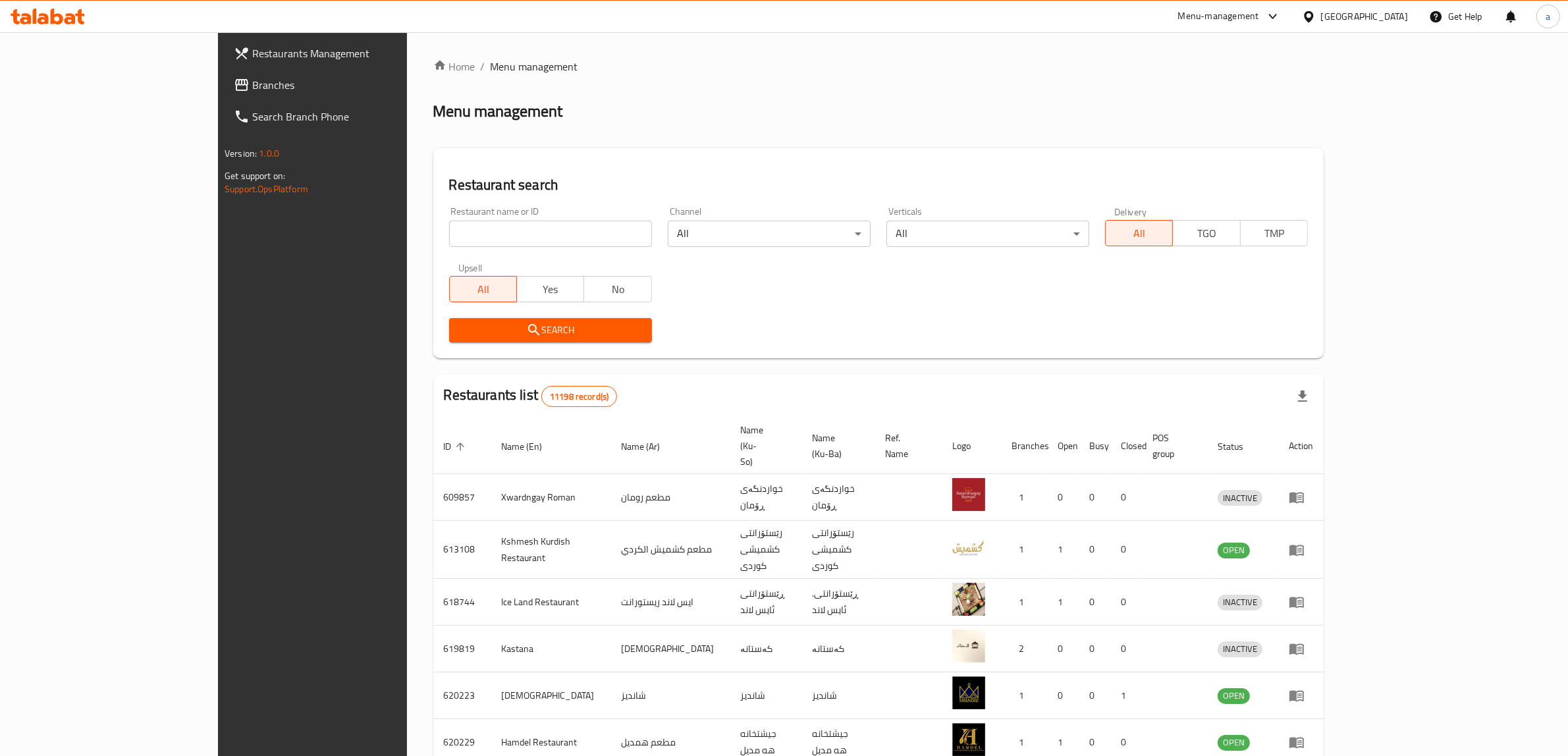
click at [252, 79] on span "Branches" at bounding box center [361, 85] width 217 height 16
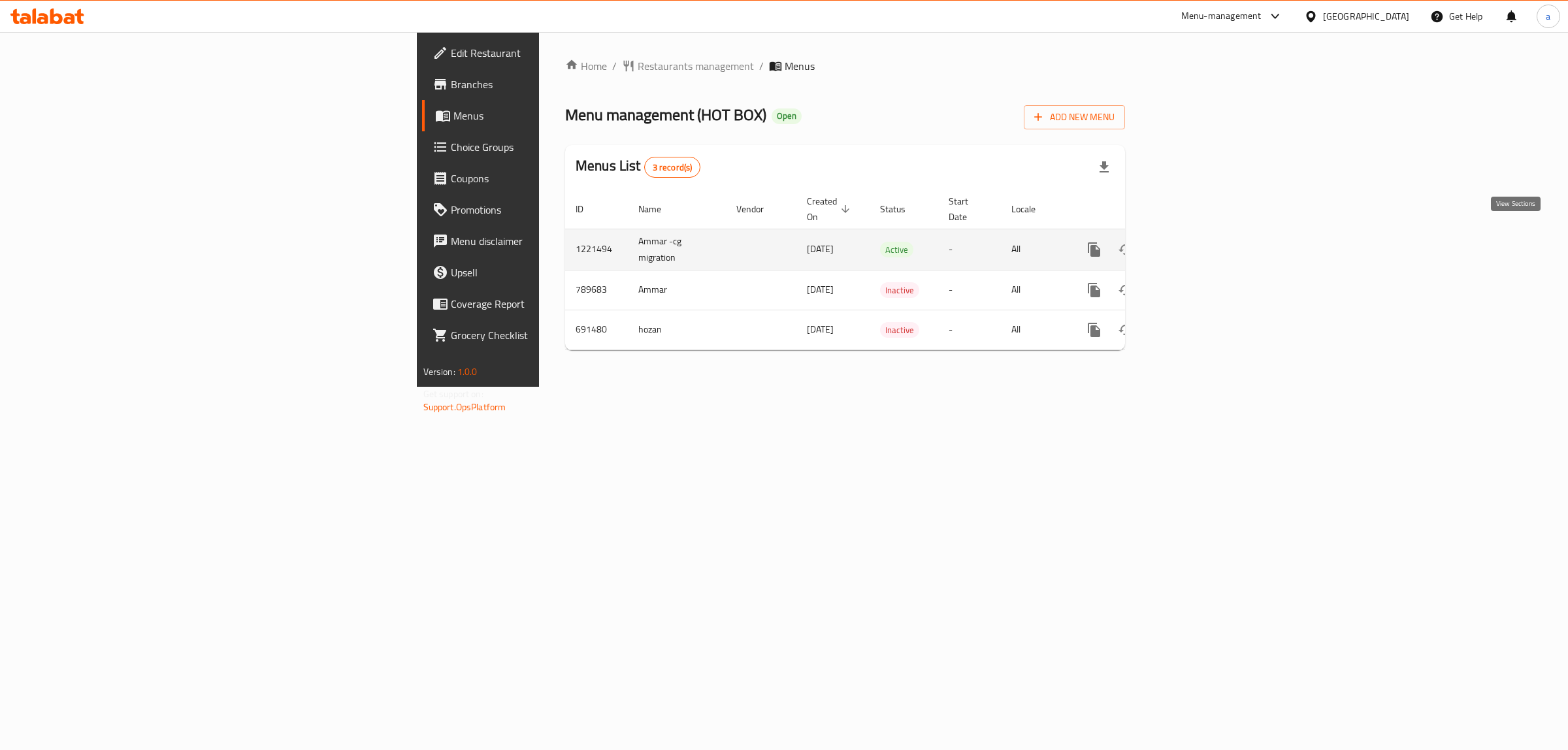
click at [1204, 246] on link "enhanced table" at bounding box center [1188, 249] width 32 height 32
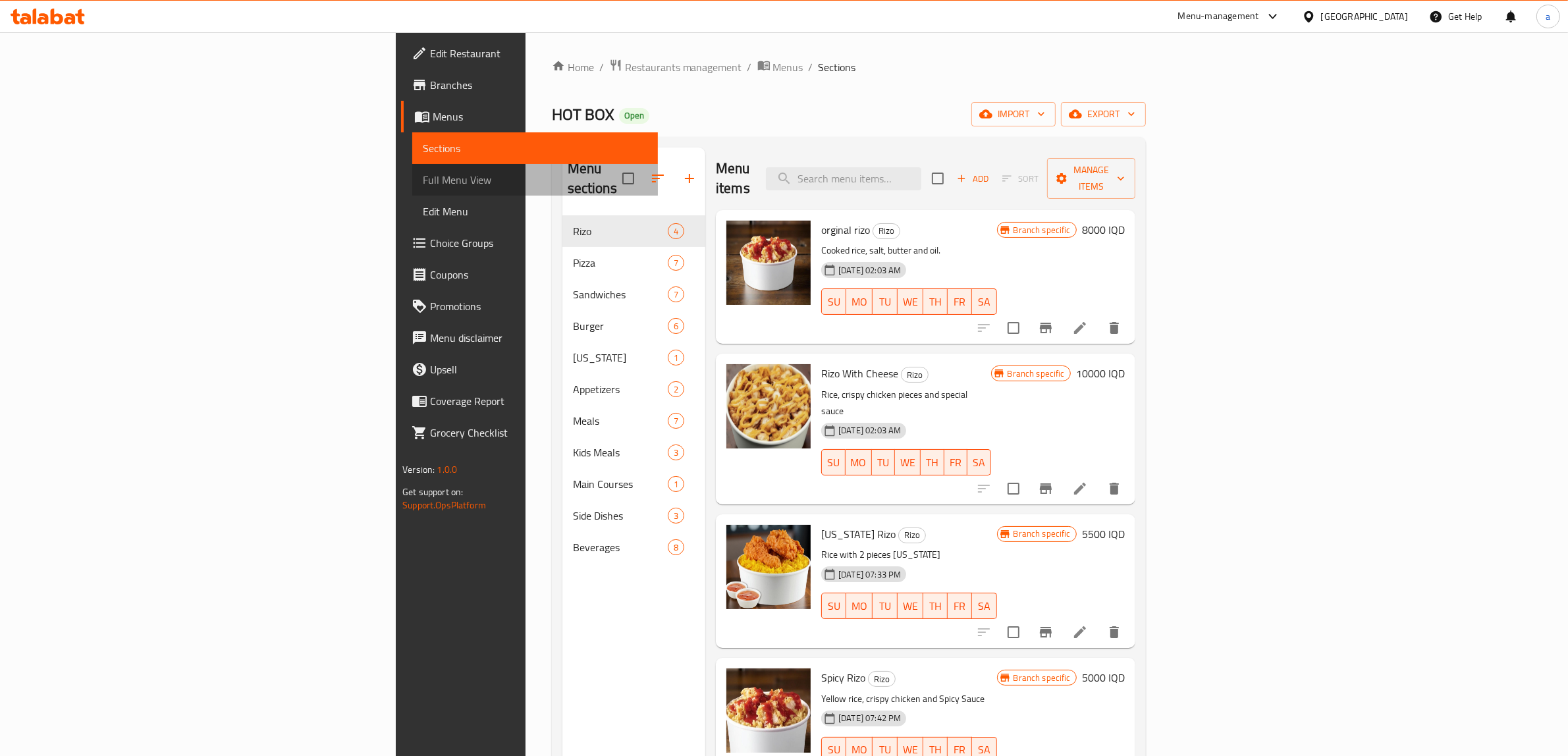
click at [422, 183] on span "Full Menu View" at bounding box center [534, 179] width 224 height 16
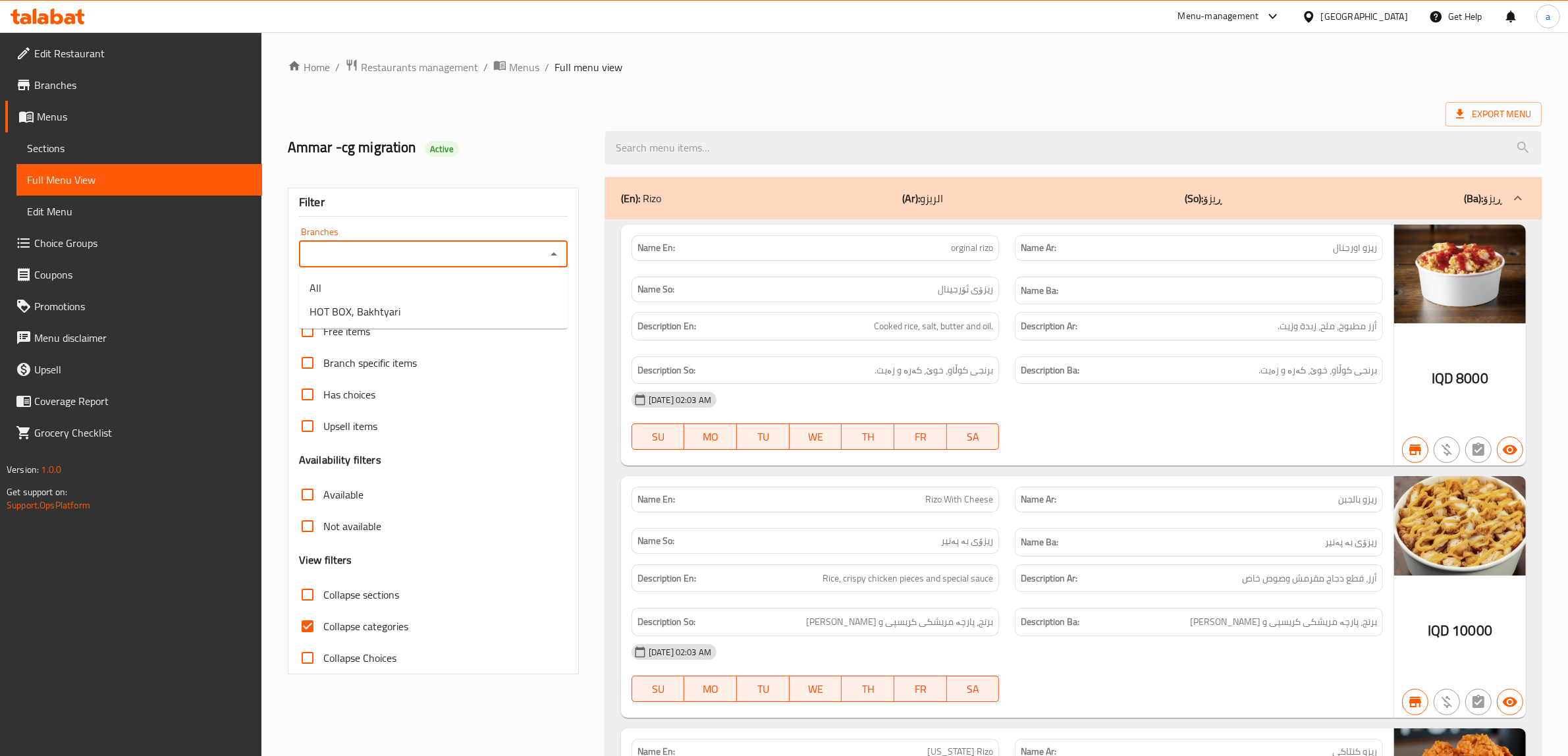
click at [523, 257] on input "Branches" at bounding box center [422, 254] width 239 height 19
click at [450, 316] on li "HOT BOX, Bakhtyari" at bounding box center [433, 311] width 269 height 24
type input "HOT BOX, Bakhtyari"
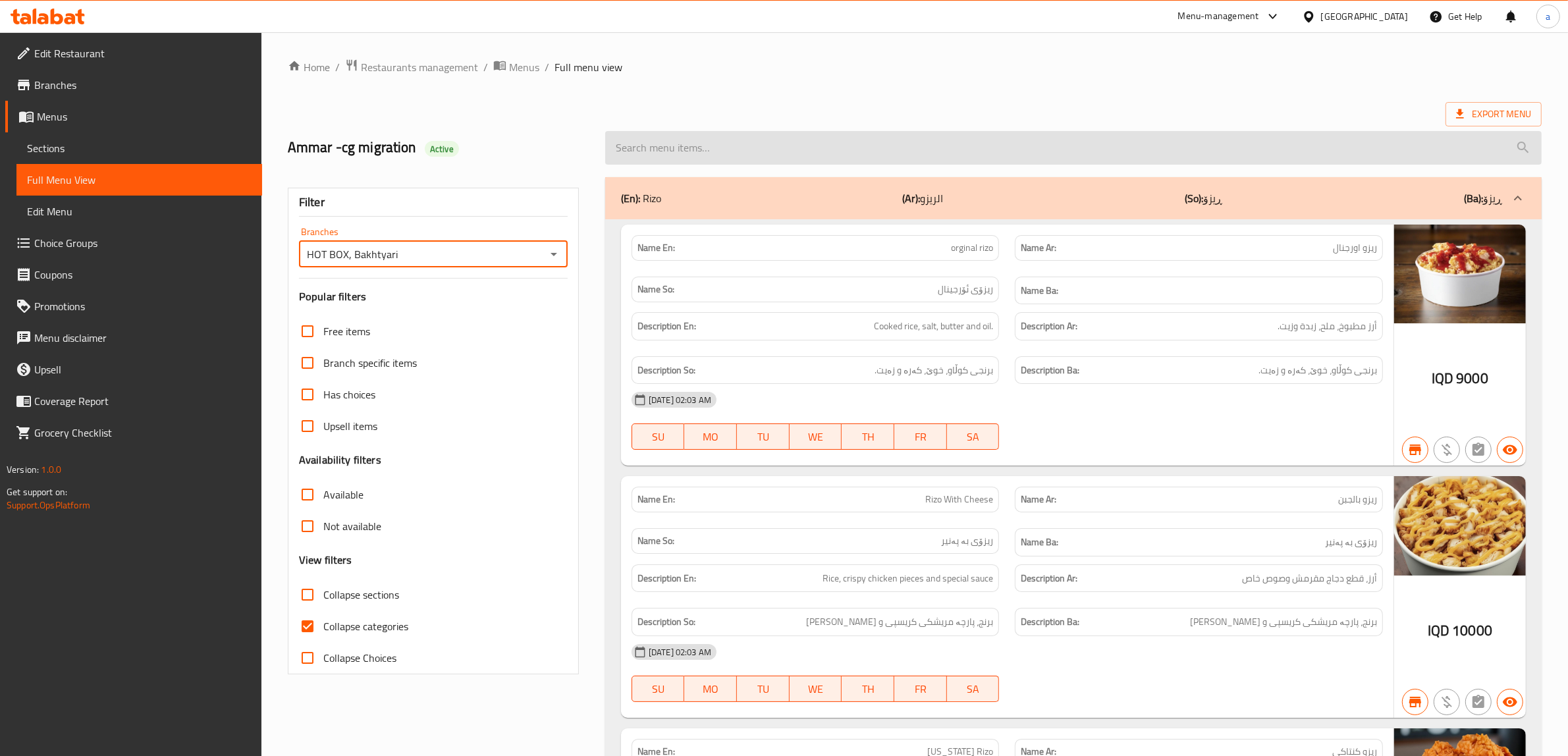
click at [741, 145] on input "search" at bounding box center [1073, 147] width 937 height 33
paste input "[US_STATE] Rizo"
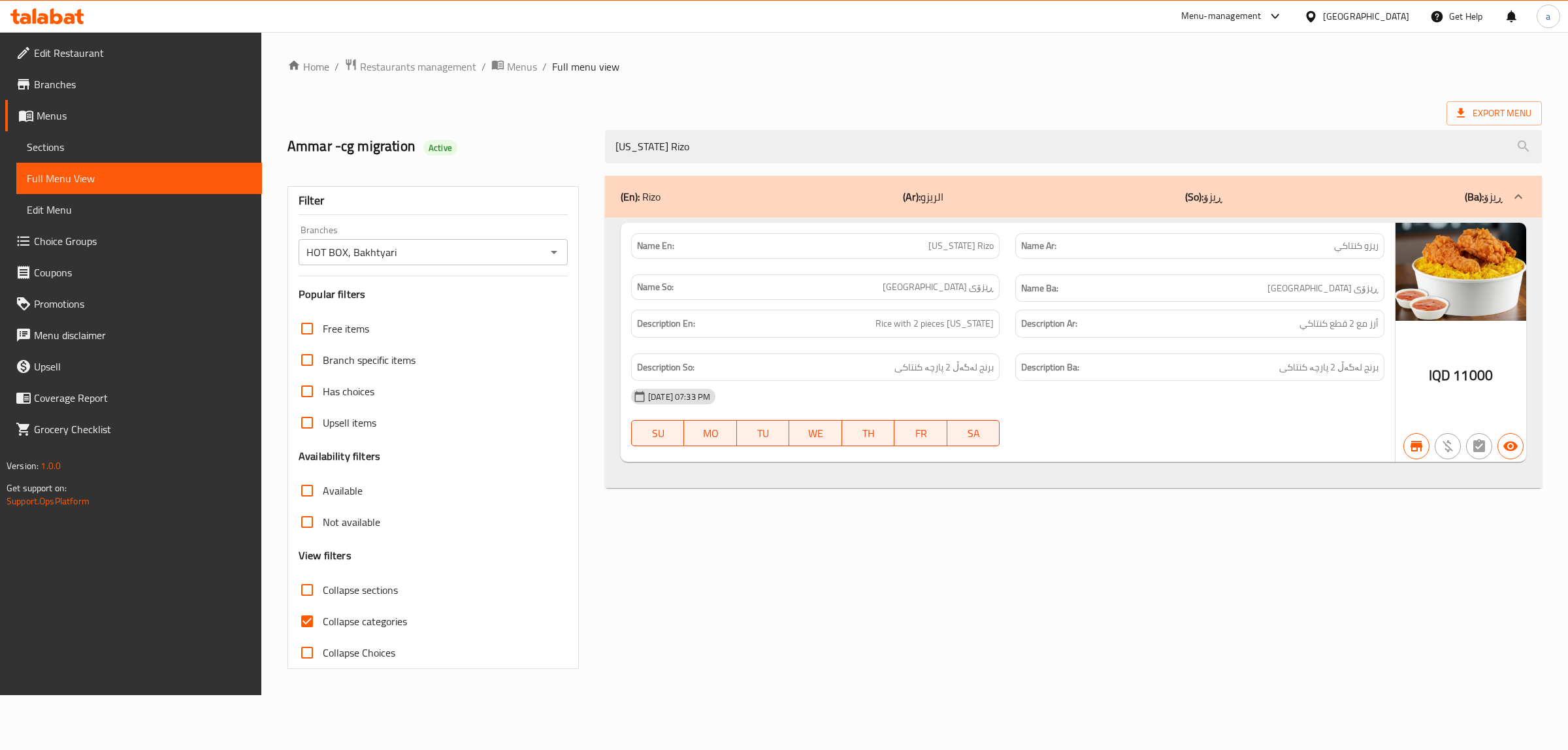
type input "[US_STATE] Rizo"
click at [384, 618] on span "Collapse categories" at bounding box center [364, 621] width 84 height 15
click at [323, 618] on input "Collapse categories" at bounding box center [307, 621] width 32 height 32
checkbox input "false"
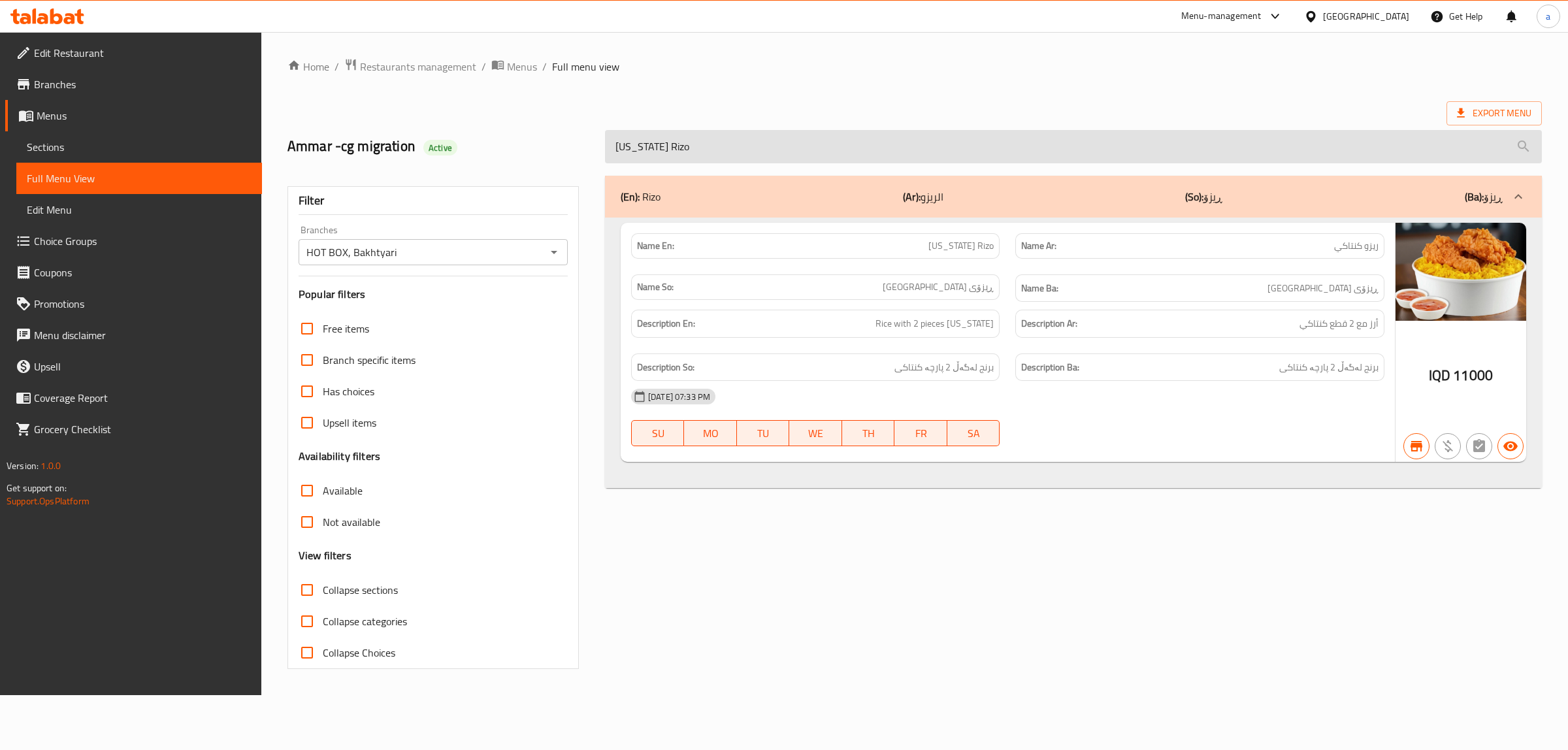
click at [630, 142] on input "[US_STATE] Rizo" at bounding box center [1073, 146] width 937 height 33
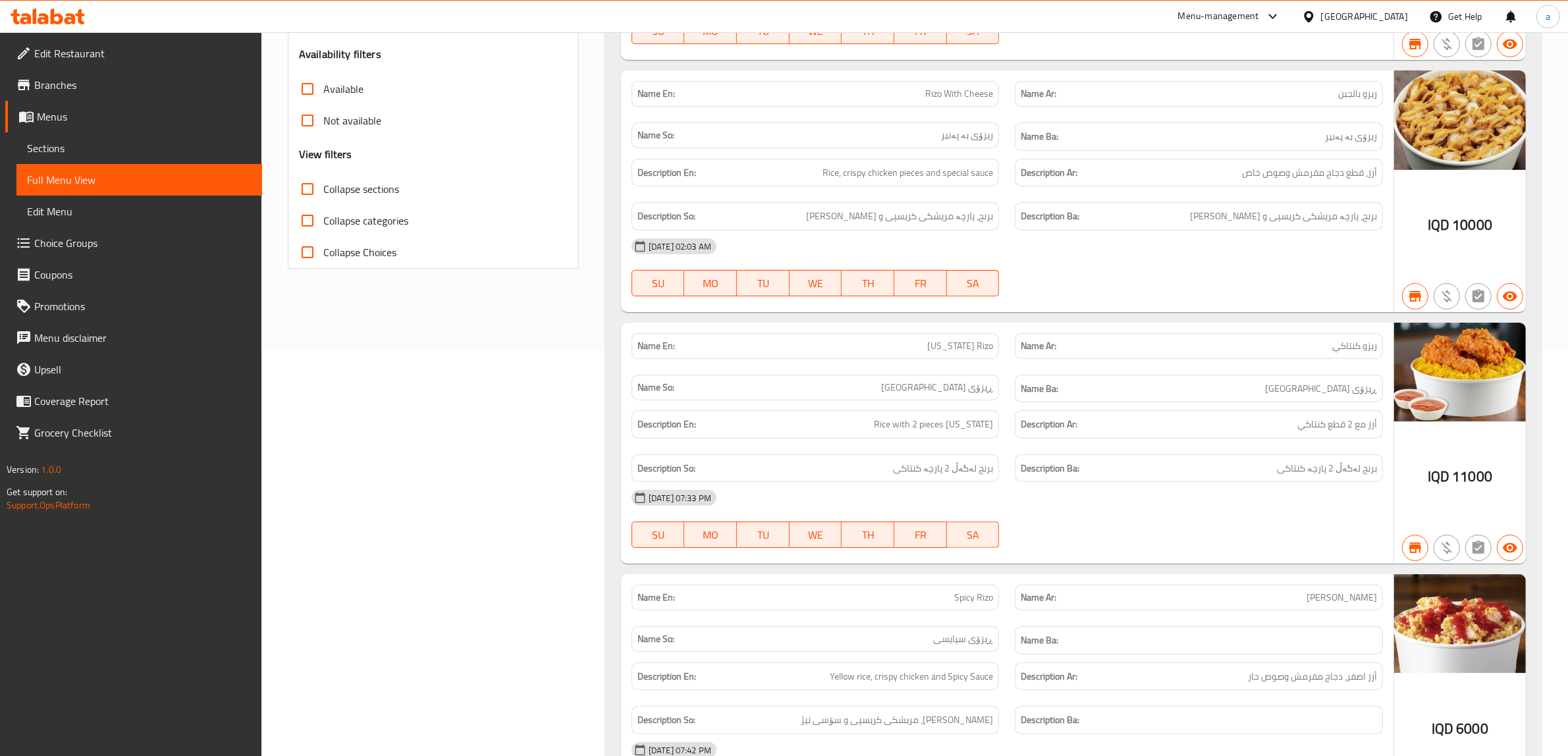
scroll to position [522, 0]
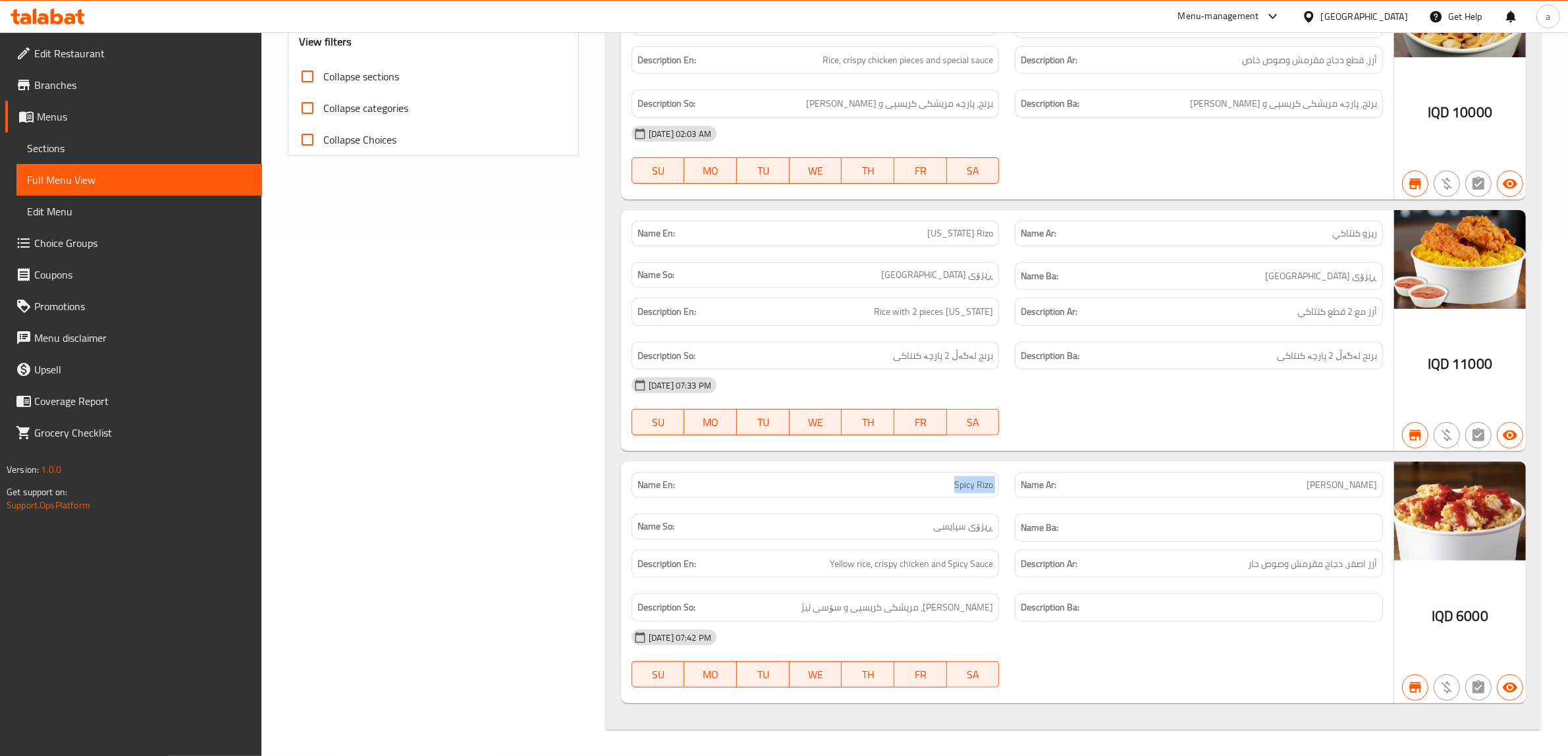
drag, startPoint x: 944, startPoint y: 480, endPoint x: 1008, endPoint y: 489, distance: 64.6
click at [1008, 489] on div "Name En: Spicy Rizo Name Ar: ريزو سبايسي Name So: ڕیزۆی سپایسی Name Ba:" at bounding box center [1007, 507] width 767 height 85
copy span "Spicy Rizo"
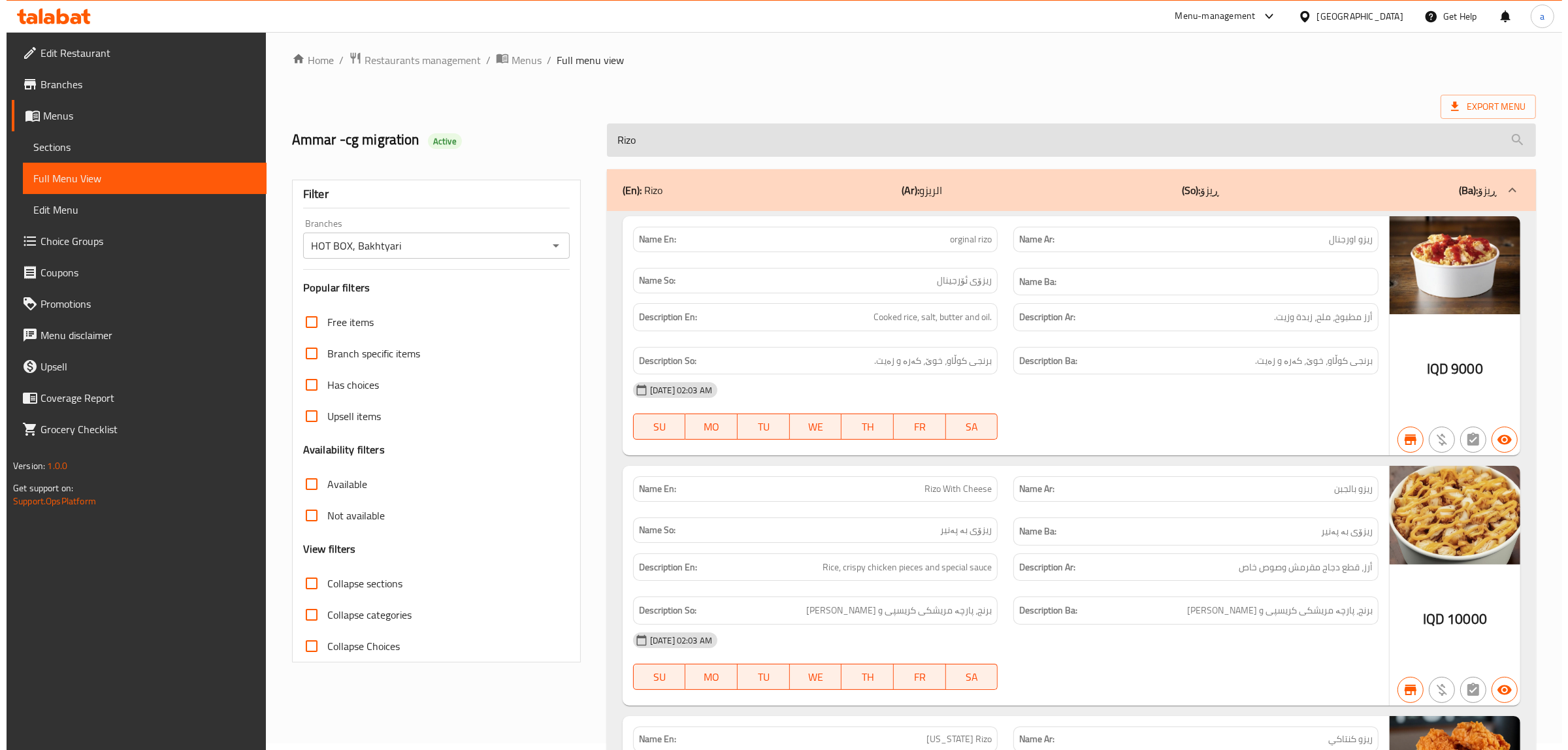
scroll to position [0, 0]
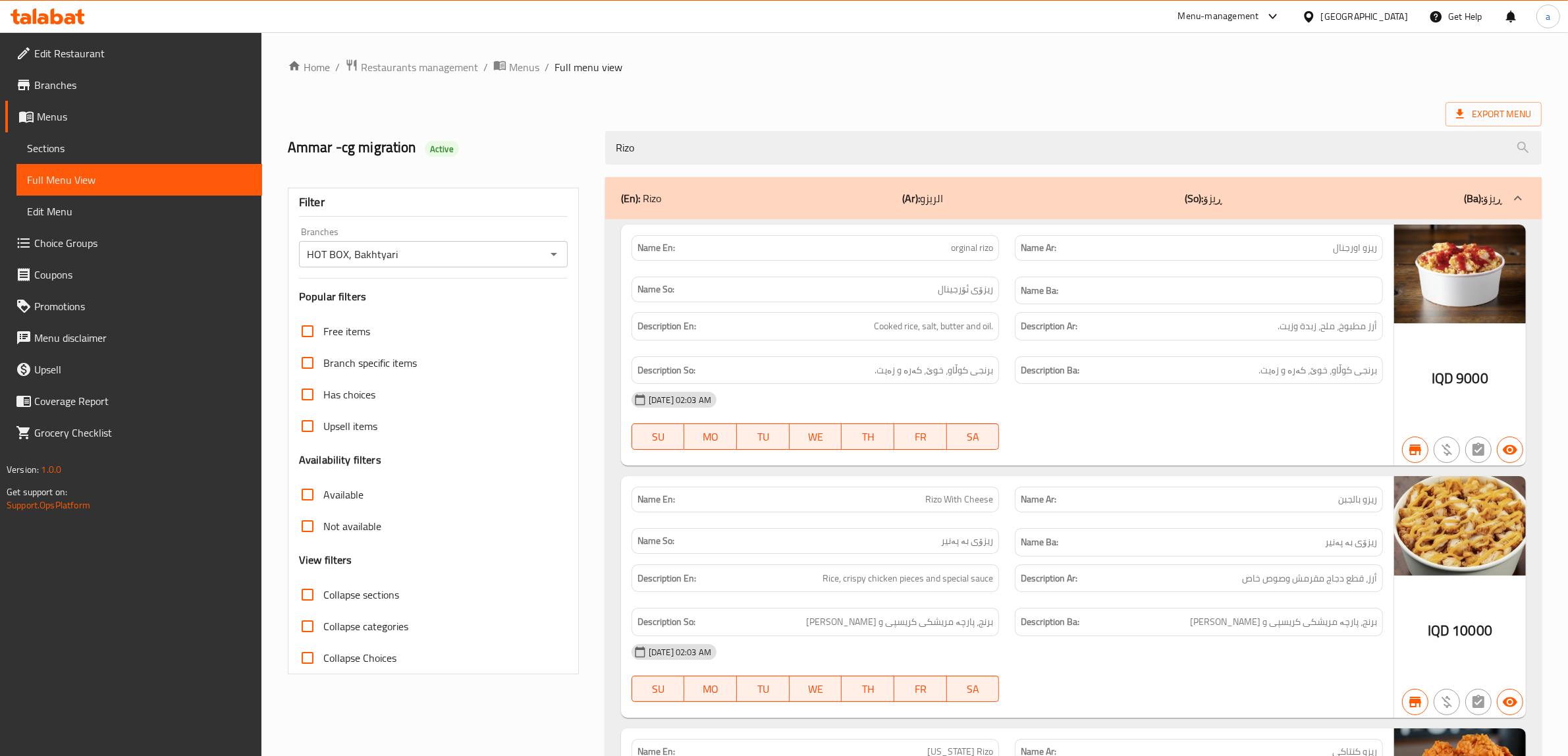
drag, startPoint x: 749, startPoint y: 153, endPoint x: 575, endPoint y: 144, distance: 174.2
click at [575, 144] on div "Ammar -cg migration Active Rizo" at bounding box center [914, 147] width 1270 height 58
paste input "Spicy"
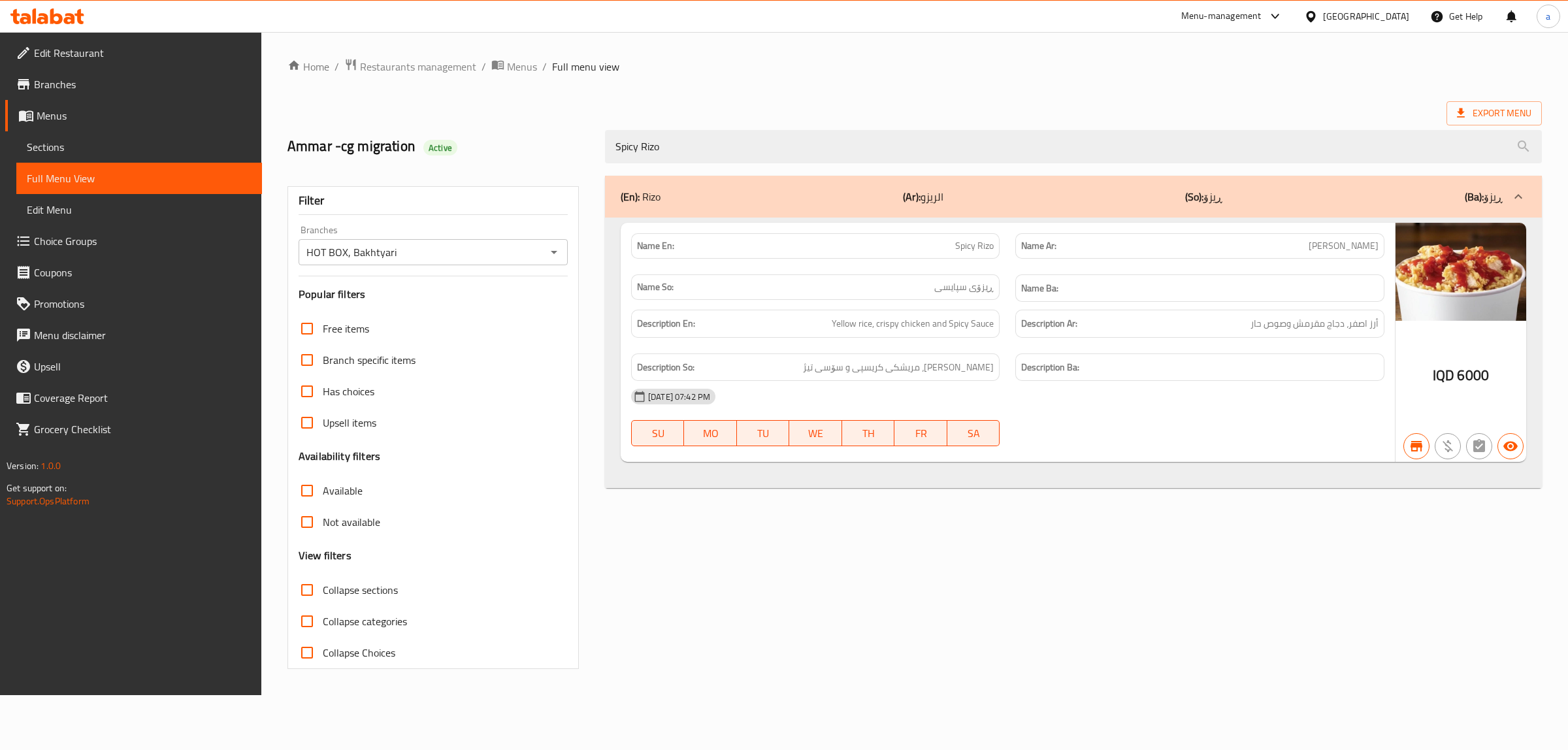
type input "Spicy Rizo"
click at [742, 566] on div "(En): Rizo (Ar): الريزو (So): ڕیزۆ (Ba): ڕیزۆ Name En: Spicy Rizo Name Ar: ريزو…" at bounding box center [1073, 422] width 952 height 509
click at [1086, 433] on div "05-04-2025 07:42 PM SU MO TU WE TH FR SA" at bounding box center [1008, 417] width 769 height 73
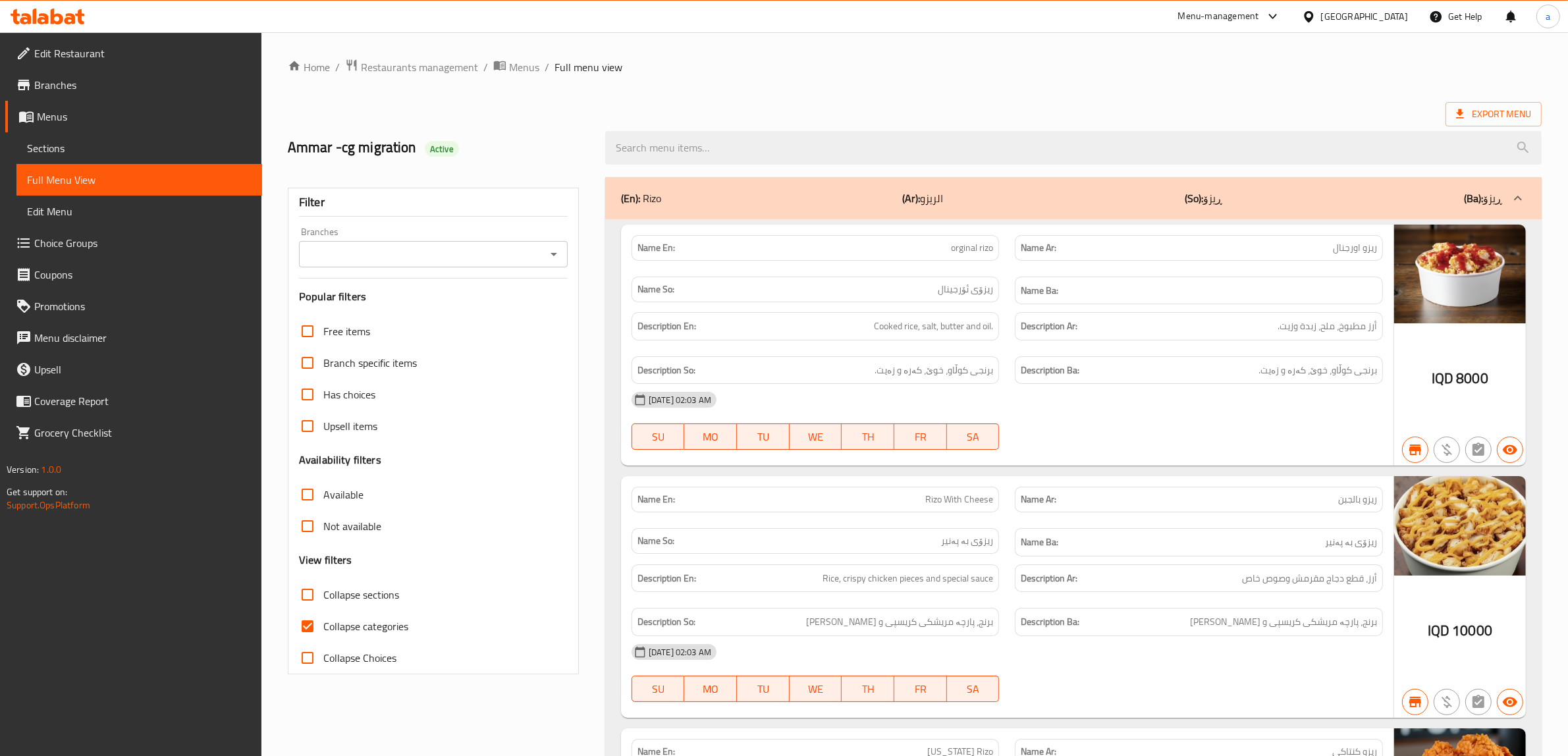
click at [544, 261] on div at bounding box center [553, 254] width 17 height 19
click at [551, 254] on icon "Open" at bounding box center [554, 255] width 6 height 3
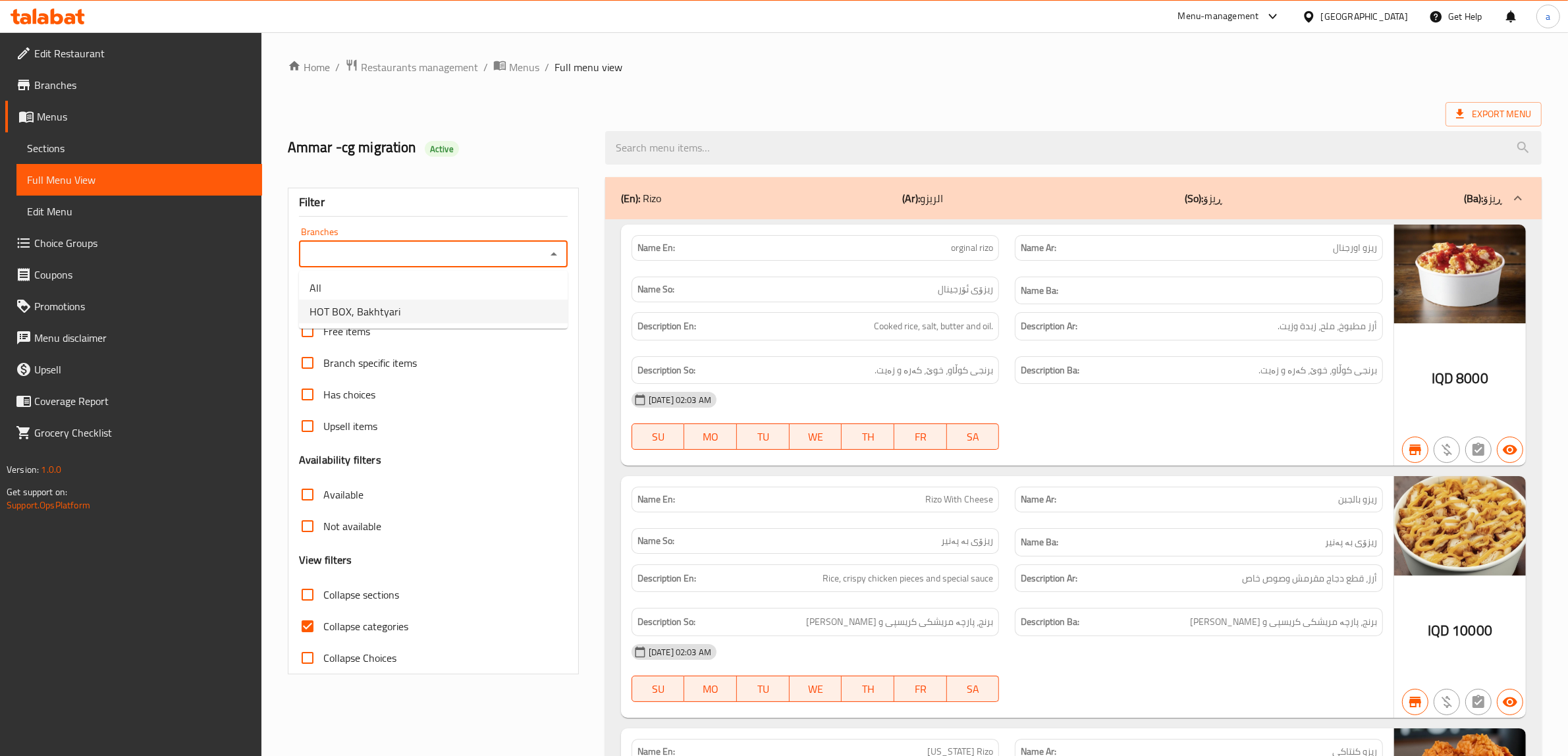
click at [436, 300] on li "HOT BOX, Bakhtyari" at bounding box center [433, 311] width 269 height 24
type input "HOT BOX, Bakhtyari"
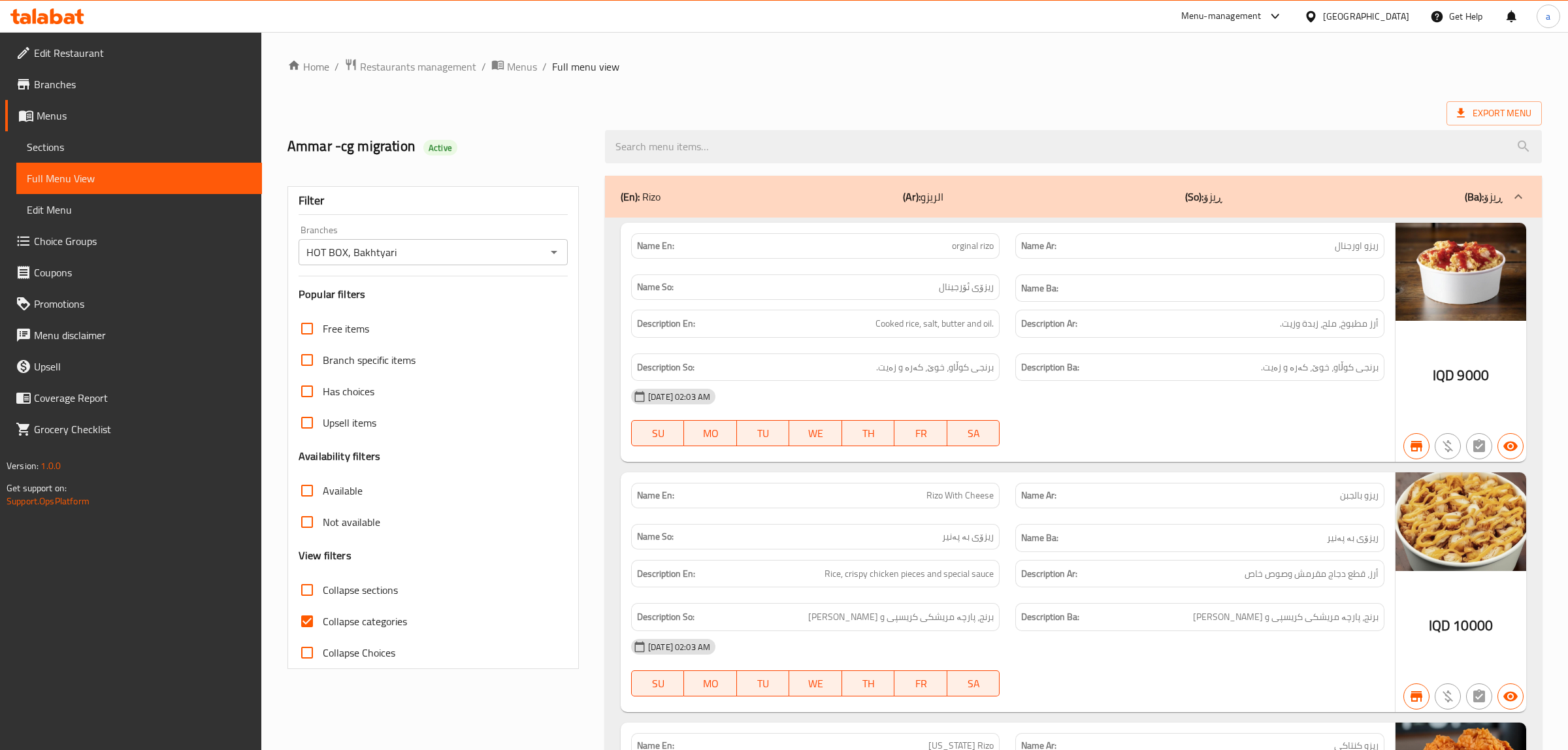
click at [324, 613] on span "Collapse categories" at bounding box center [362, 621] width 84 height 15
click at [321, 612] on input "Collapse categories" at bounding box center [305, 621] width 32 height 32
checkbox input "false"
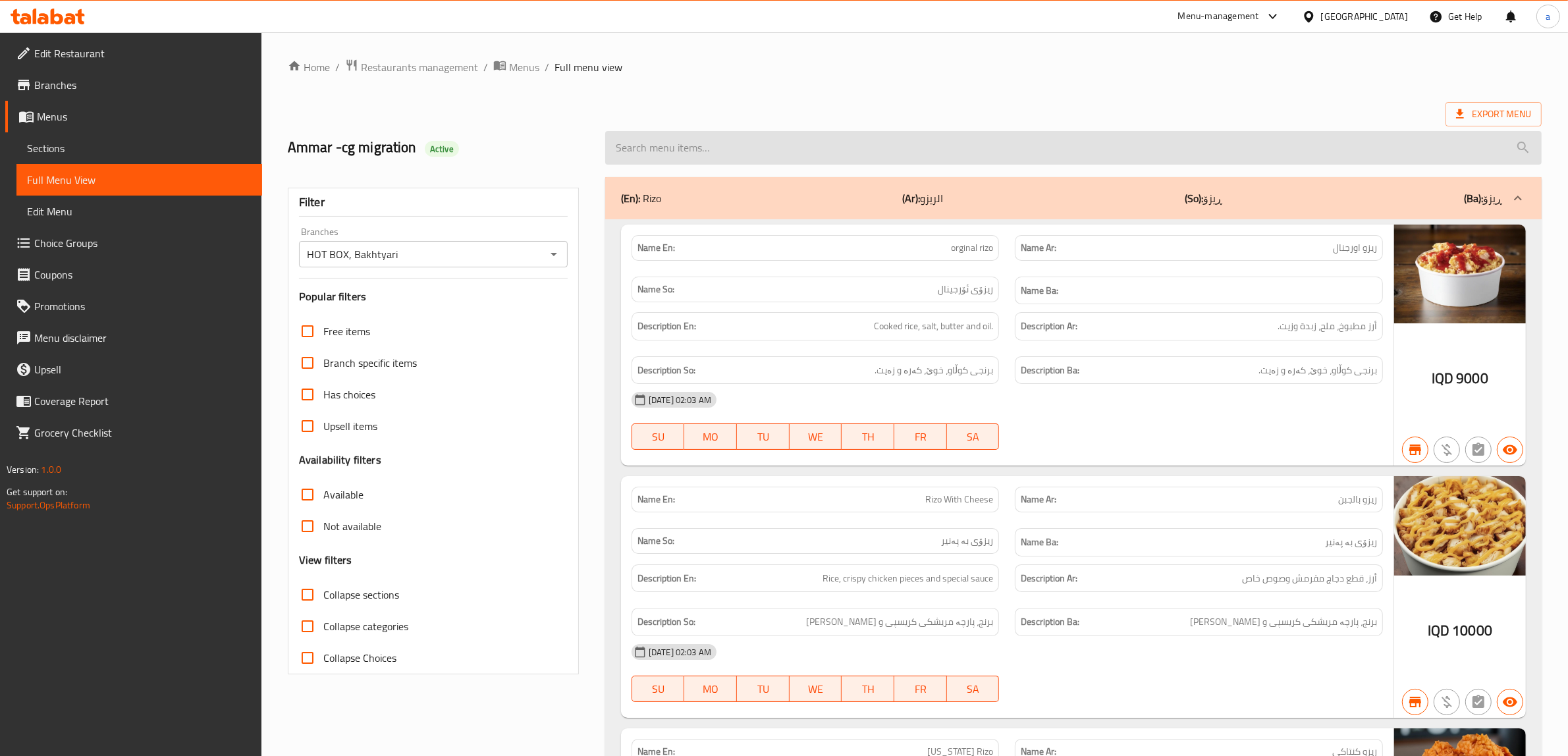
click at [814, 152] on input "search" at bounding box center [1073, 147] width 937 height 33
paste input "Spicy Rizo"
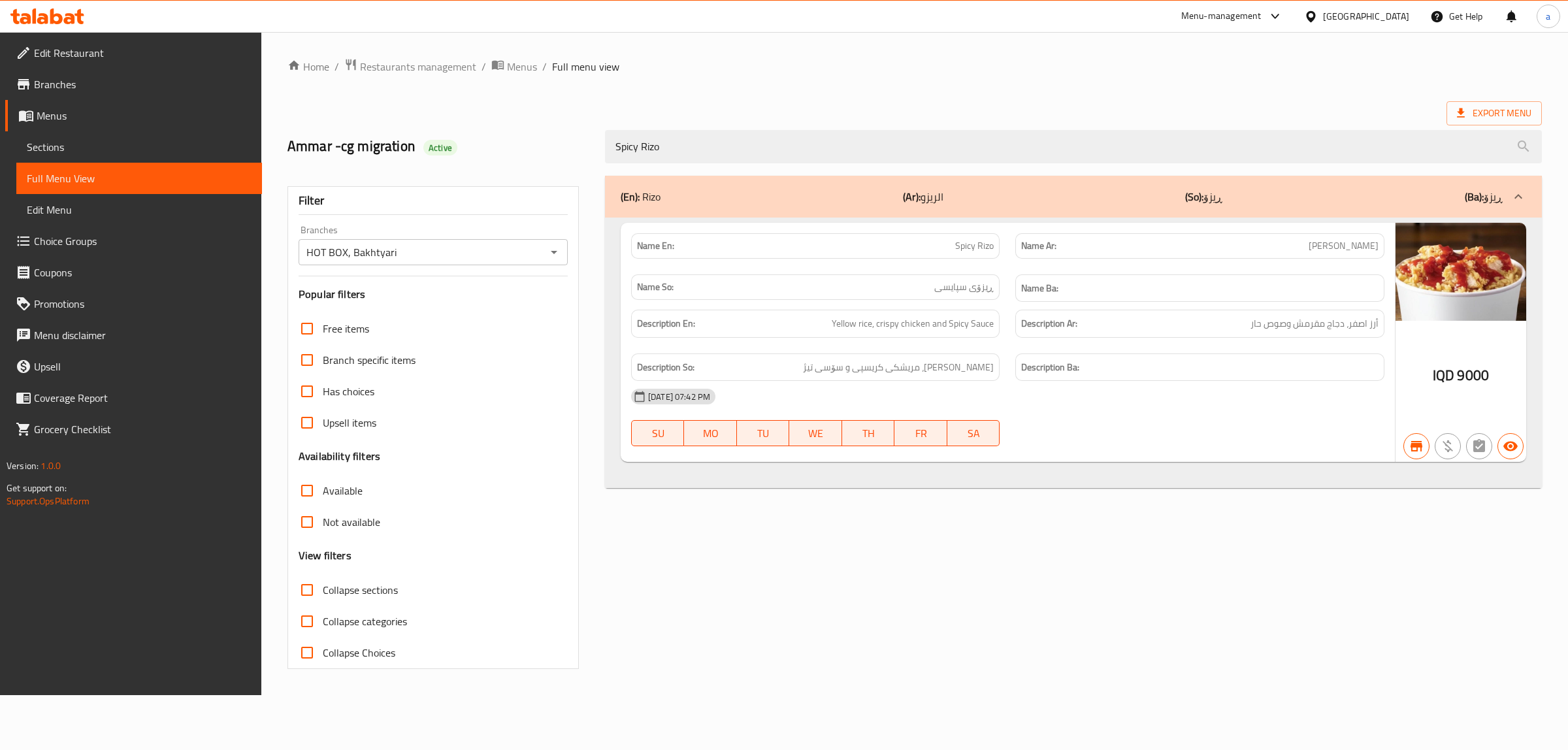
type input "Spicy Rizo"
click at [1022, 514] on div "(En): Rizo (Ar): الريزو (So): ڕیزۆ (Ba): ڕیزۆ Name En: Spicy Rizo Name Ar: ريزو…" at bounding box center [1073, 422] width 952 height 509
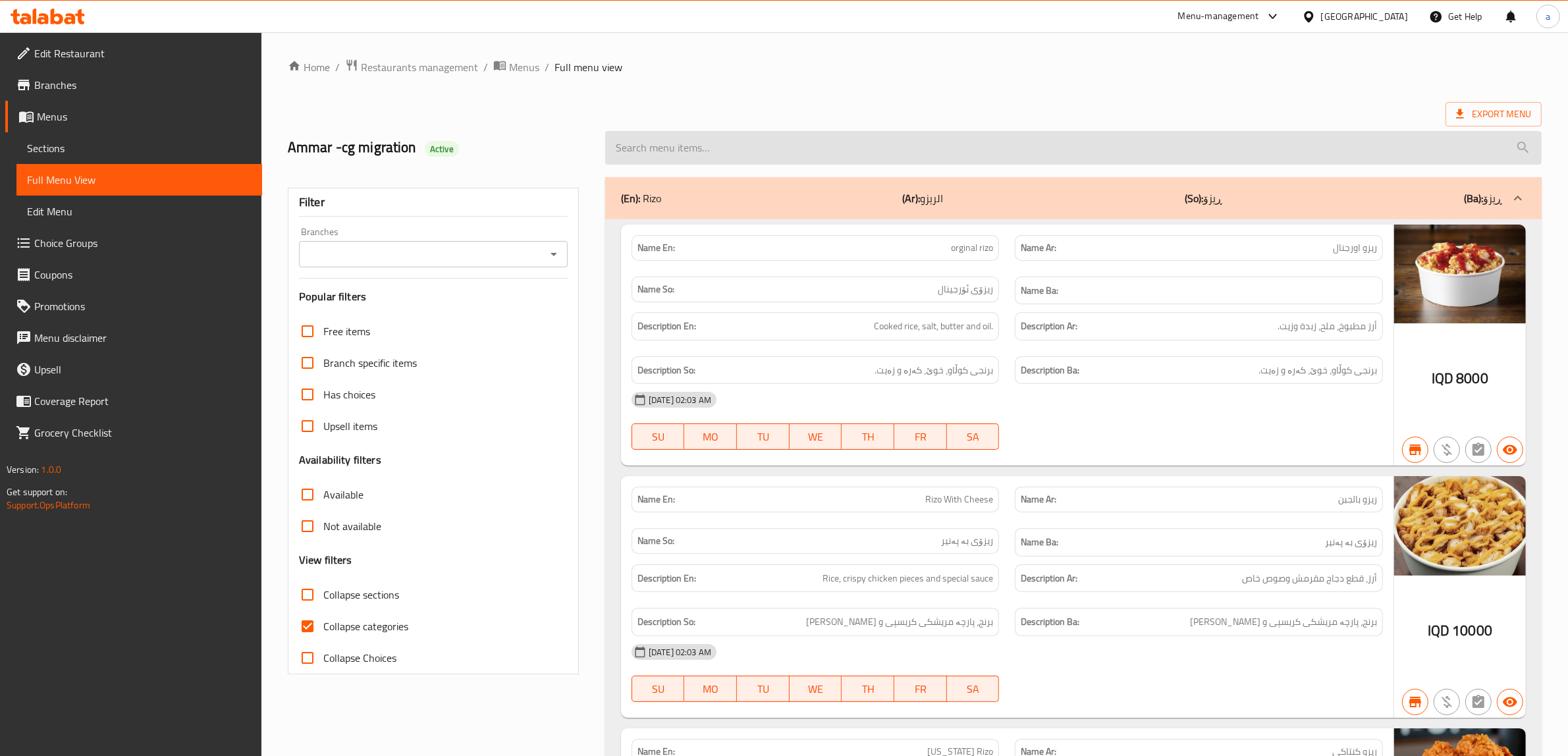
click at [799, 150] on input "search" at bounding box center [1073, 147] width 937 height 33
paste input "Meat Pizza - Medium"
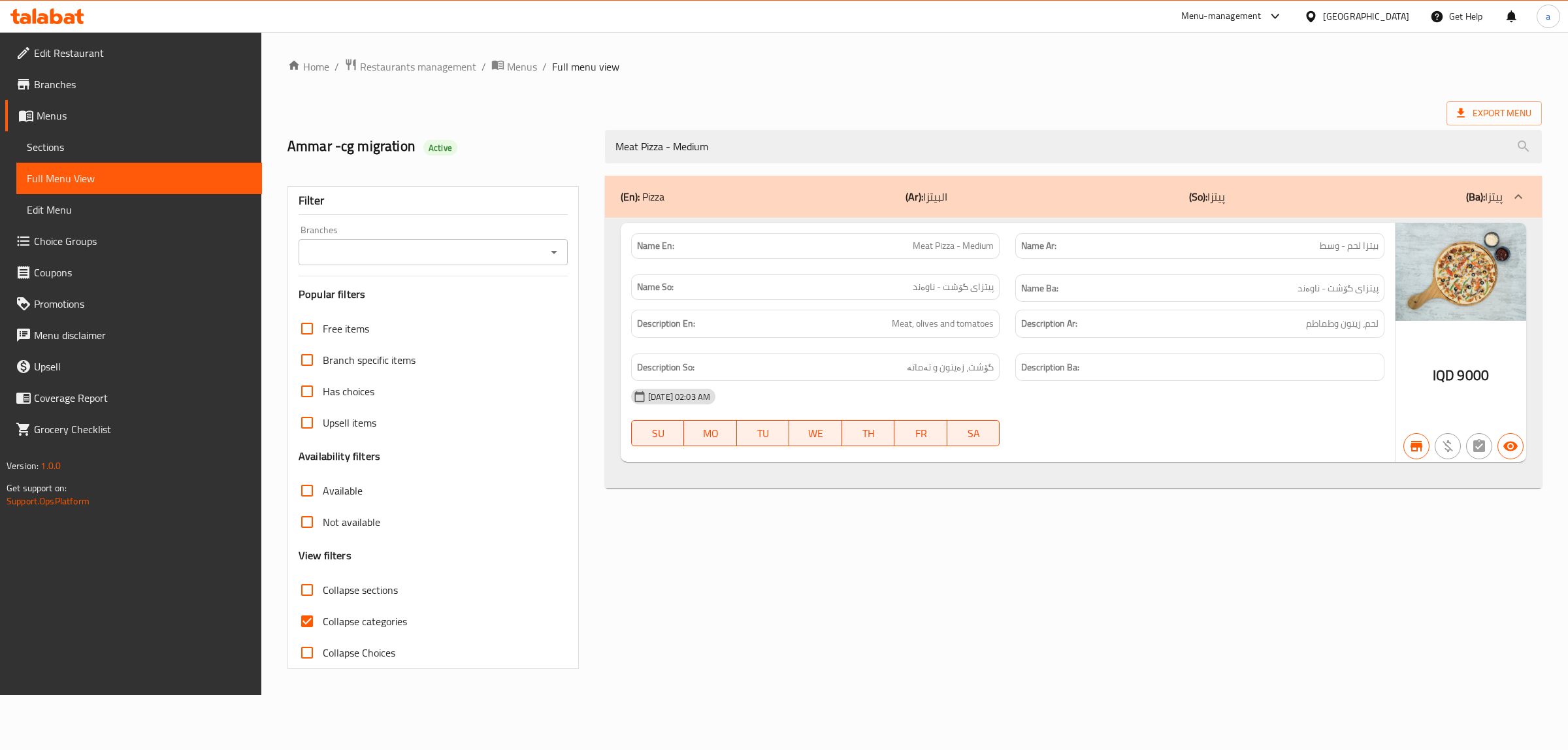
type input "Meat Pizza - Medium"
click at [364, 621] on span "Collapse categories" at bounding box center [364, 621] width 84 height 15
click at [323, 621] on input "Collapse categories" at bounding box center [307, 621] width 32 height 32
checkbox input "false"
click at [546, 246] on icon "Open" at bounding box center [554, 252] width 15 height 15
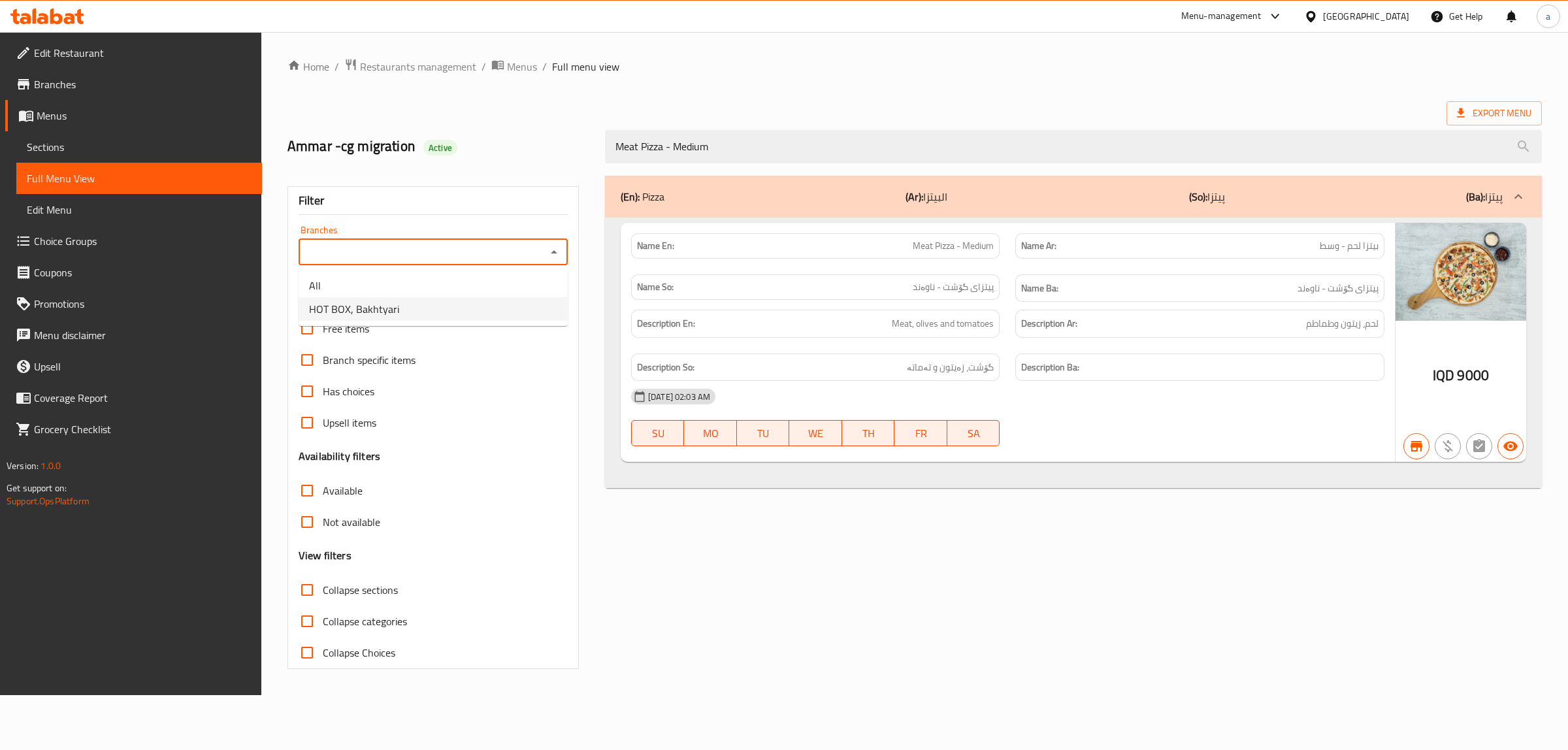
click at [482, 314] on li "HOT BOX, Bakhtyari" at bounding box center [433, 309] width 269 height 24
type input "HOT BOX, Bakhtyari"
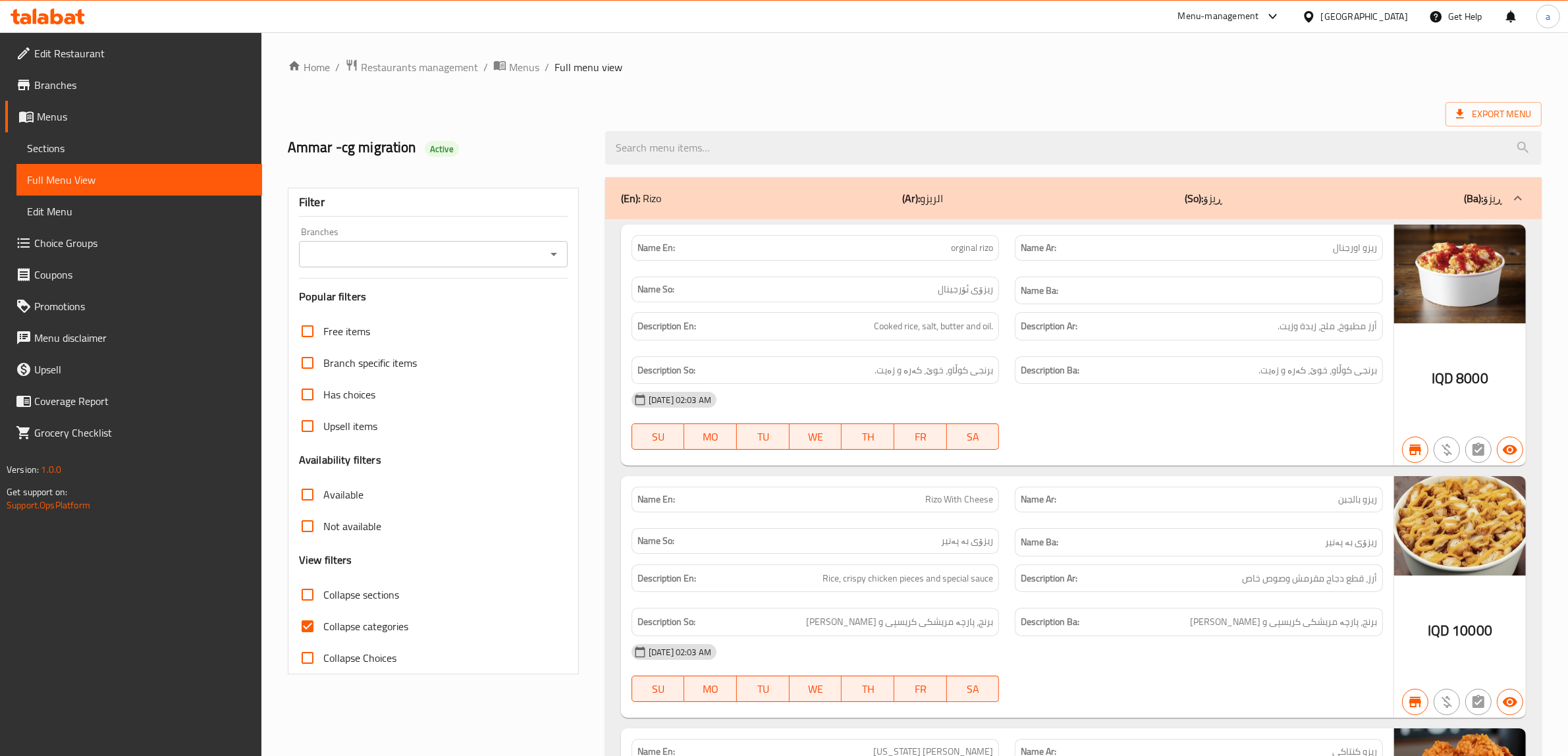
click at [557, 255] on icon "Open" at bounding box center [554, 254] width 16 height 16
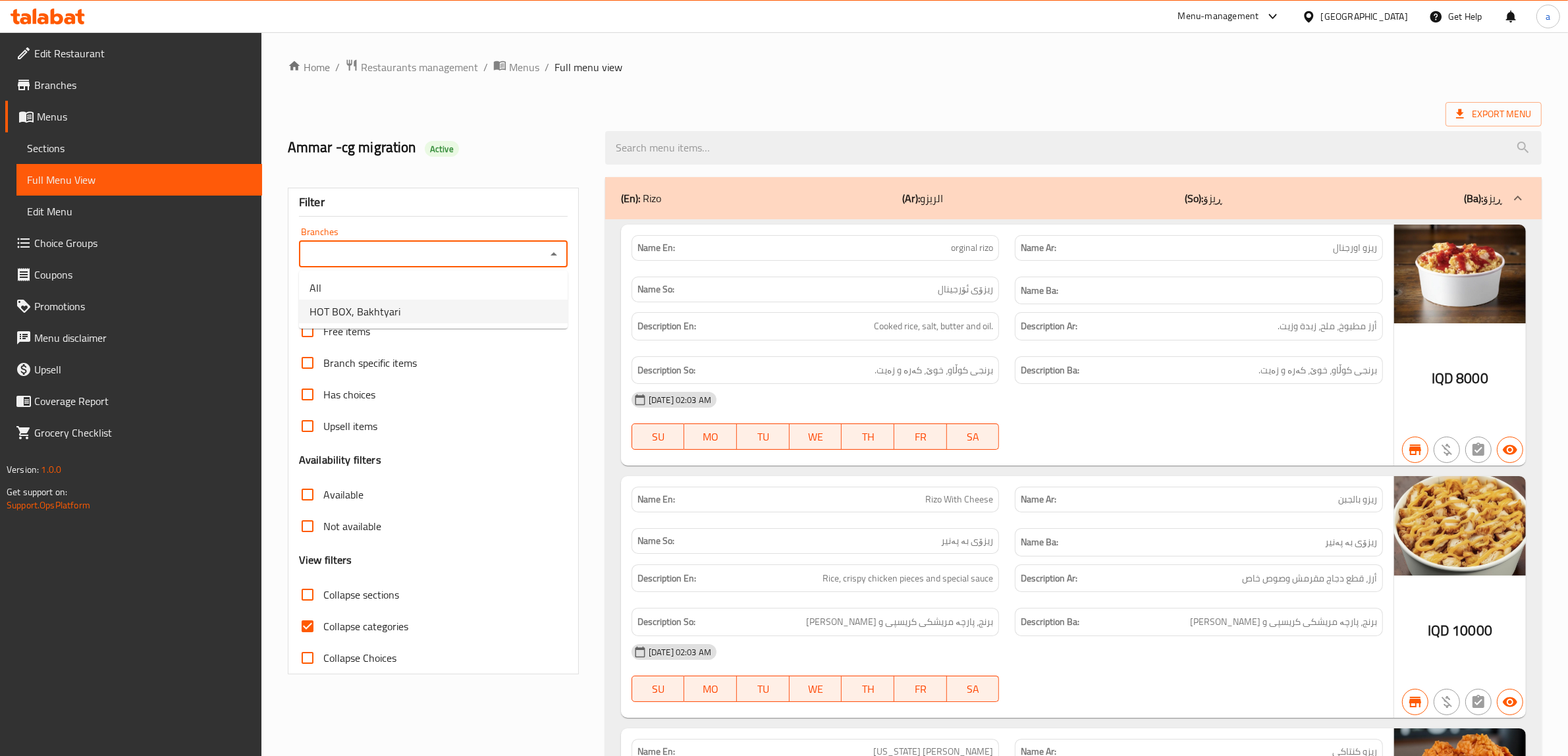
click at [458, 310] on li "HOT BOX, Bakhtyari" at bounding box center [433, 311] width 269 height 24
type input "HOT BOX, Bakhtyari"
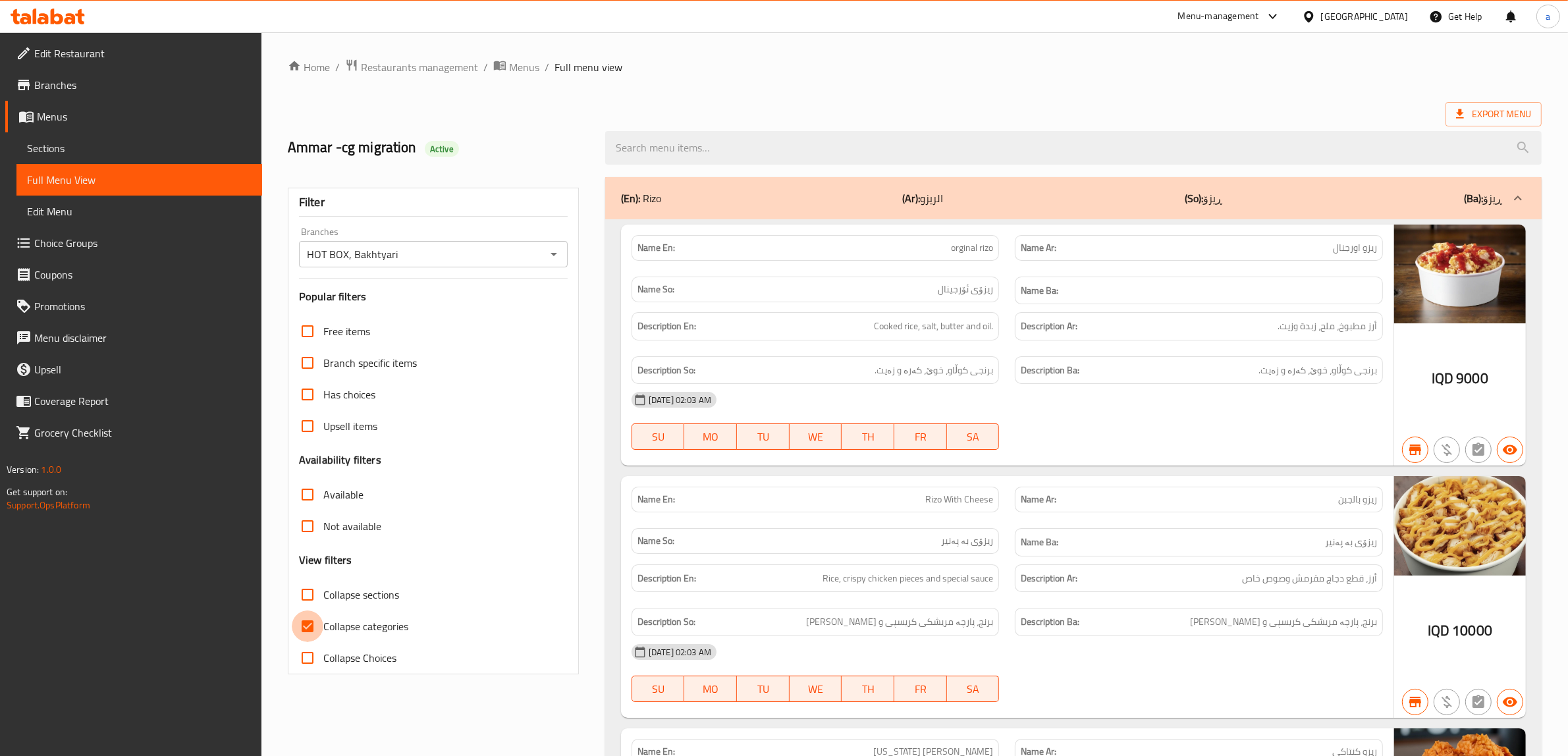
click at [311, 621] on input "Collapse categories" at bounding box center [308, 626] width 32 height 32
checkbox input "false"
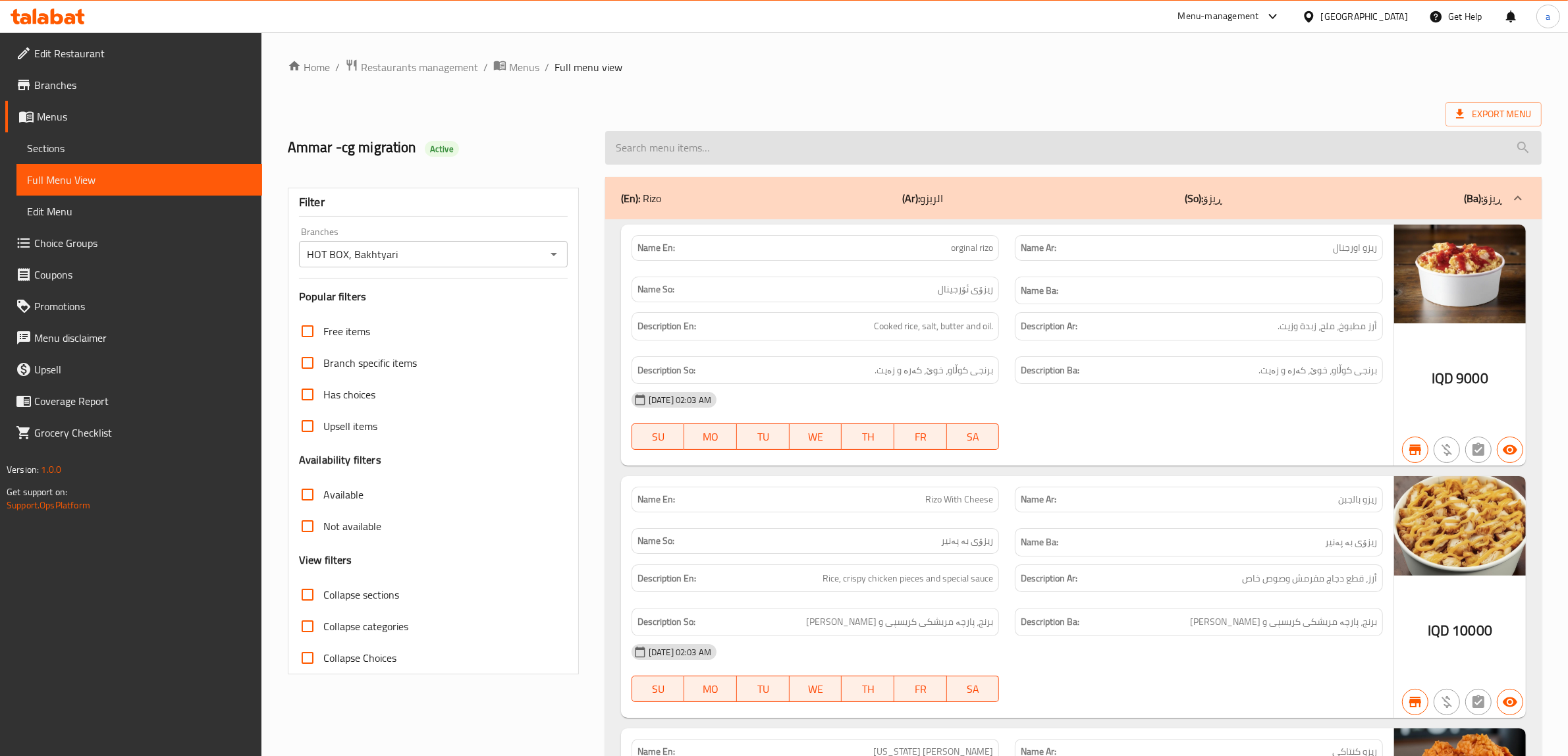
click at [767, 163] on input "search" at bounding box center [1073, 147] width 937 height 33
paste input "Chicken Pizza - Medium"
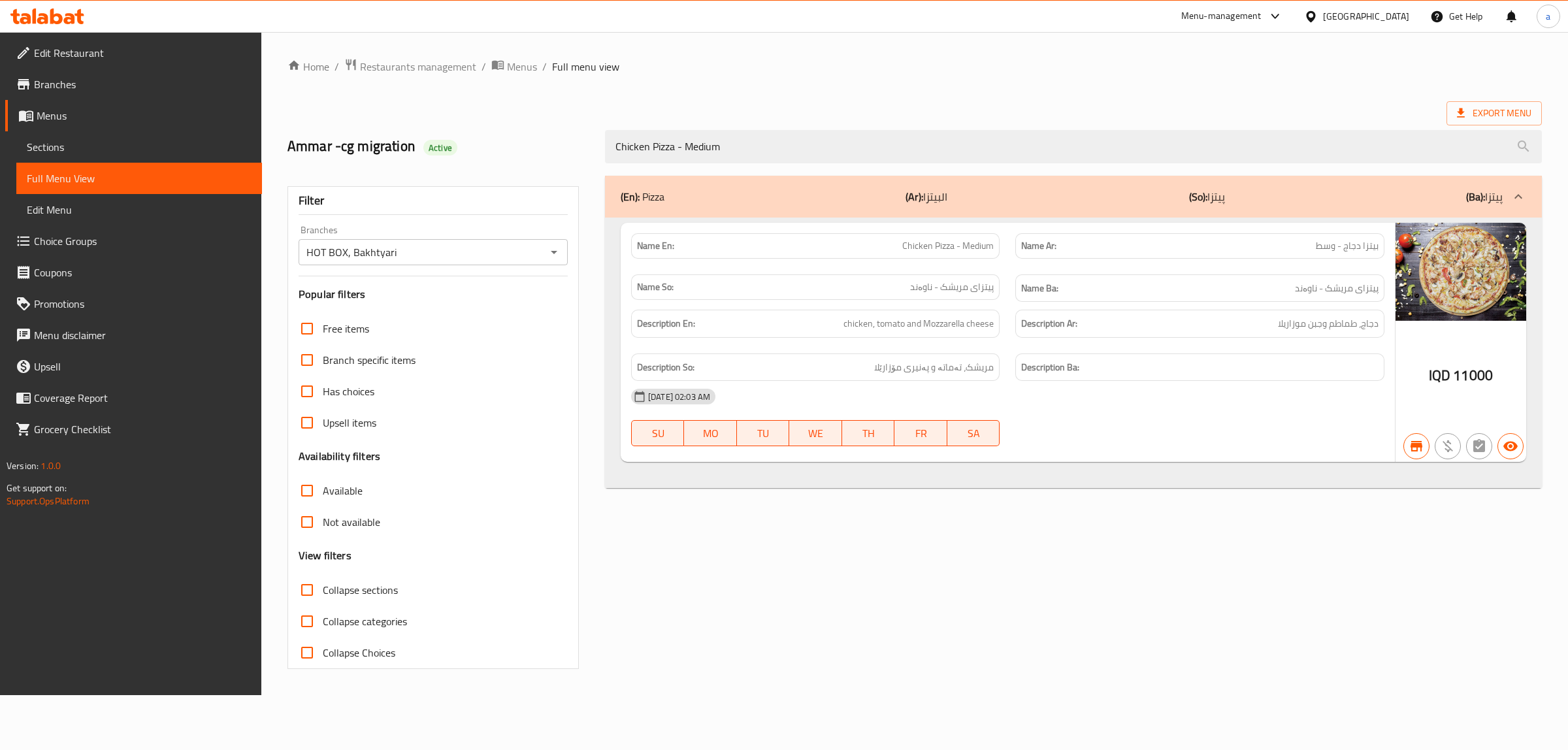
type input "Chicken Pizza - Medium"
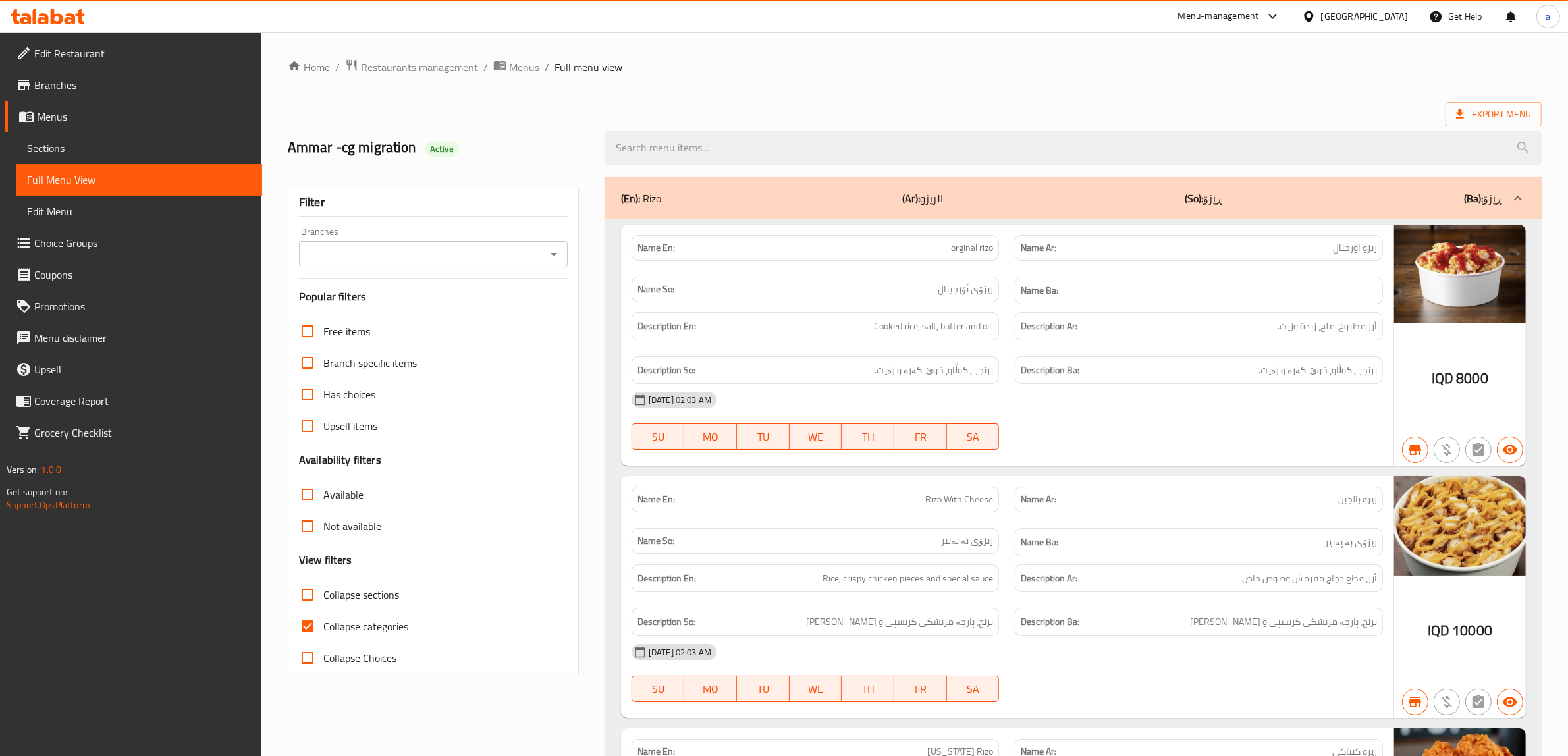
click at [555, 251] on icon "Open" at bounding box center [554, 254] width 16 height 16
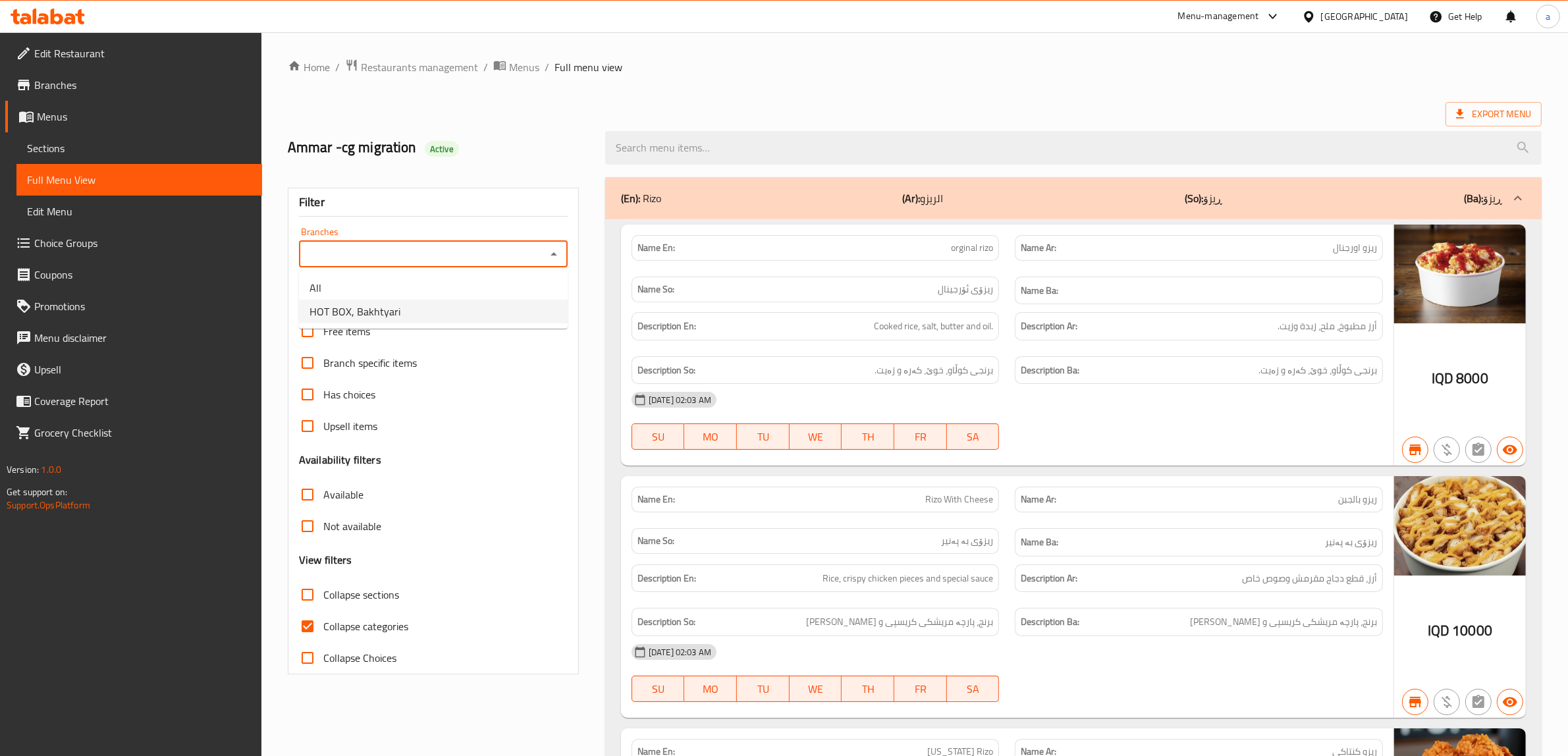
click at [433, 303] on li "HOT BOX, Bakhtyari" at bounding box center [433, 311] width 269 height 24
type input "HOT BOX, Bakhtyari"
click at [308, 623] on input "Collapse categories" at bounding box center [308, 626] width 32 height 32
checkbox input "false"
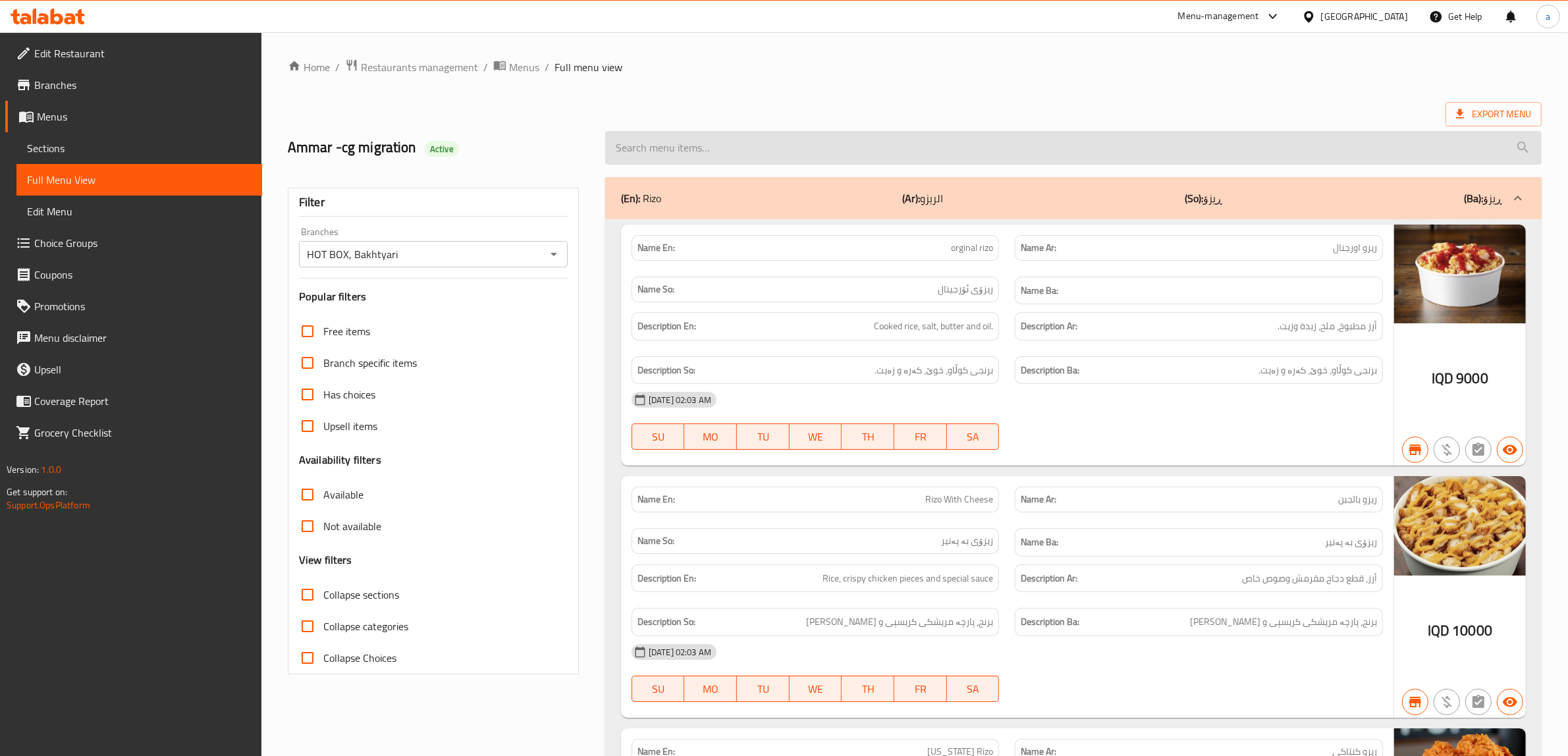
click at [850, 158] on input "search" at bounding box center [1073, 147] width 937 height 33
paste input "Mix Pizza - Medium"
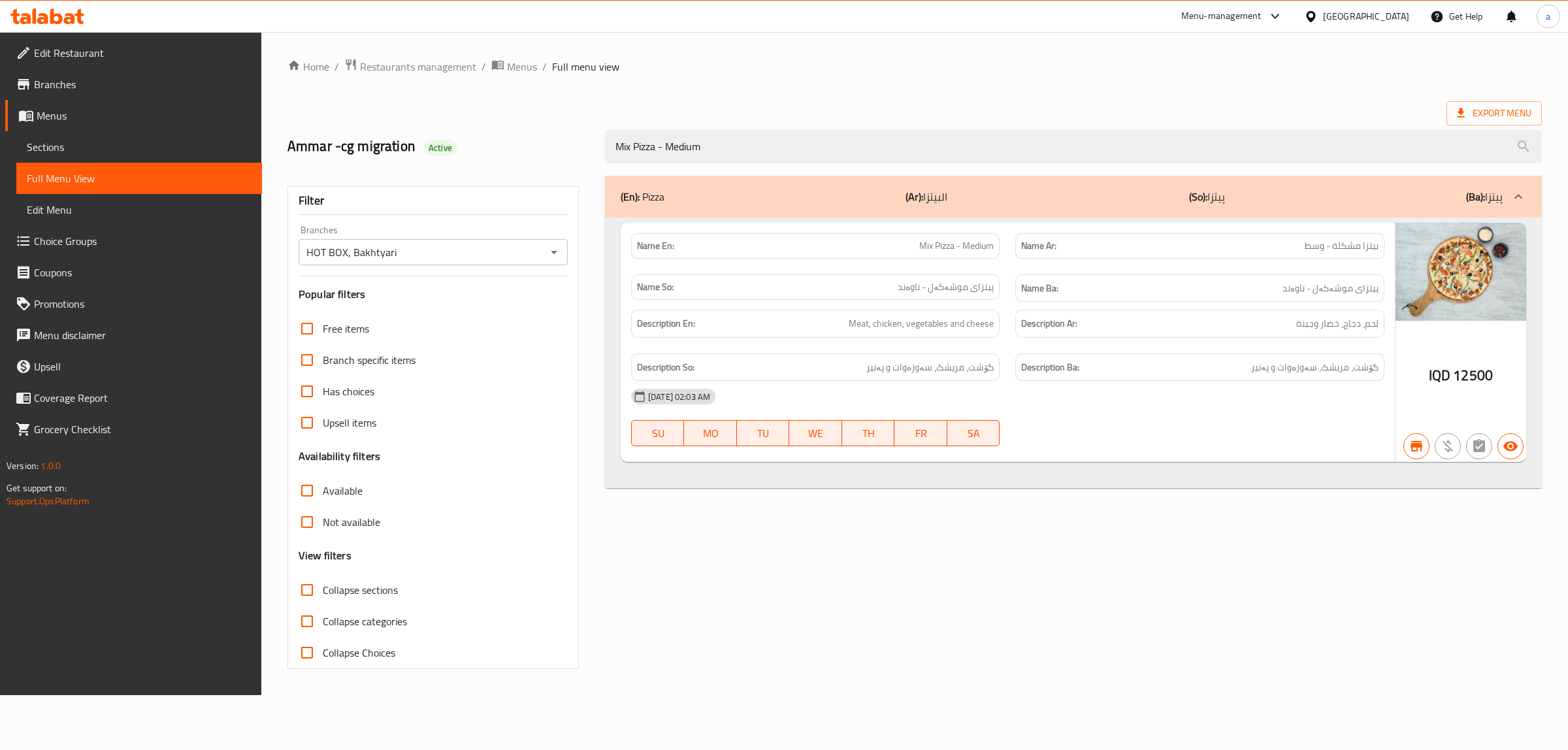
type input "Mix Pizza - Medium"
click at [101, 48] on span "Edit Restaurant" at bounding box center [143, 53] width 217 height 15
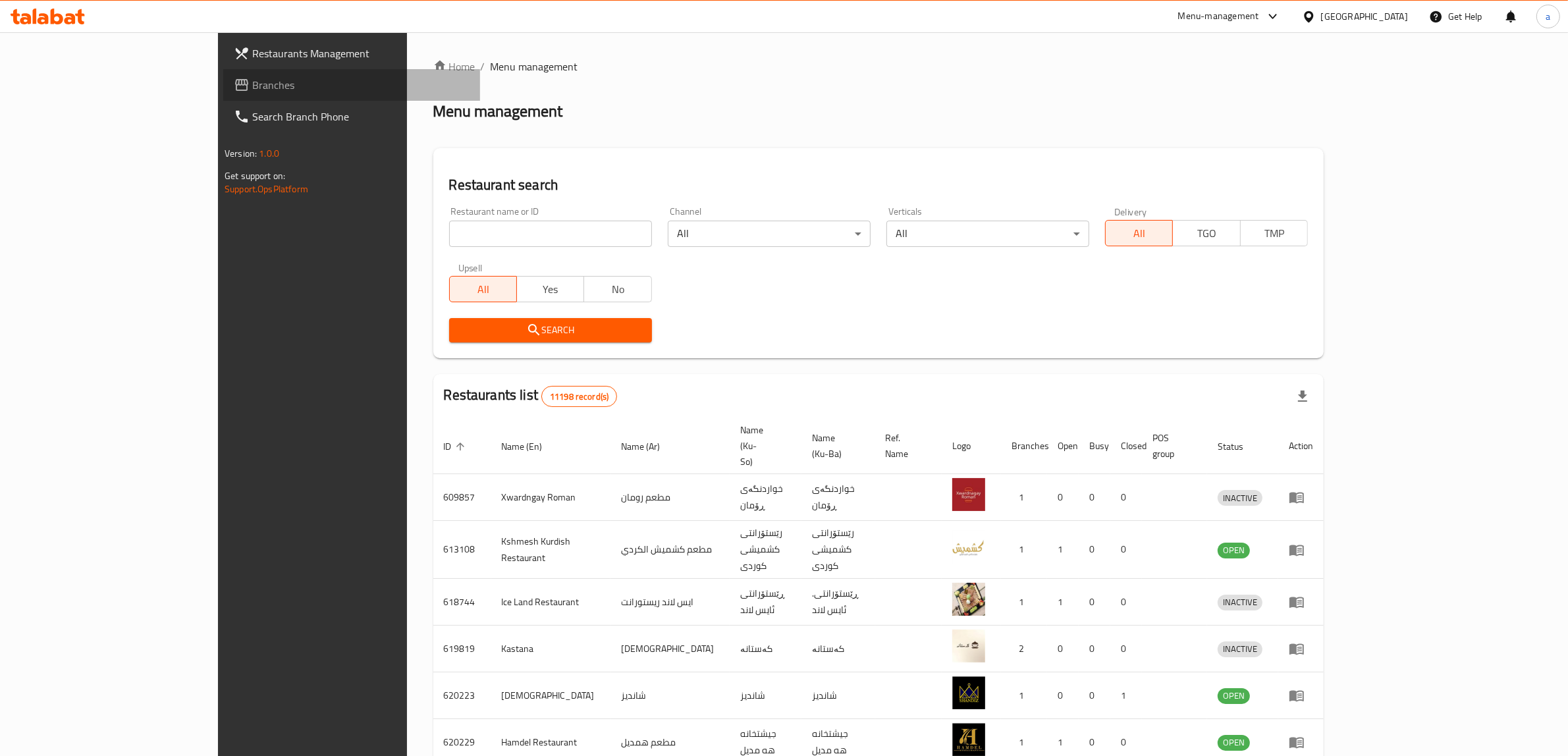
click at [252, 85] on span "Branches" at bounding box center [361, 85] width 217 height 16
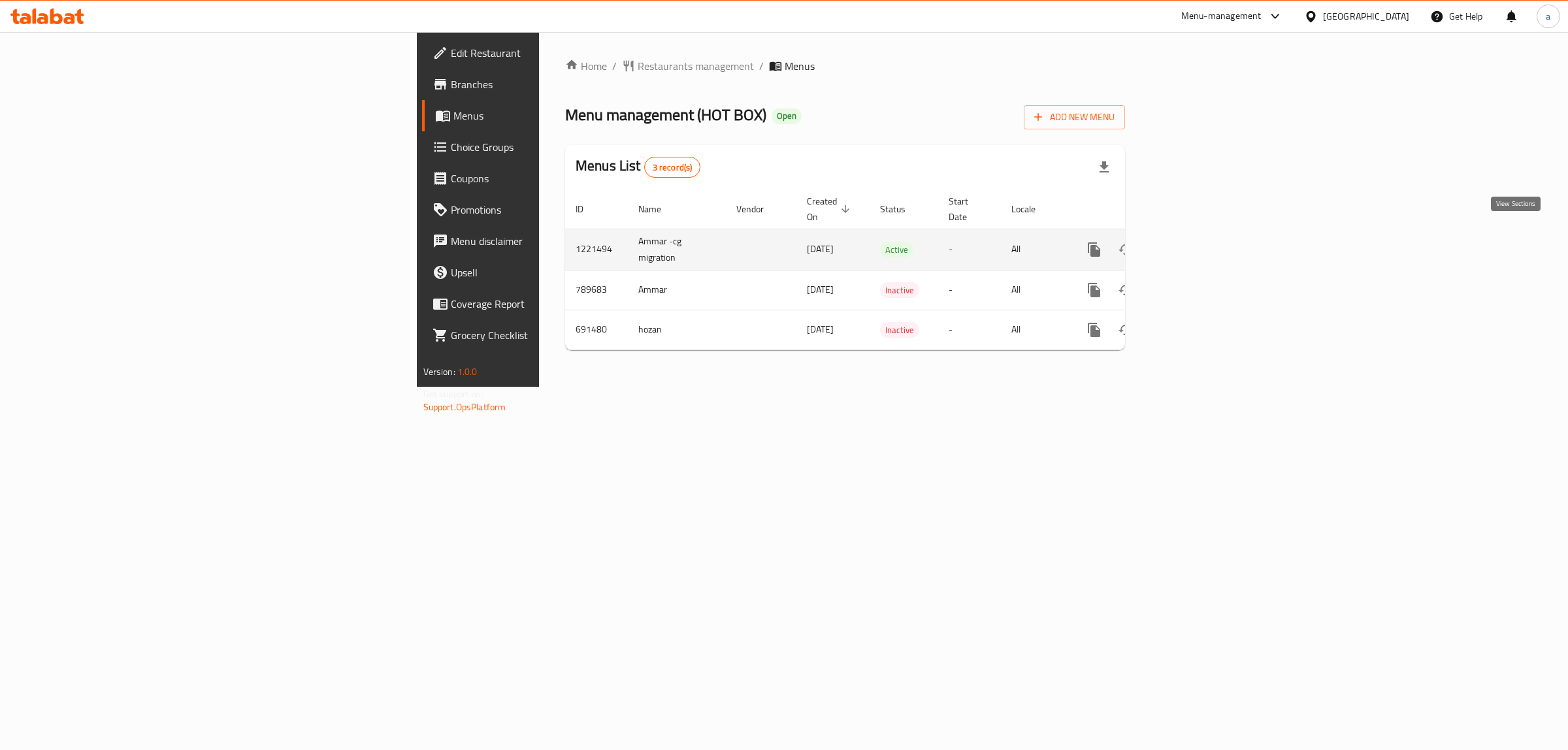
click at [1197, 242] on icon "enhanced table" at bounding box center [1188, 249] width 15 height 15
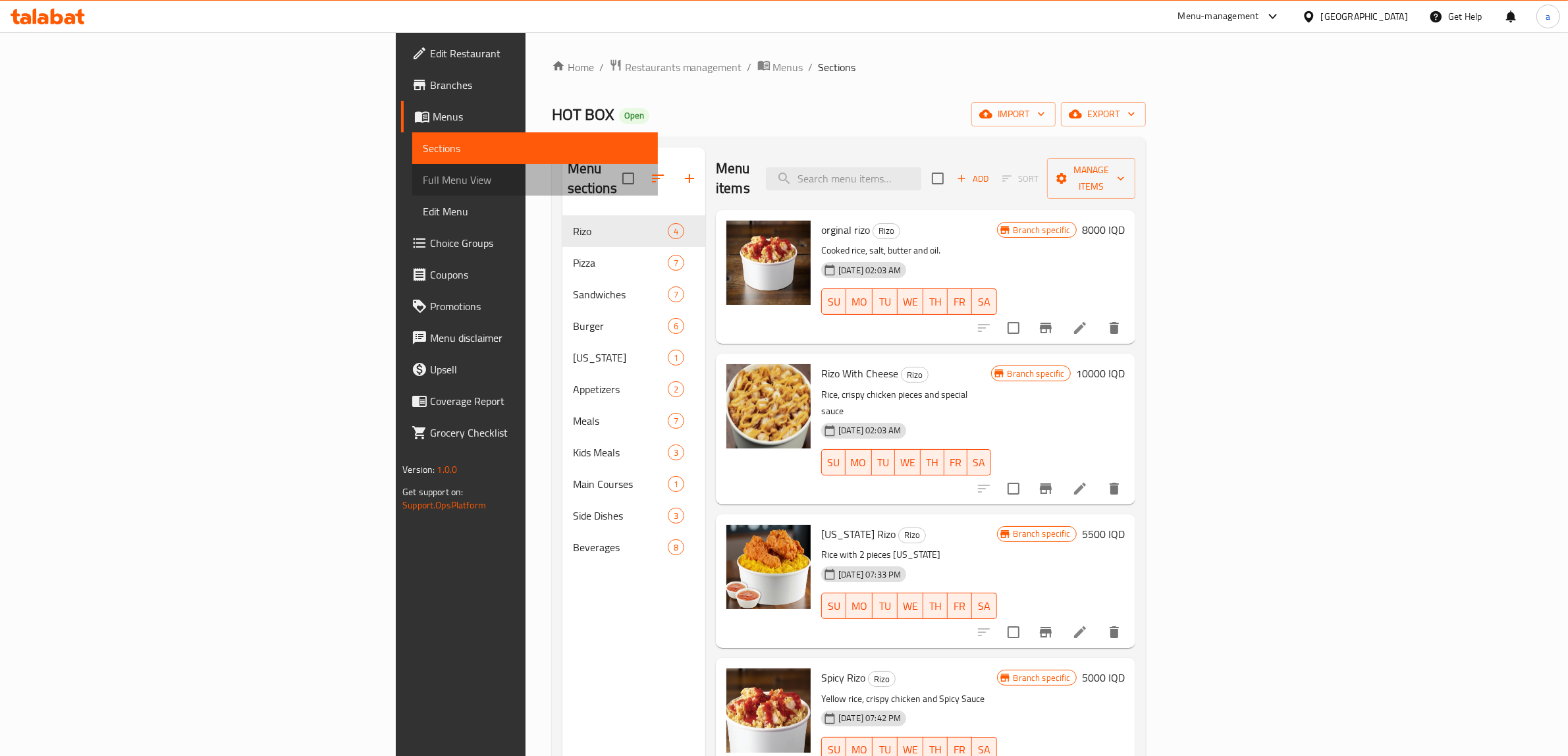
click at [422, 179] on span "Full Menu View" at bounding box center [534, 179] width 224 height 16
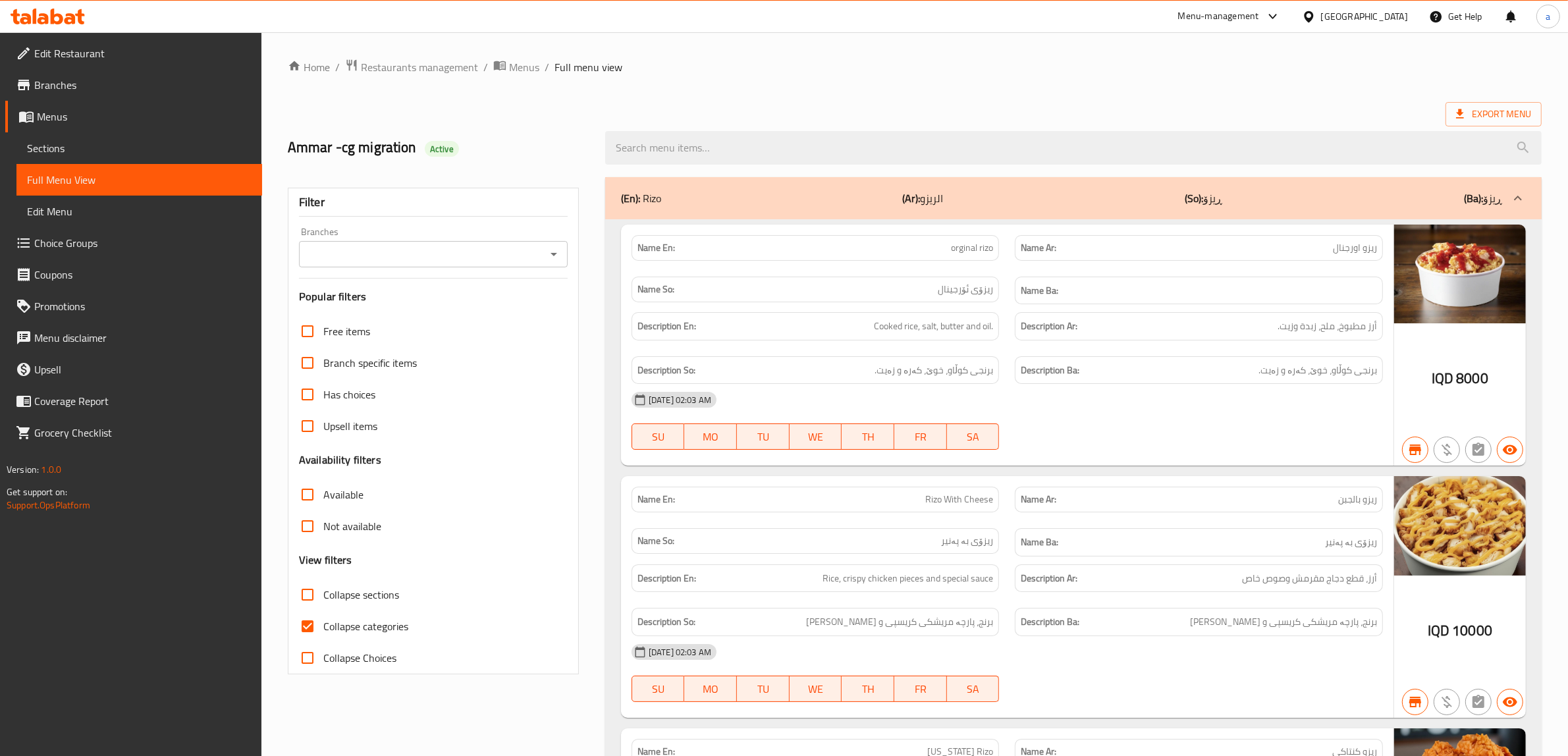
click at [531, 257] on input "Branches" at bounding box center [422, 254] width 239 height 19
click at [548, 255] on icon "Open" at bounding box center [554, 254] width 16 height 16
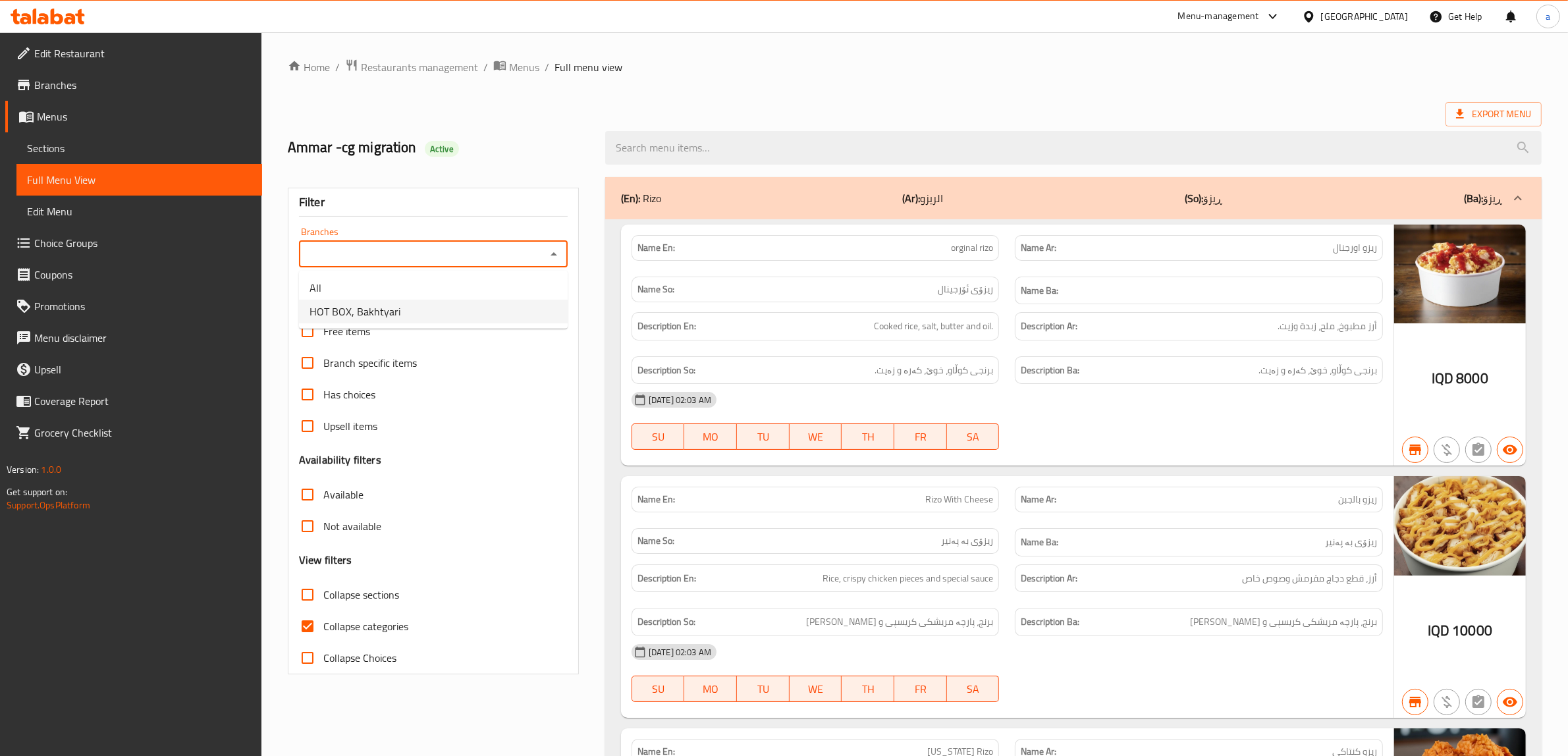
drag, startPoint x: 419, startPoint y: 319, endPoint x: 428, endPoint y: 316, distance: 9.5
click at [419, 319] on li "HOT BOX, Bakhtyari" at bounding box center [433, 311] width 269 height 24
type input "HOT BOX, Bakhtyari"
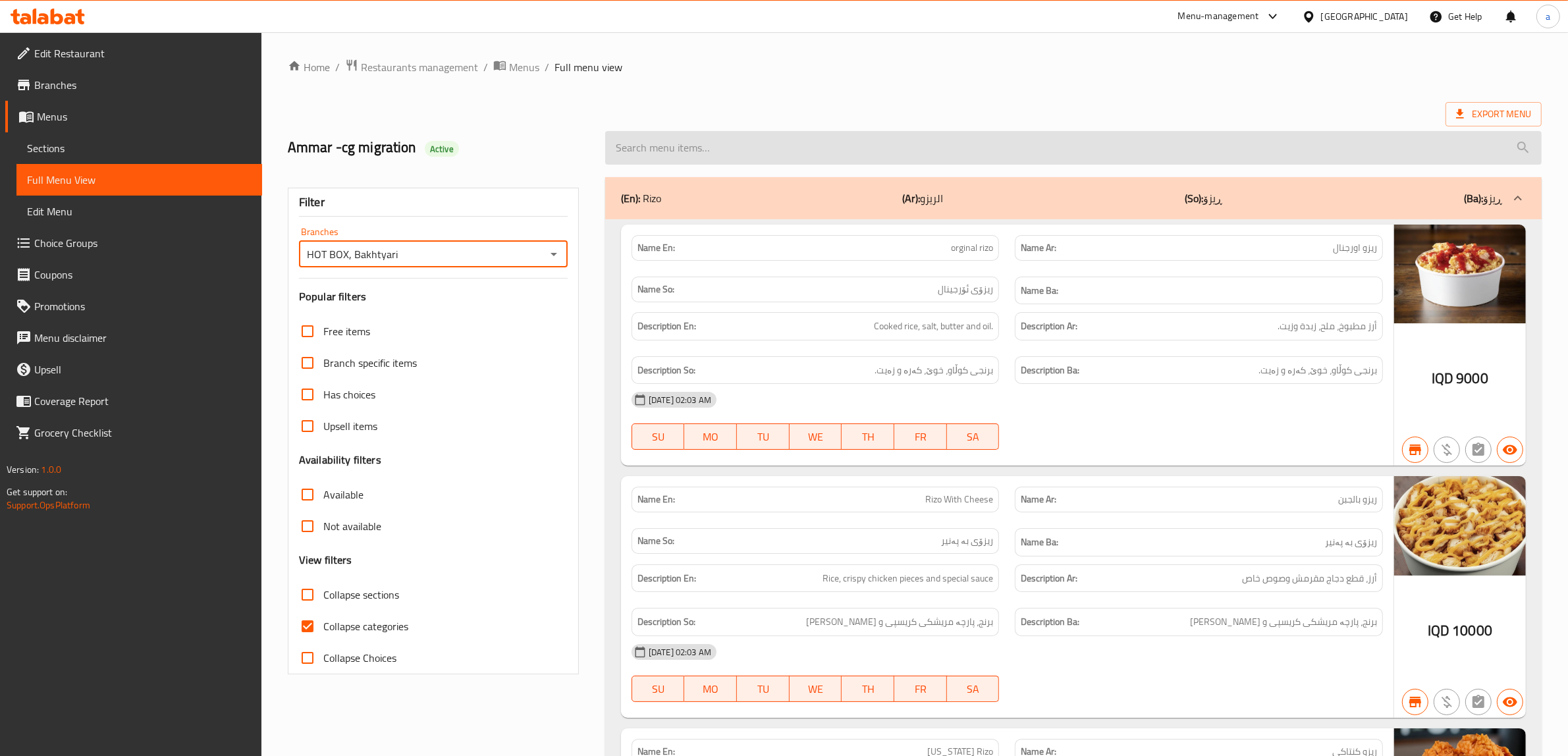
click at [715, 139] on input "search" at bounding box center [1073, 147] width 937 height 33
paste input "[PERSON_NAME] - Medium"
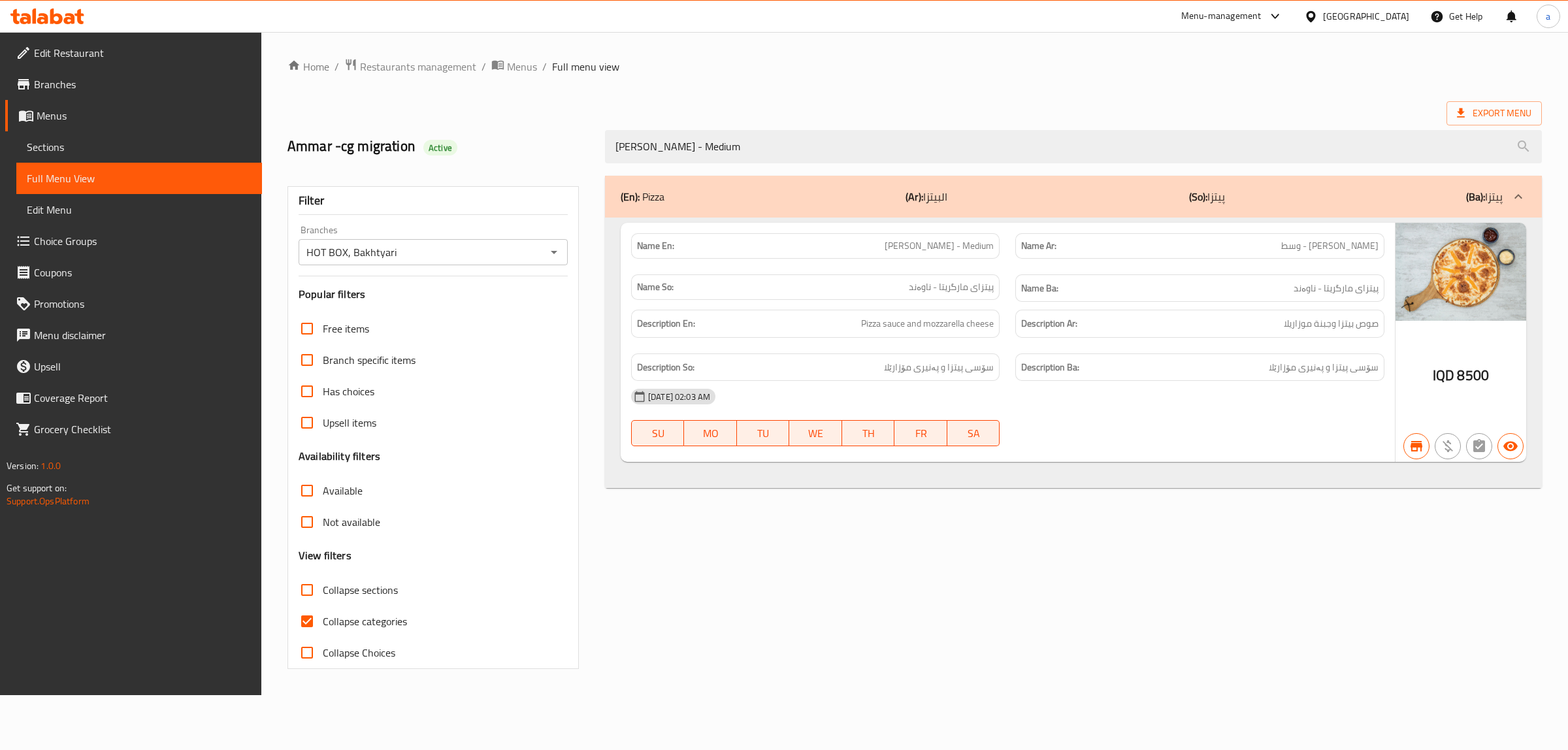
type input "[PERSON_NAME] - Medium"
click at [360, 619] on span "Collapse categories" at bounding box center [364, 621] width 84 height 15
click at [323, 619] on input "Collapse categories" at bounding box center [307, 621] width 32 height 32
checkbox input "false"
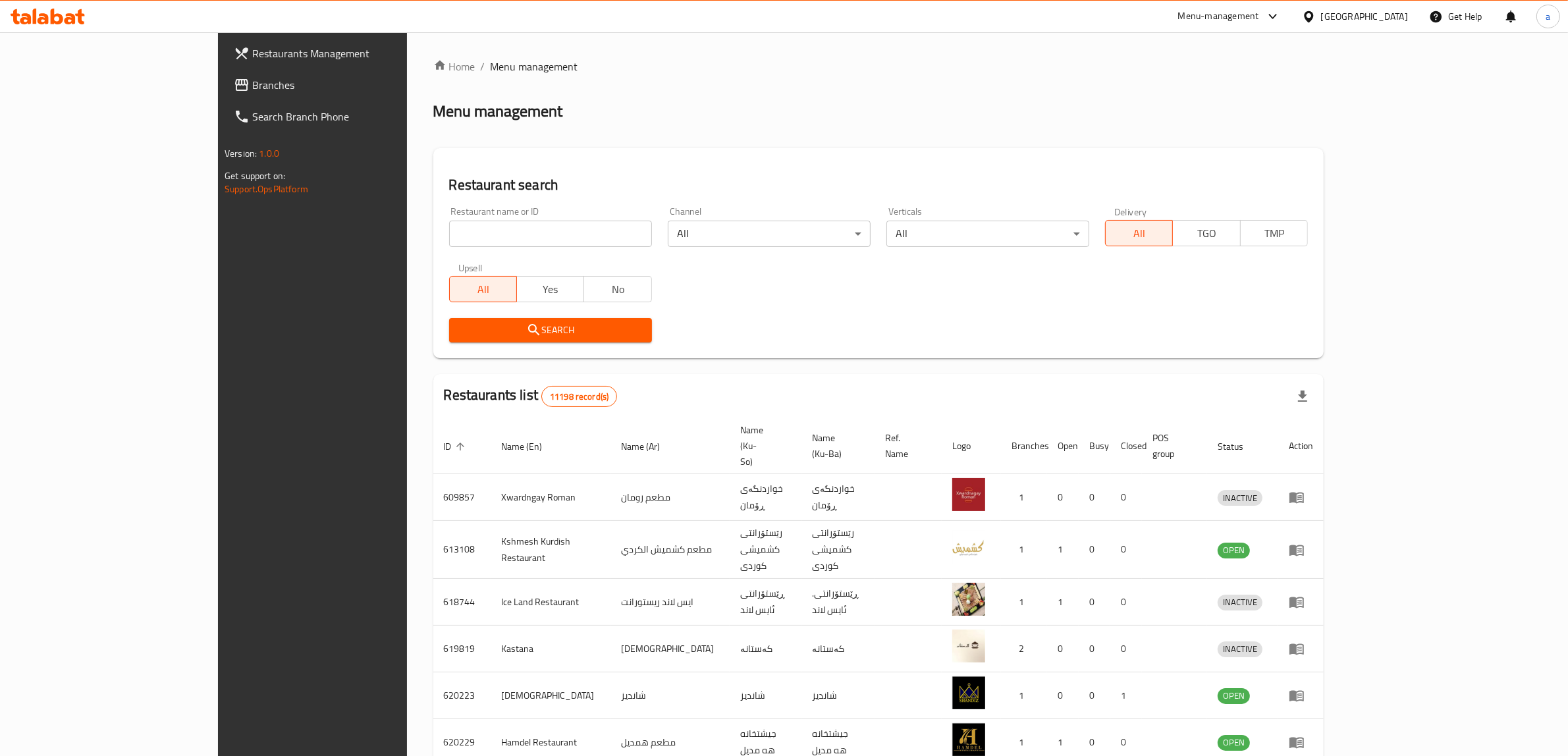
click at [223, 74] on link "Branches" at bounding box center [351, 85] width 257 height 32
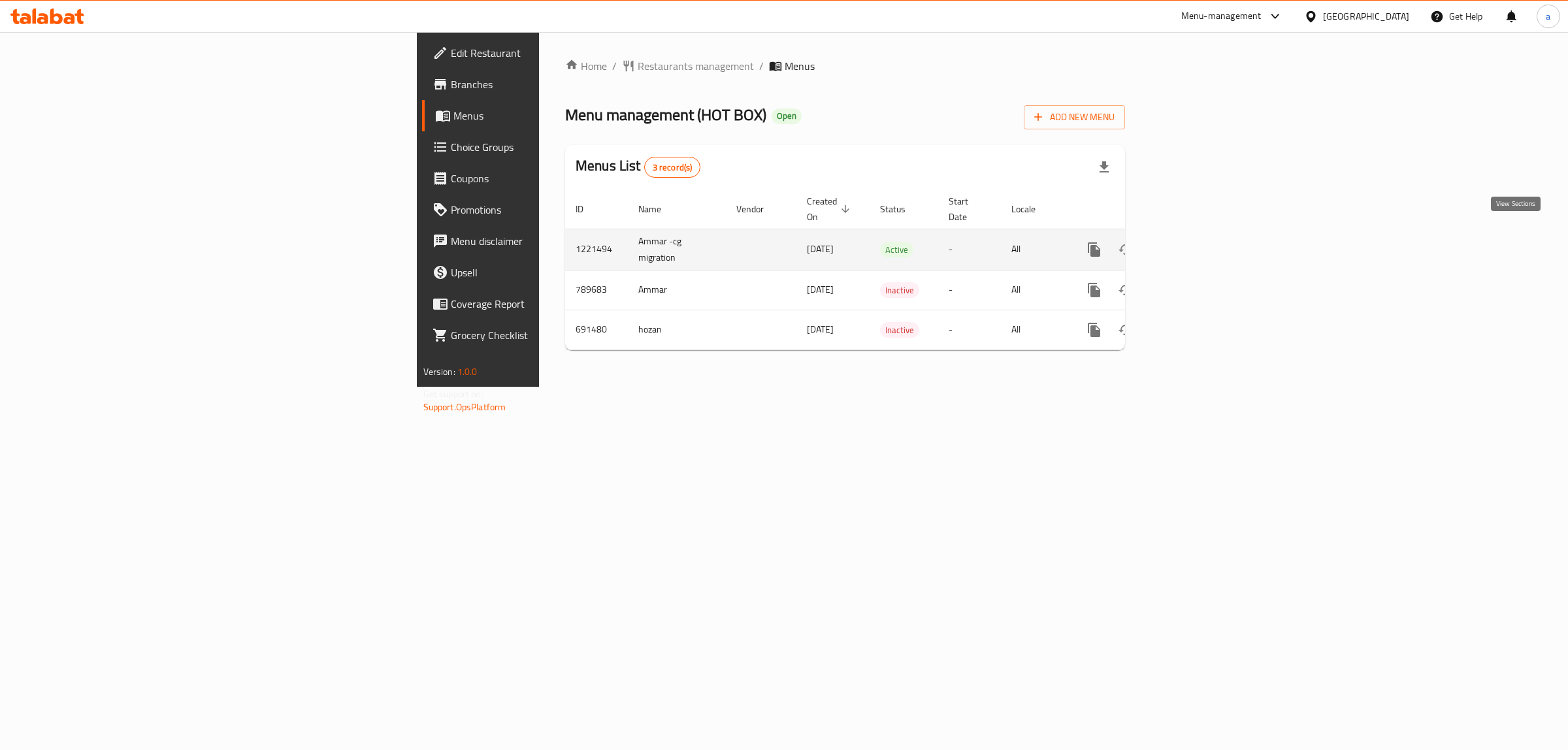
click at [1197, 242] on icon "enhanced table" at bounding box center [1188, 249] width 15 height 15
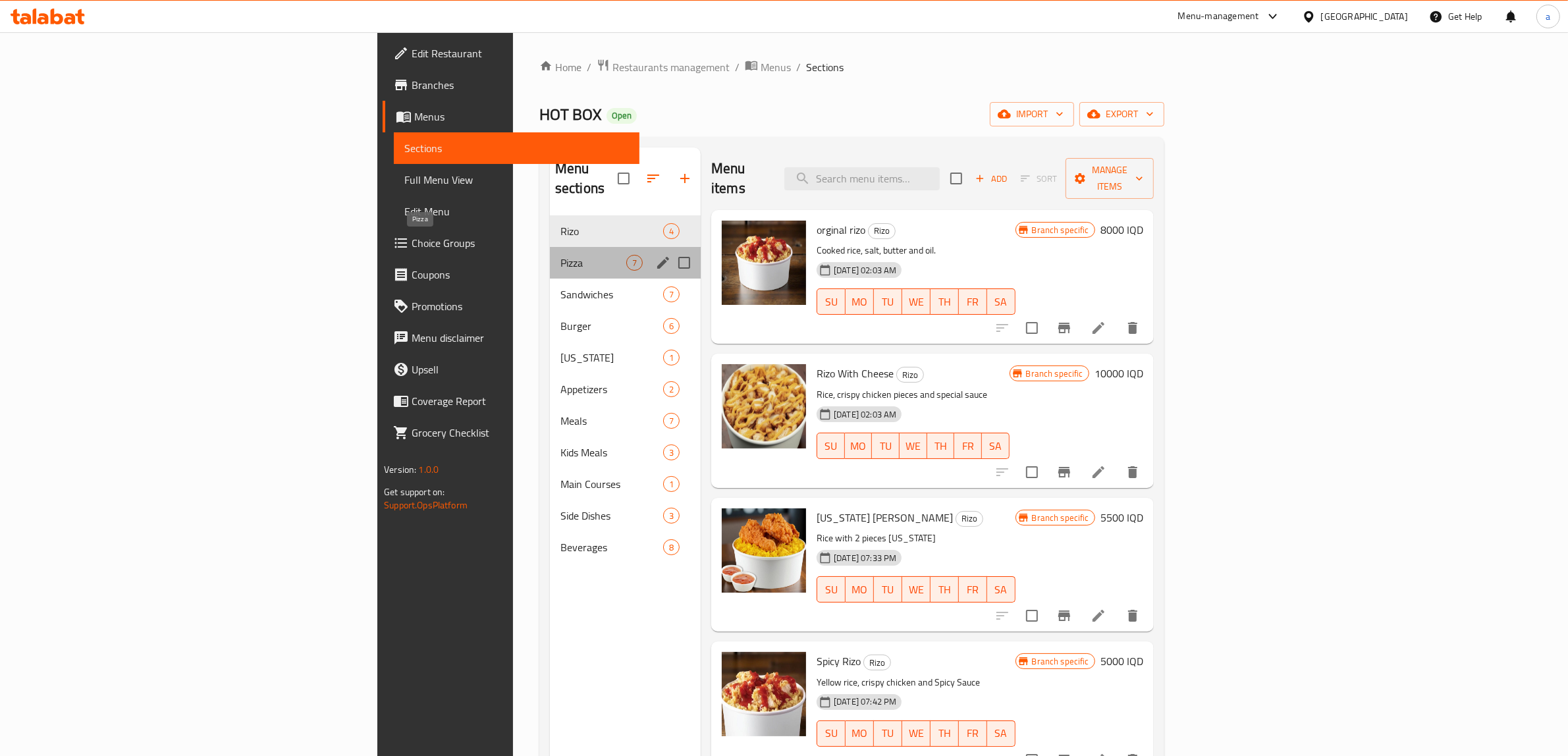
click at [561, 255] on span "Pizza" at bounding box center [593, 262] width 66 height 16
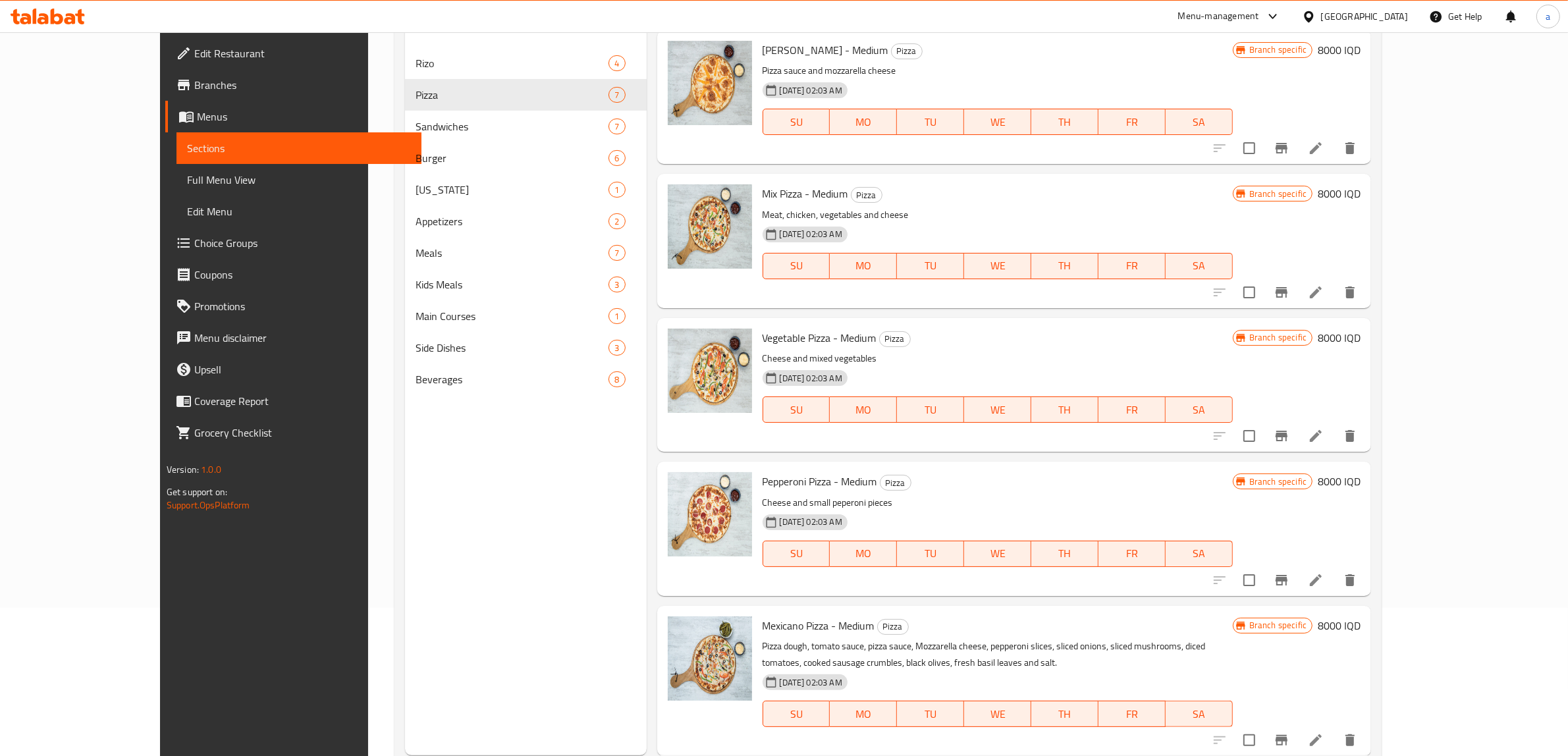
scroll to position [185, 0]
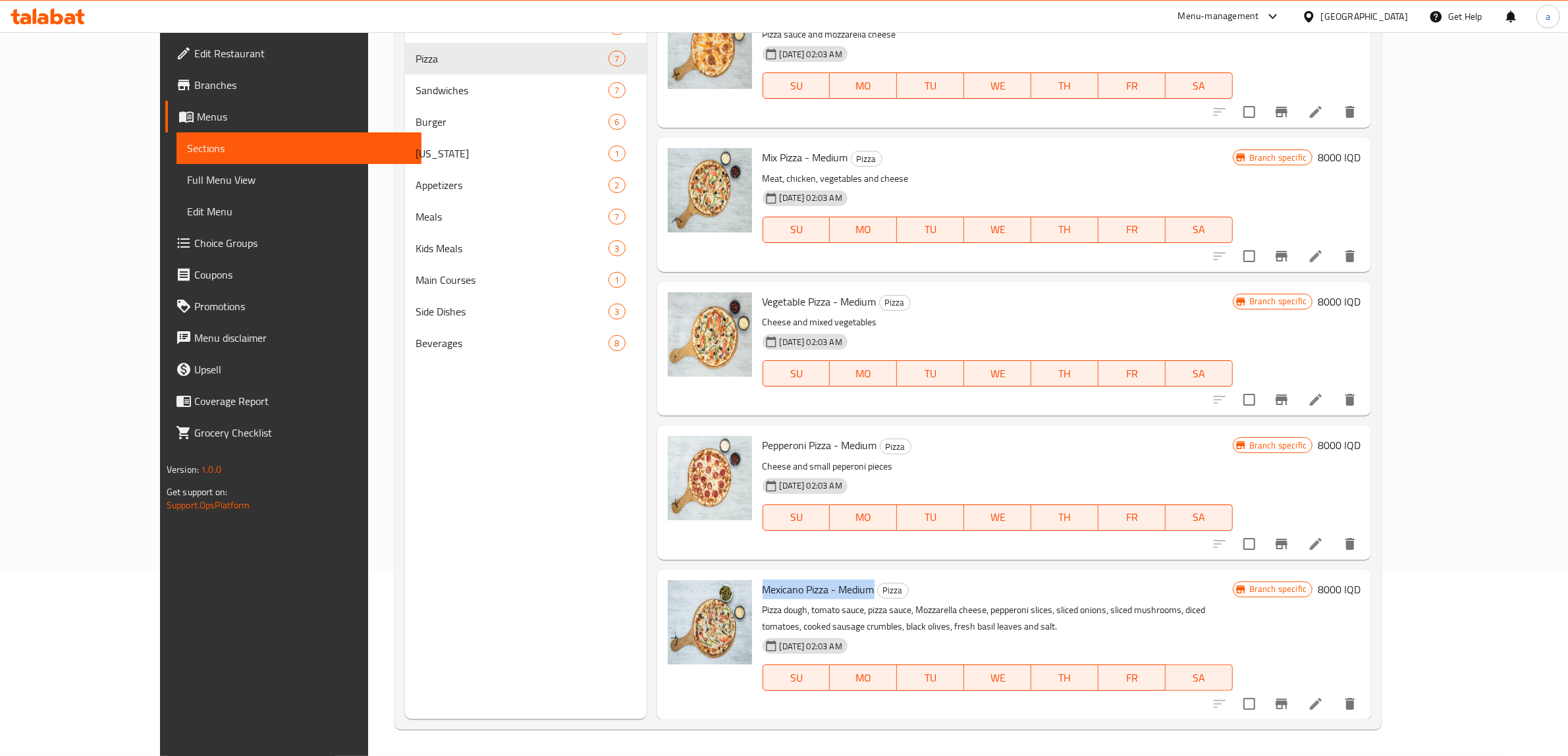
drag, startPoint x: 723, startPoint y: 584, endPoint x: 834, endPoint y: 587, distance: 111.0
click at [835, 587] on h6 "Mexicano Pizza - Medium Pizza" at bounding box center [998, 589] width 471 height 19
copy span "Mexicano Pizza - Medium"
click at [187, 179] on span "Full Menu View" at bounding box center [299, 179] width 224 height 16
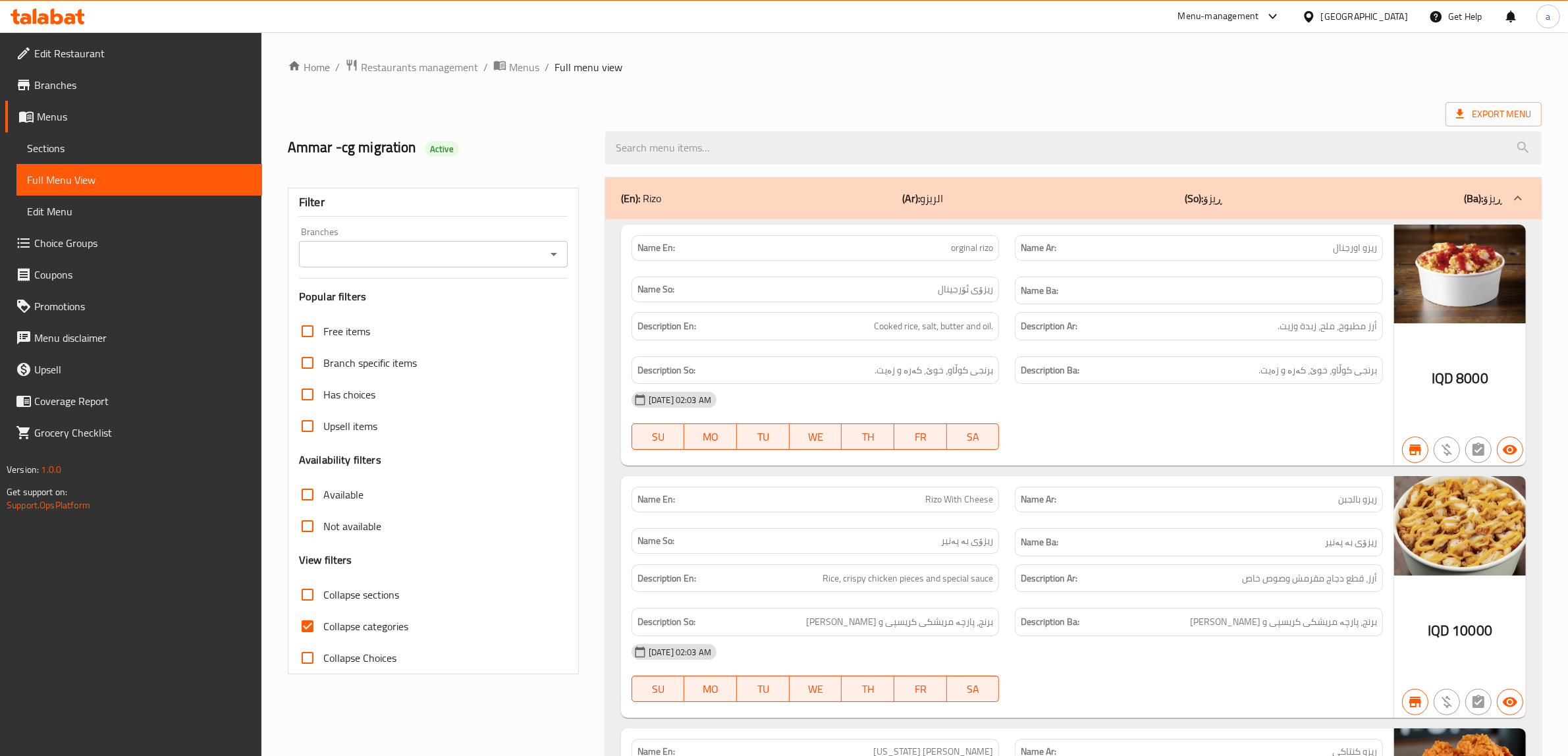
click at [393, 255] on input "Branches" at bounding box center [422, 254] width 239 height 19
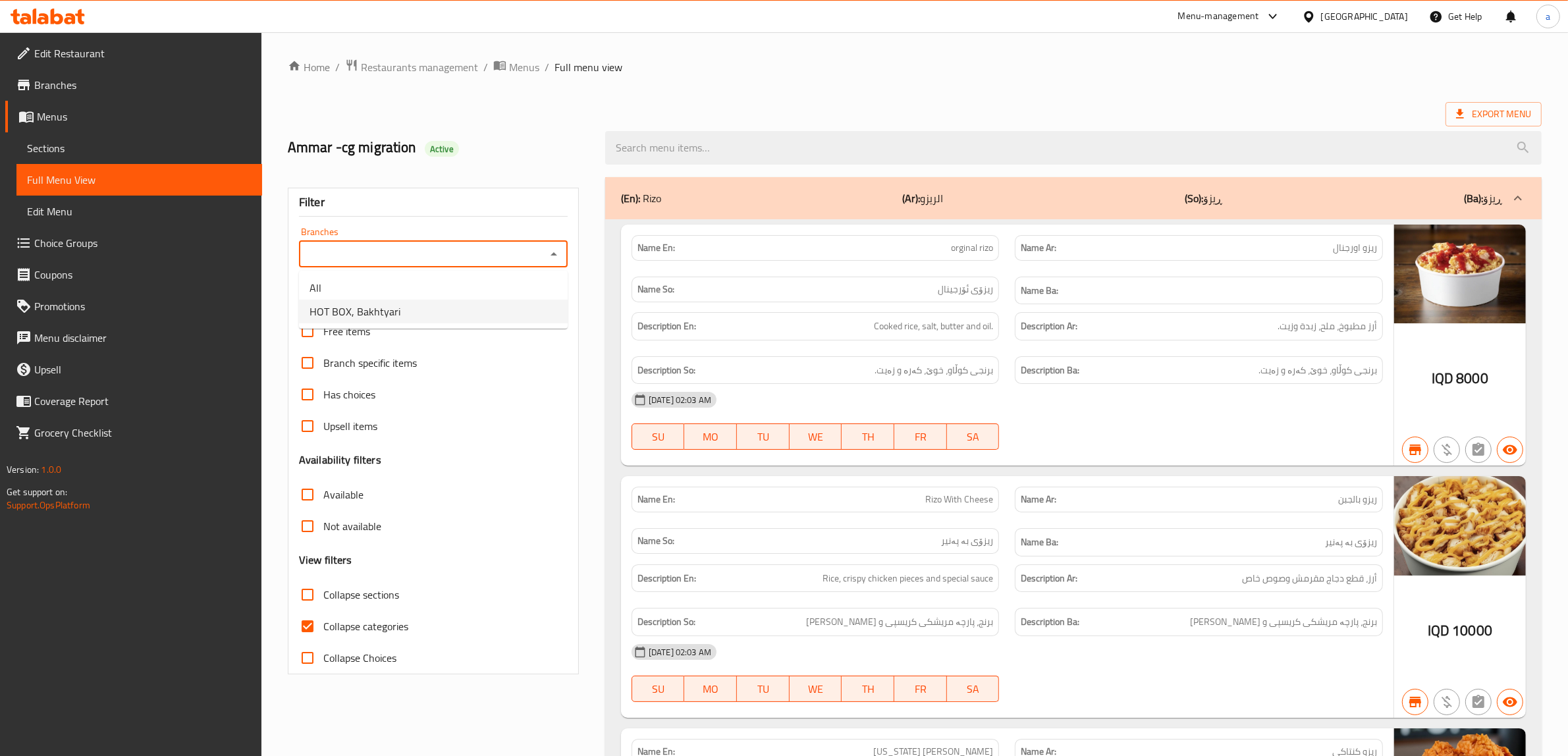
click at [382, 307] on span "HOT BOX, Bakhtyari" at bounding box center [355, 311] width 91 height 16
type input "HOT BOX, Bakhtyari"
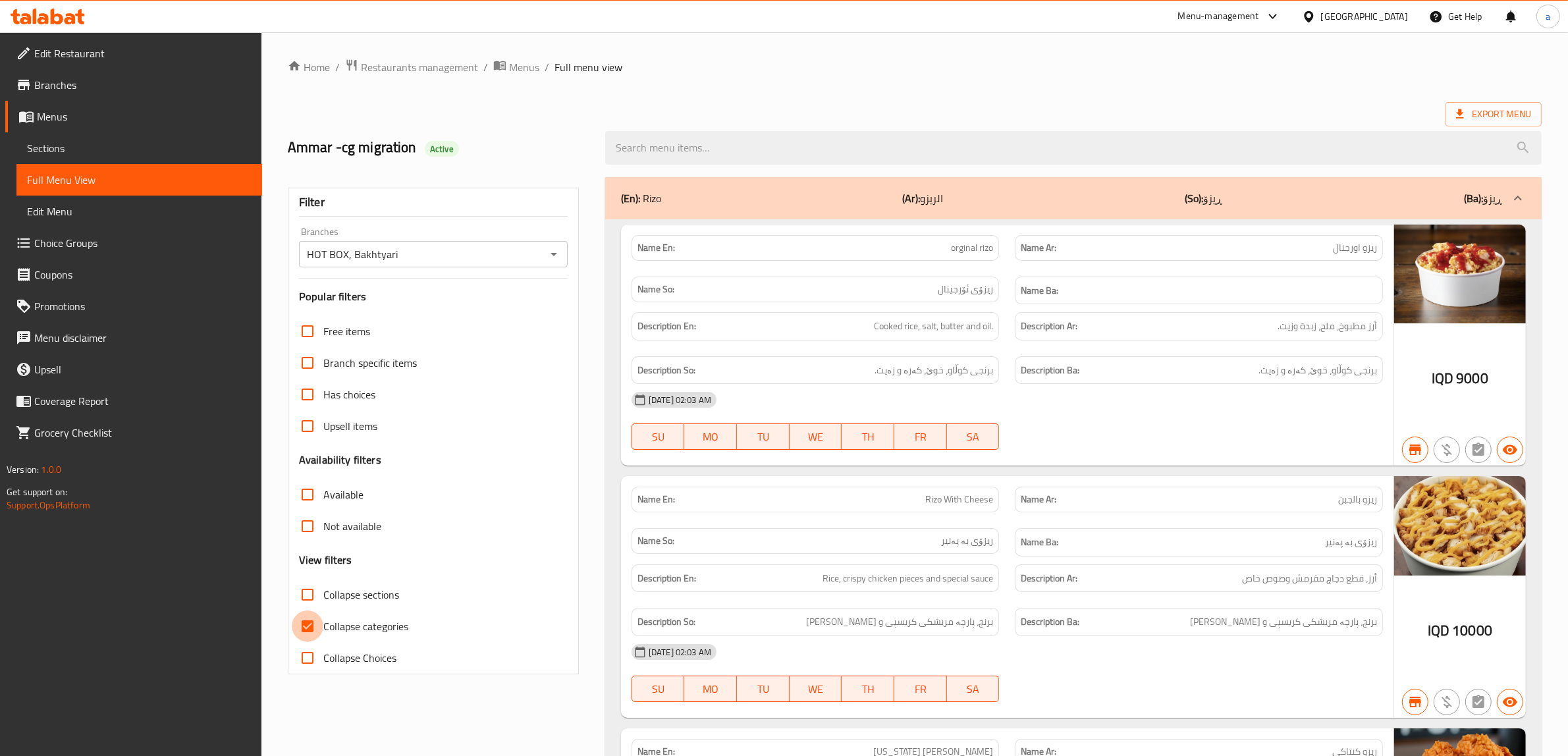
click at [310, 623] on input "Collapse categories" at bounding box center [308, 626] width 32 height 32
checkbox input "false"
click at [801, 168] on div at bounding box center [1073, 148] width 952 height 50
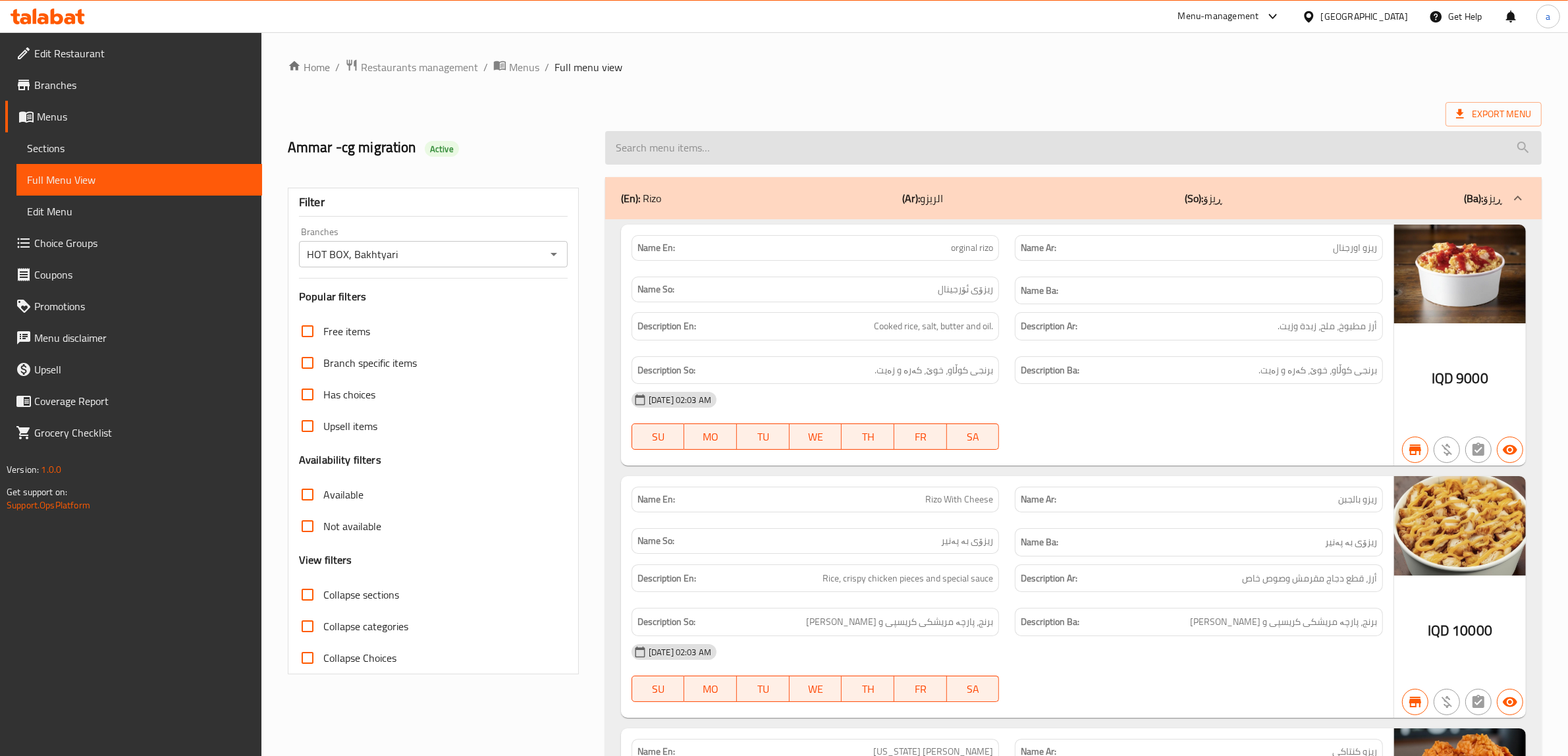
click at [804, 162] on input "search" at bounding box center [1073, 147] width 937 height 33
paste input "Mexicano Pizza - Medium"
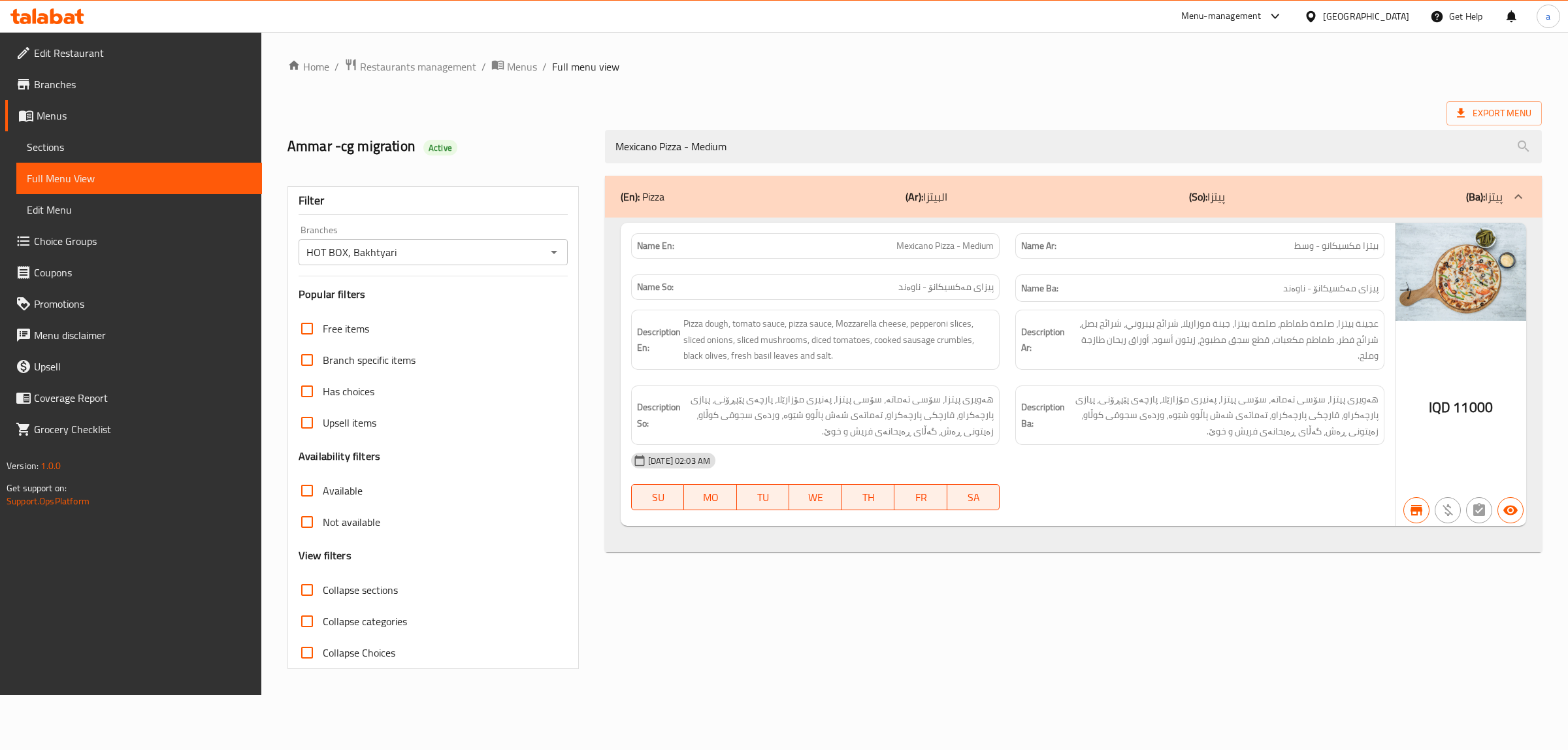
type input "Mexicano Pizza - Medium"
click at [1265, 95] on div "Home / Restaurants management / Menus / Full menu view Export Menu Ammar -cg mi…" at bounding box center [915, 363] width 1254 height 611
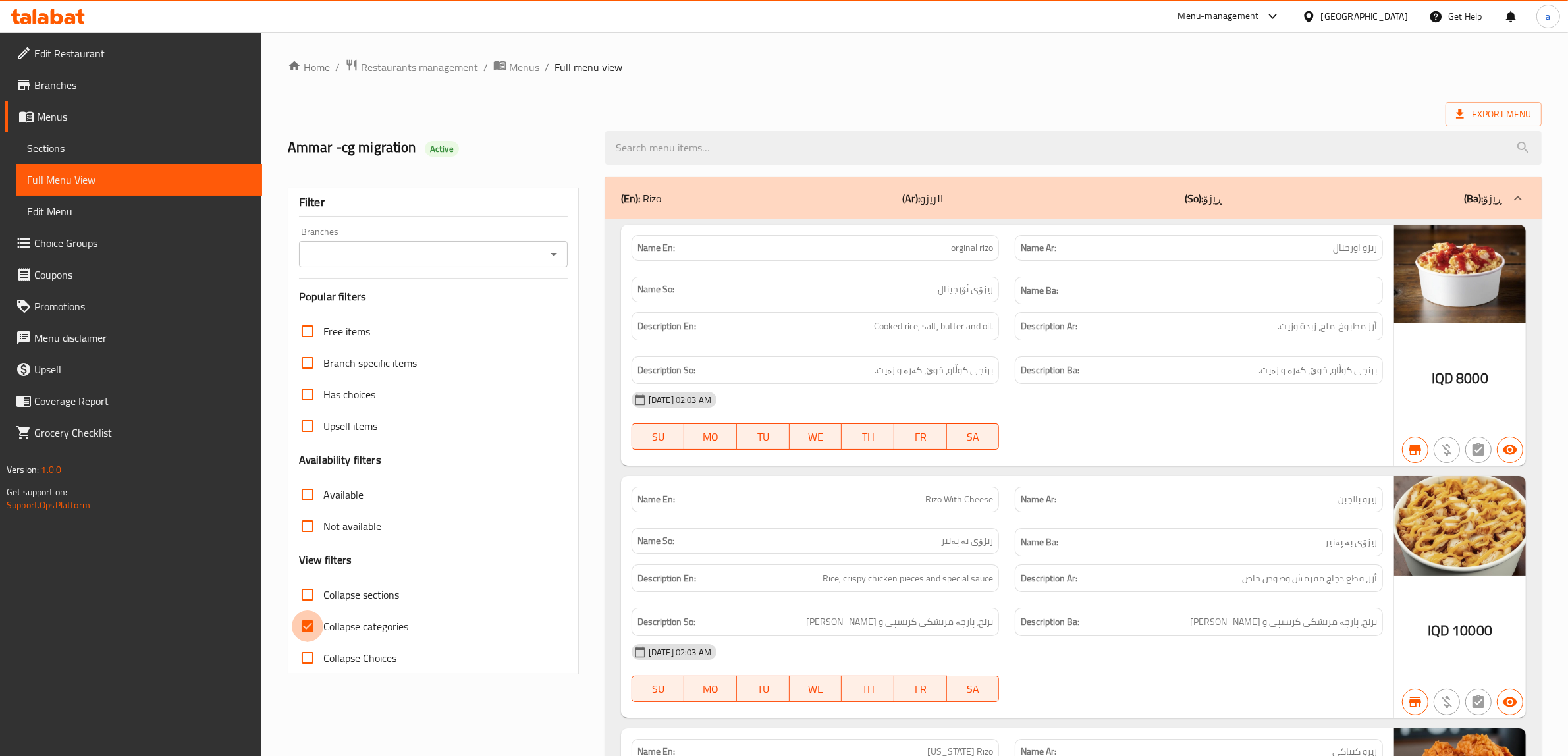
click at [318, 629] on input "Collapse categories" at bounding box center [308, 626] width 32 height 32
checkbox input "false"
click at [534, 254] on input "Branches" at bounding box center [422, 254] width 239 height 19
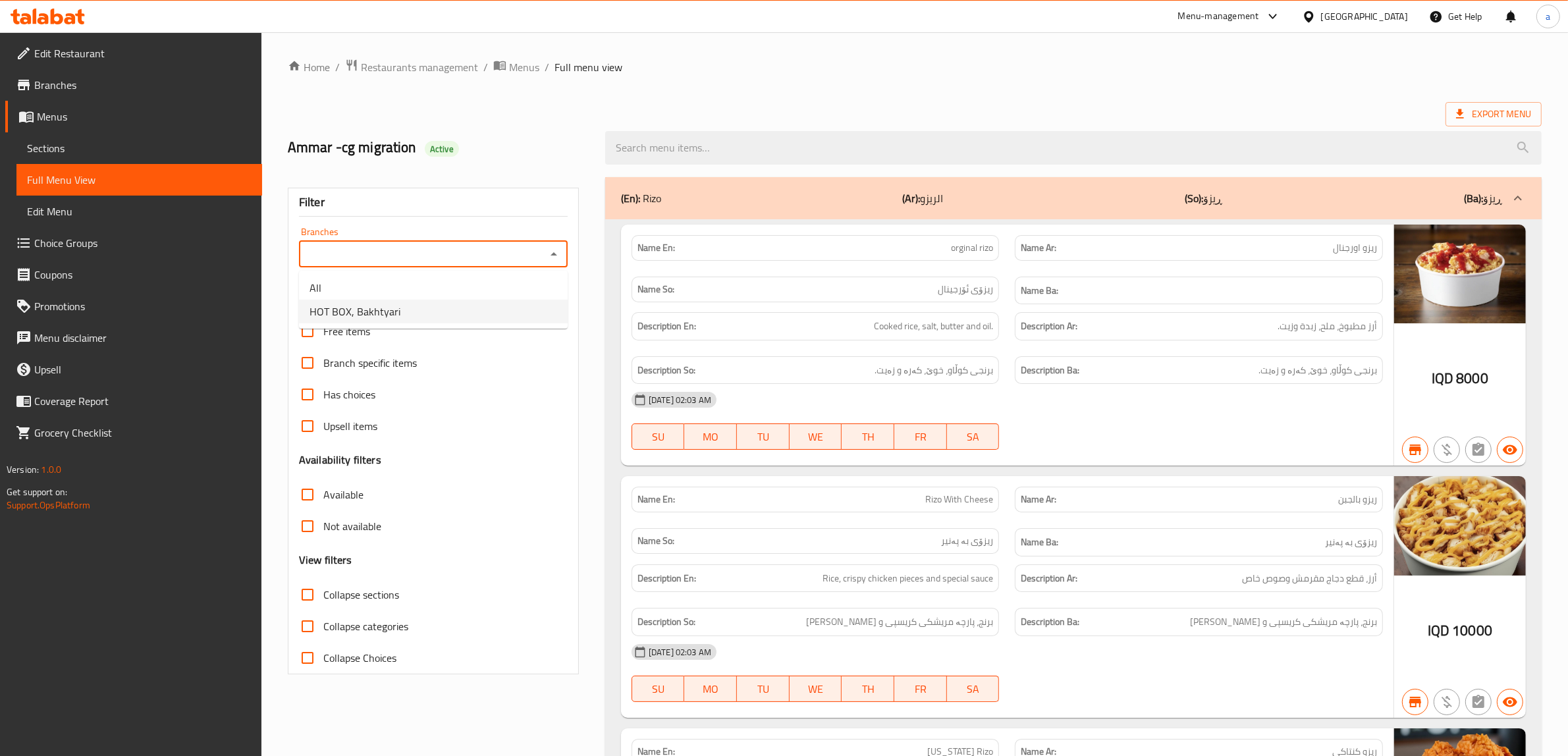
click at [479, 310] on li "HOT BOX, Bakhtyari" at bounding box center [433, 311] width 269 height 24
type input "HOT BOX, Bakhtyari"
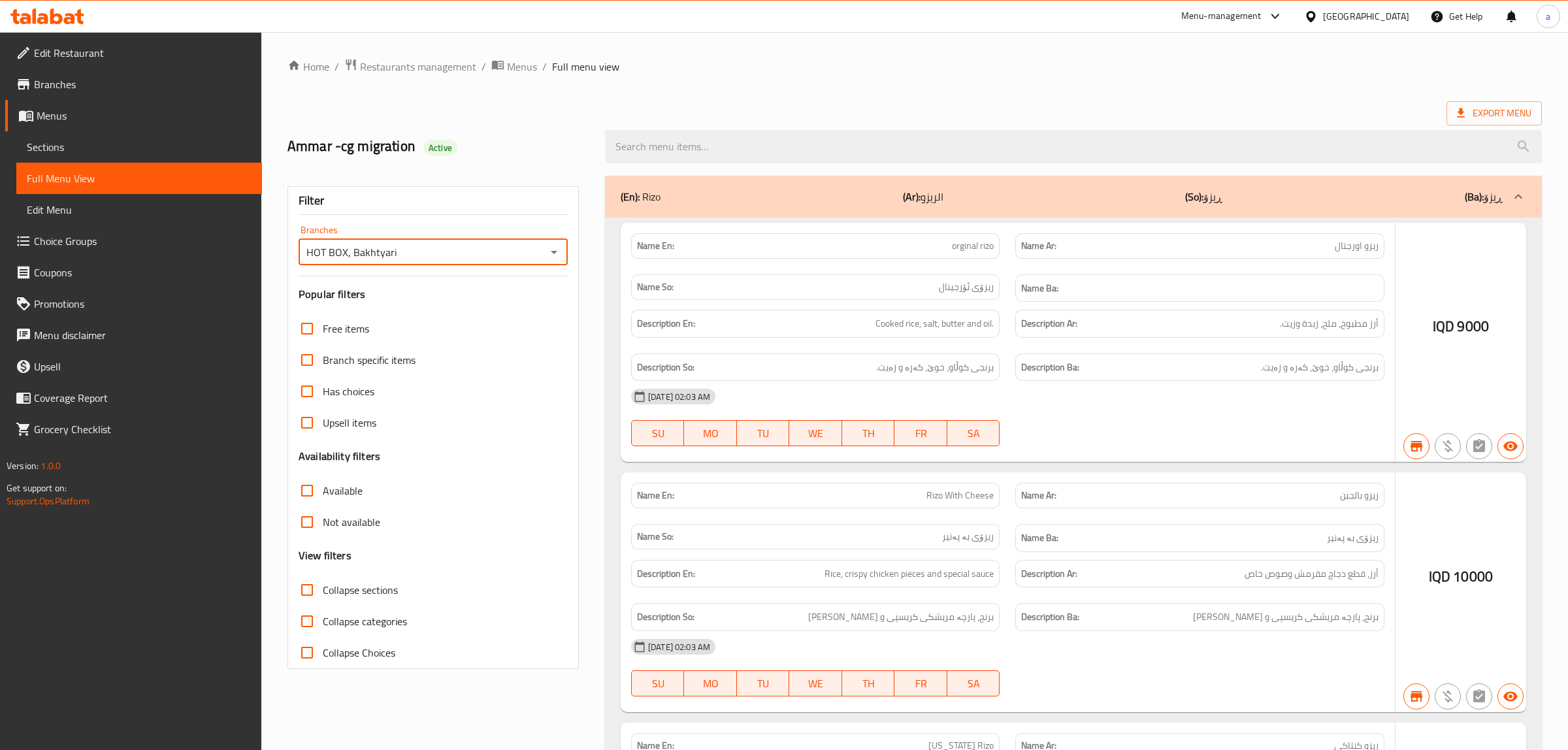
click at [724, 145] on div at bounding box center [784, 375] width 1568 height 750
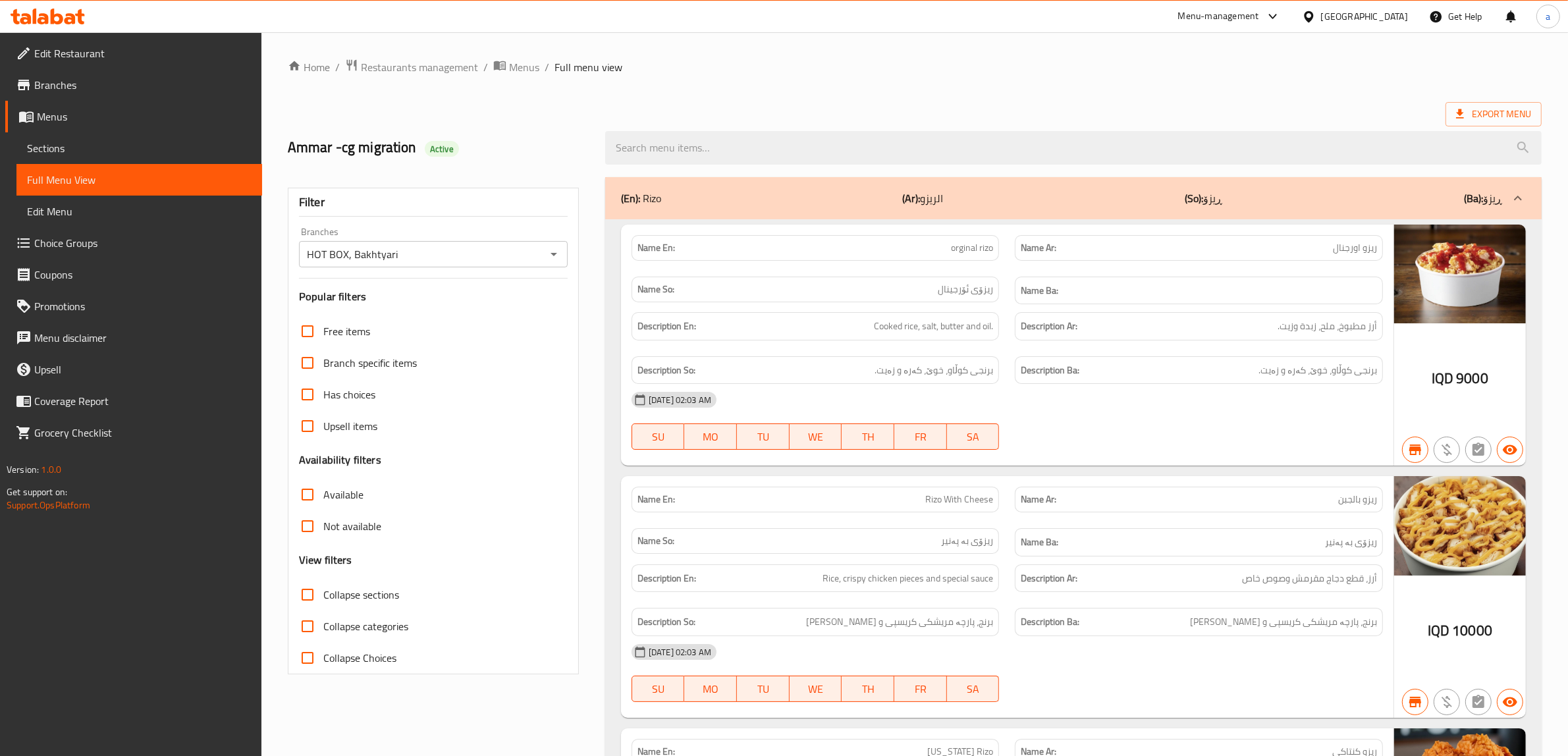
click at [730, 146] on input "search" at bounding box center [1073, 147] width 937 height 33
paste input "Pepperoni Pizza - Medium"
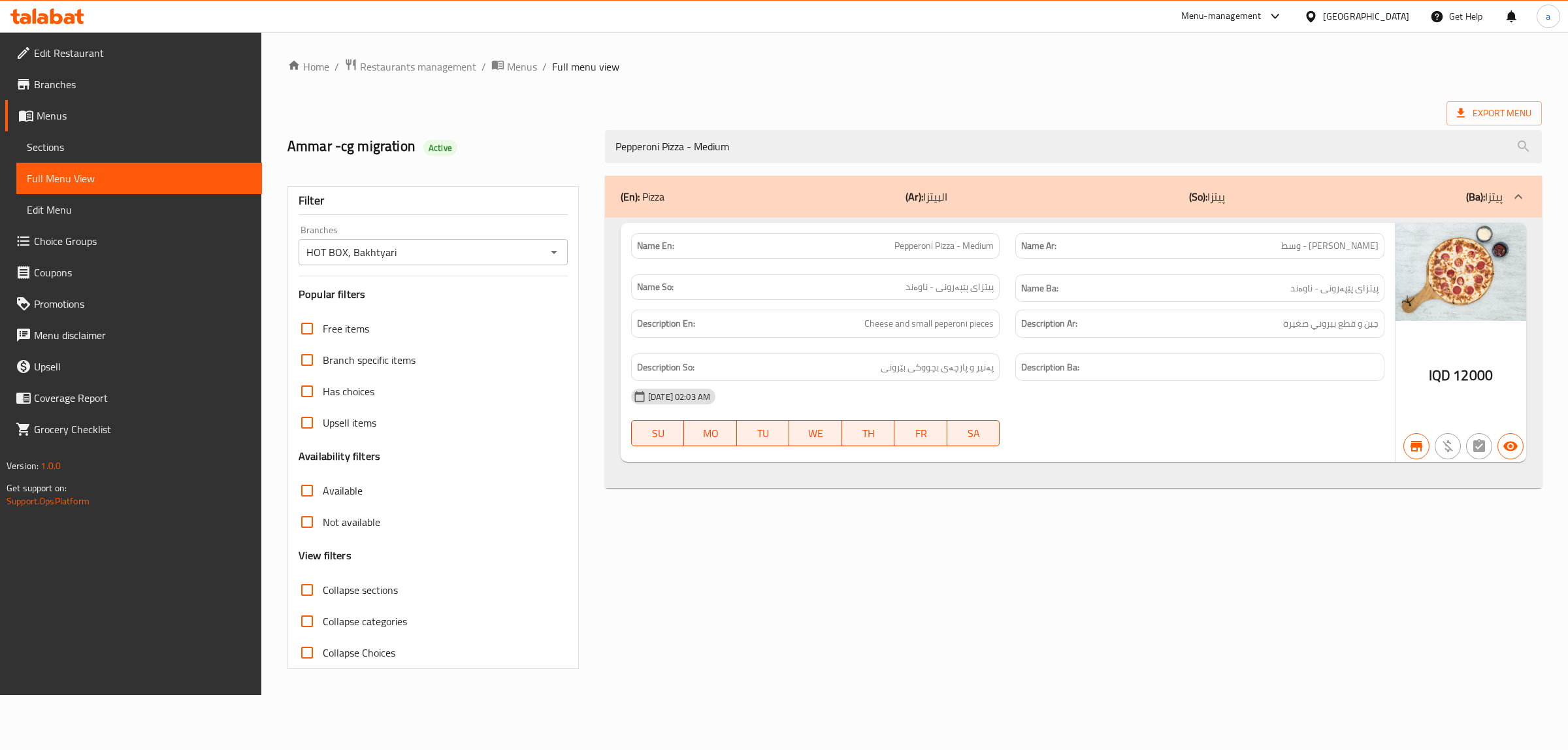
type input "Pepperoni Pizza - Medium"
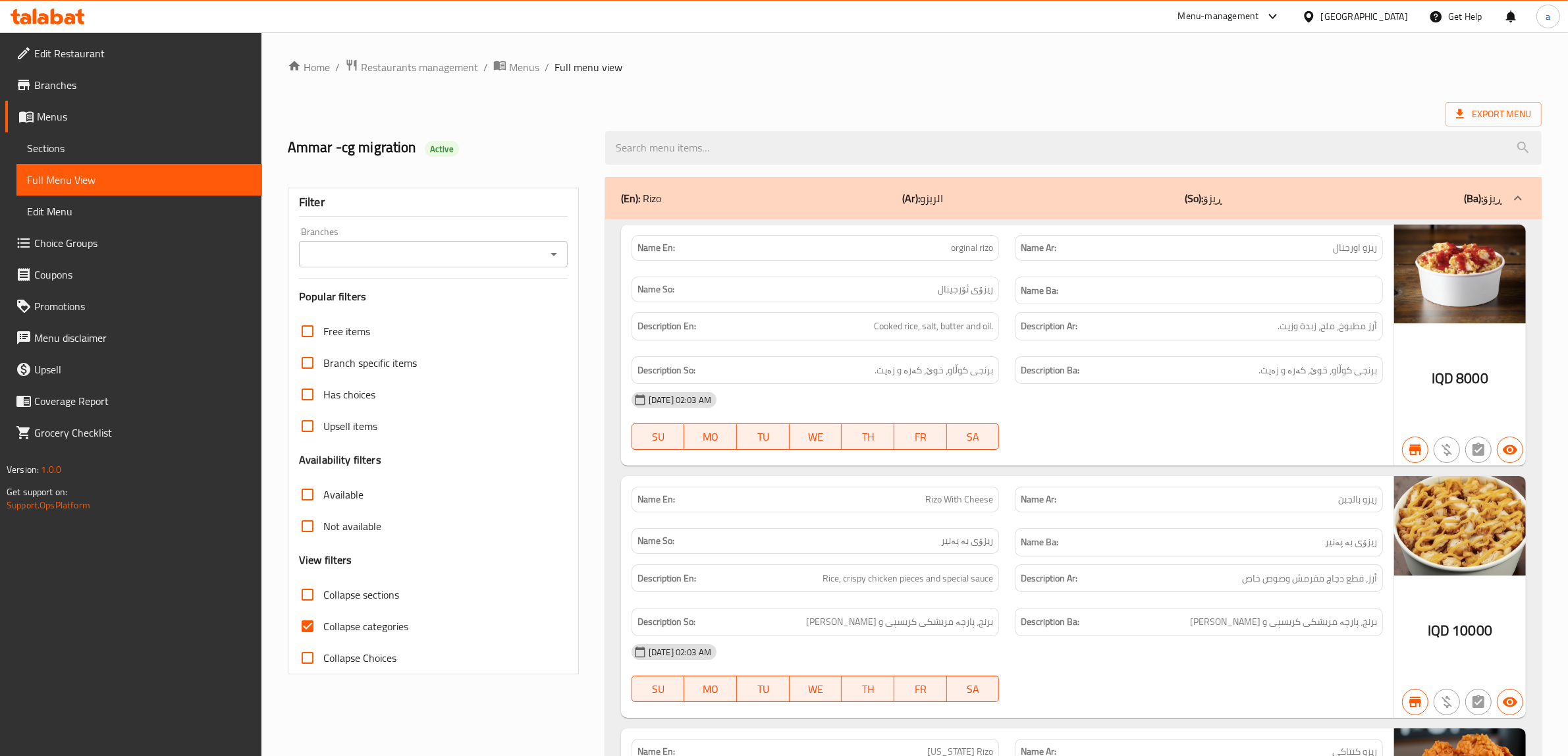
click at [544, 261] on div "Branches" at bounding box center [433, 254] width 269 height 26
drag, startPoint x: 551, startPoint y: 251, endPoint x: 551, endPoint y: 260, distance: 9.0
click at [552, 251] on icon "Open" at bounding box center [554, 254] width 16 height 16
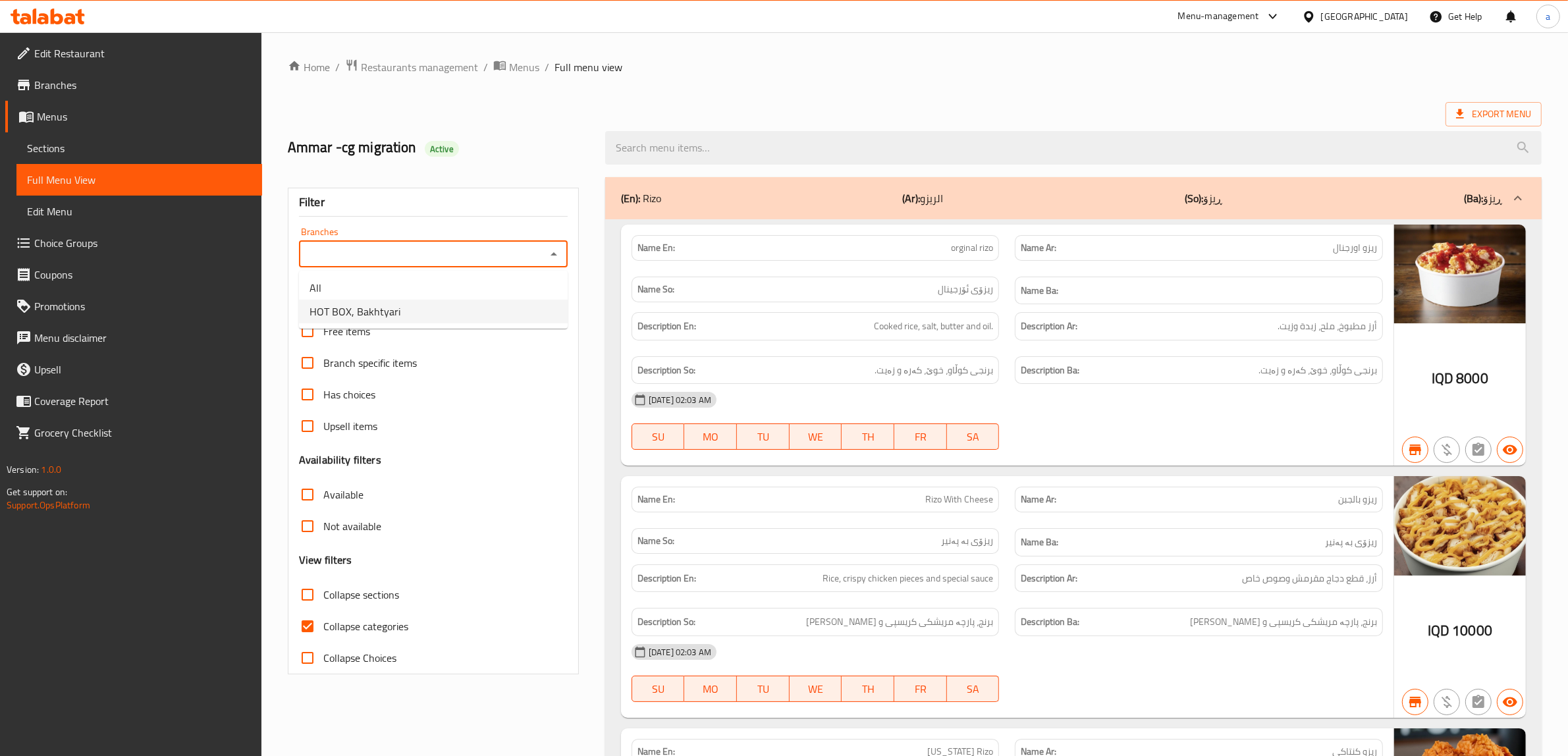
click at [402, 308] on li "HOT BOX, Bakhtyari" at bounding box center [433, 311] width 269 height 24
type input "HOT BOX, Bakhtyari"
click at [342, 627] on span "Collapse categories" at bounding box center [365, 626] width 85 height 16
click at [323, 627] on input "Collapse categories" at bounding box center [308, 626] width 32 height 32
checkbox input "false"
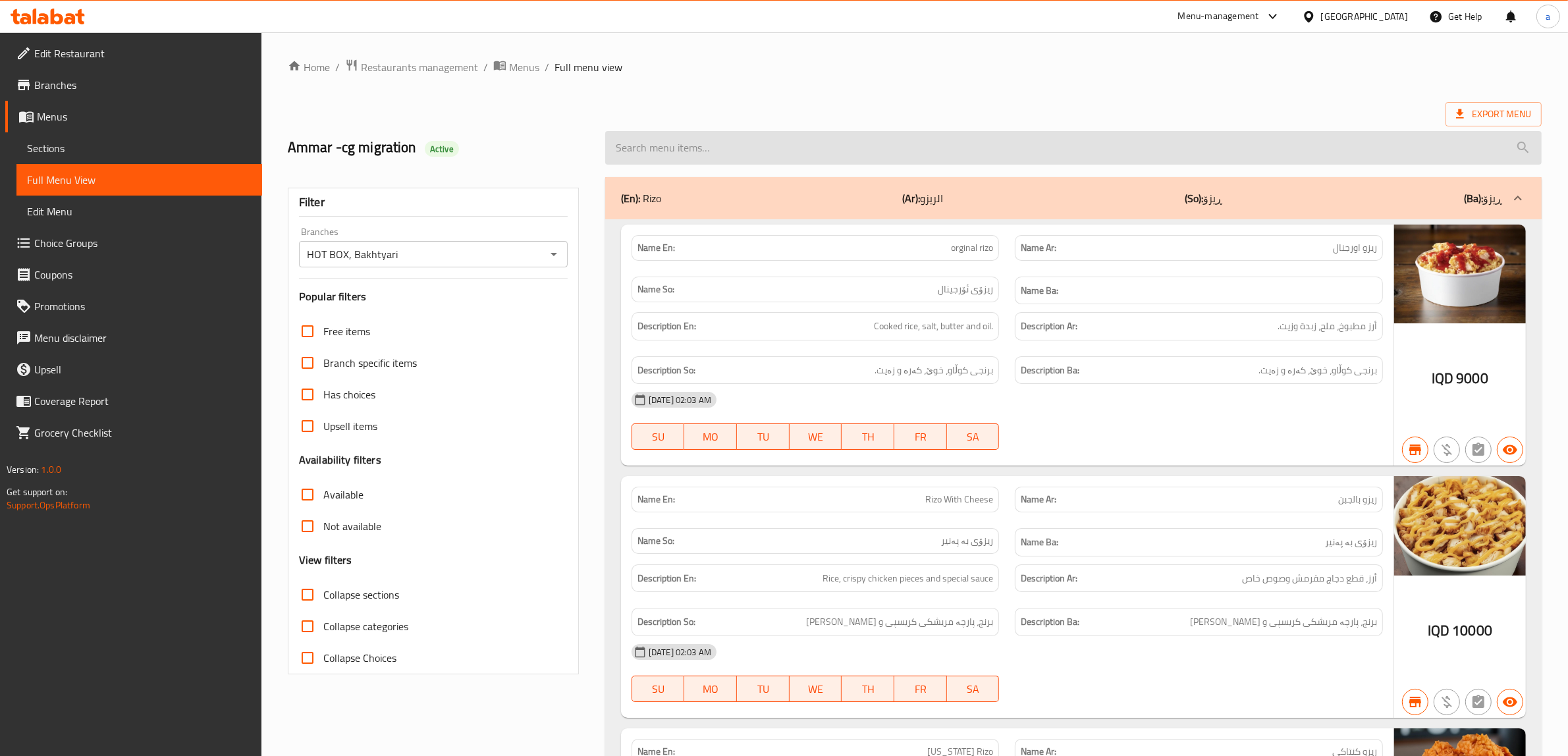
click at [715, 136] on input "search" at bounding box center [1073, 147] width 937 height 33
paste input "Vegetable Pizza - Medium"
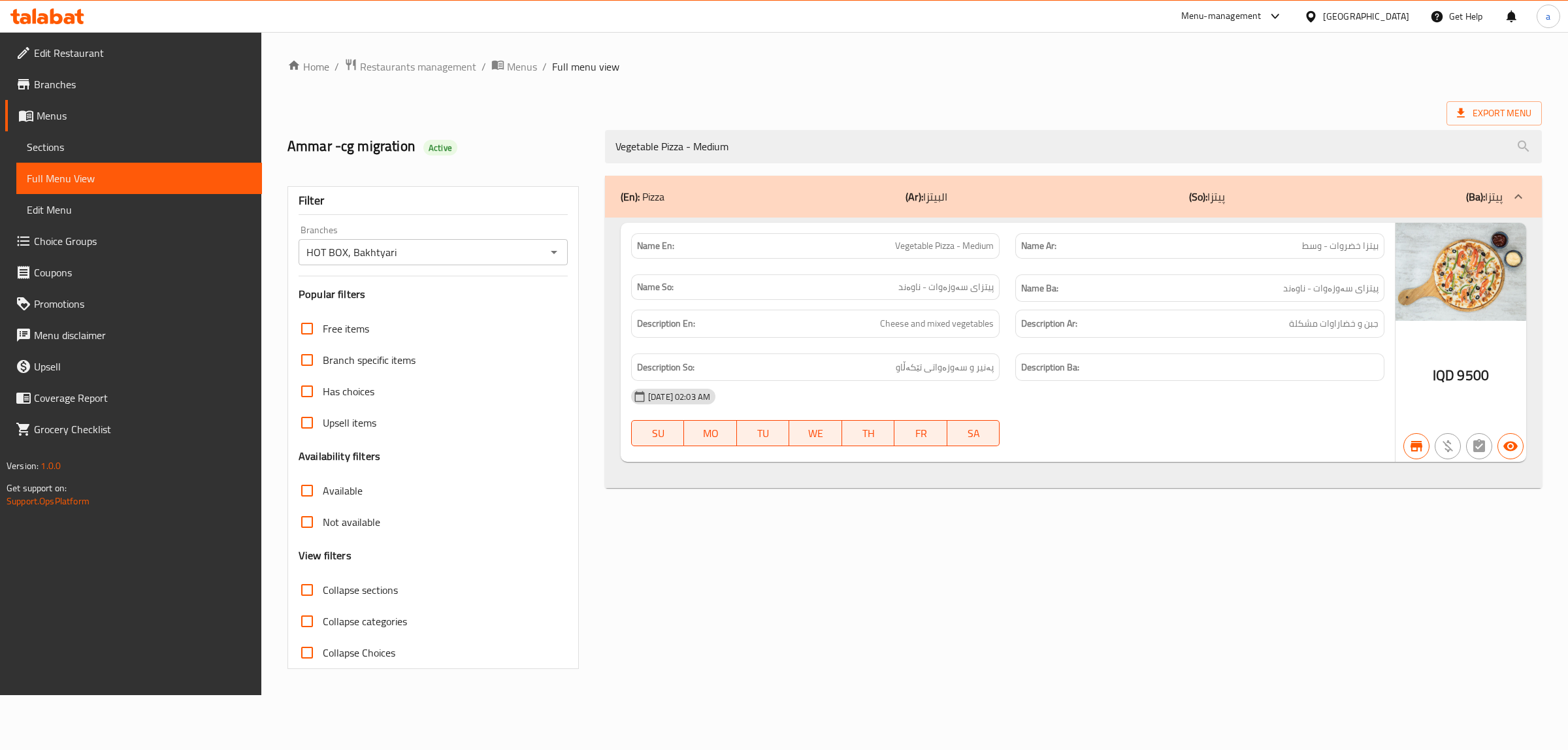
type input "Vegetable Pizza - Medium"
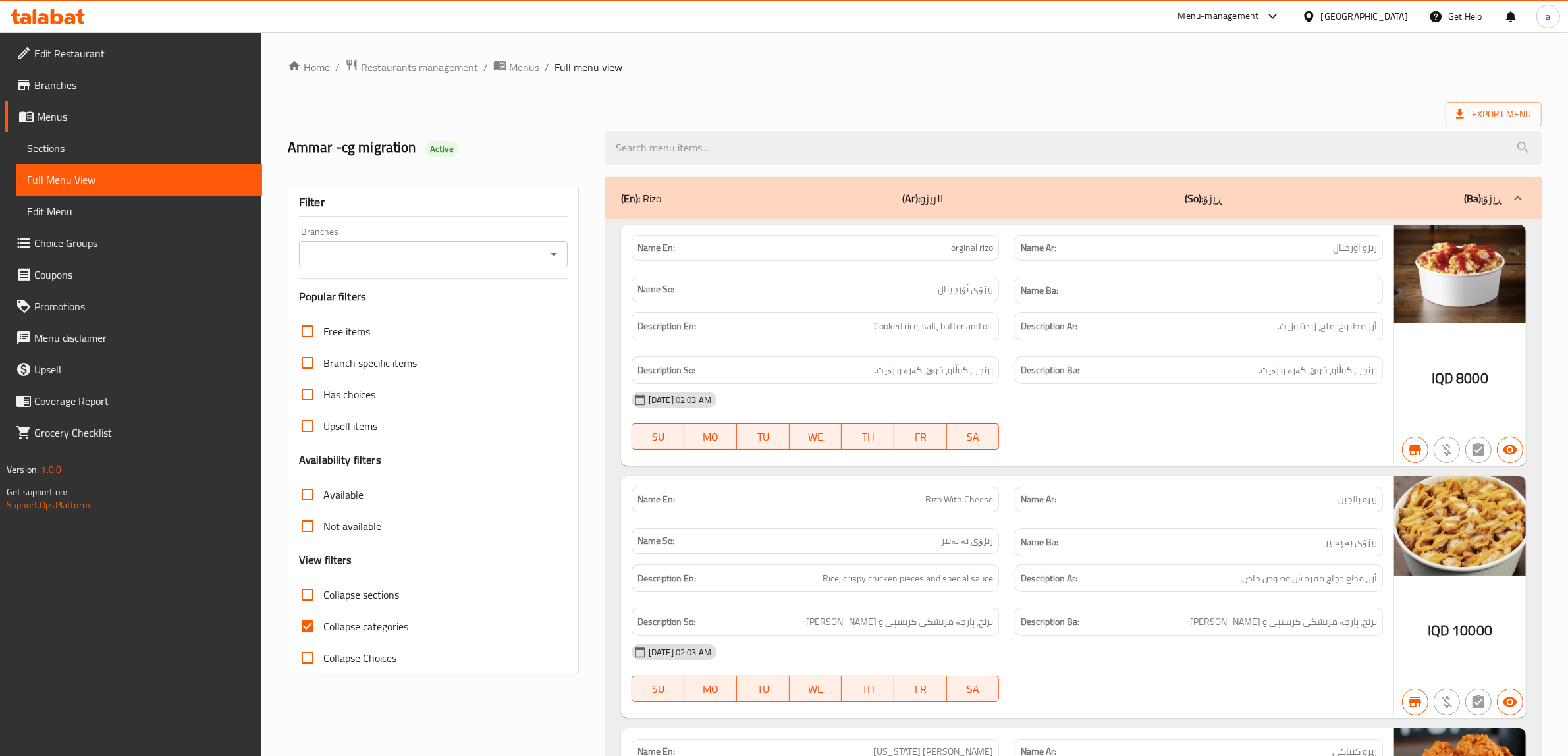
click at [520, 262] on input "Branches" at bounding box center [422, 254] width 239 height 19
click at [442, 297] on li "All" at bounding box center [433, 287] width 269 height 24
click at [537, 245] on input "All" at bounding box center [422, 254] width 239 height 19
click at [557, 258] on icon "Open" at bounding box center [554, 254] width 16 height 16
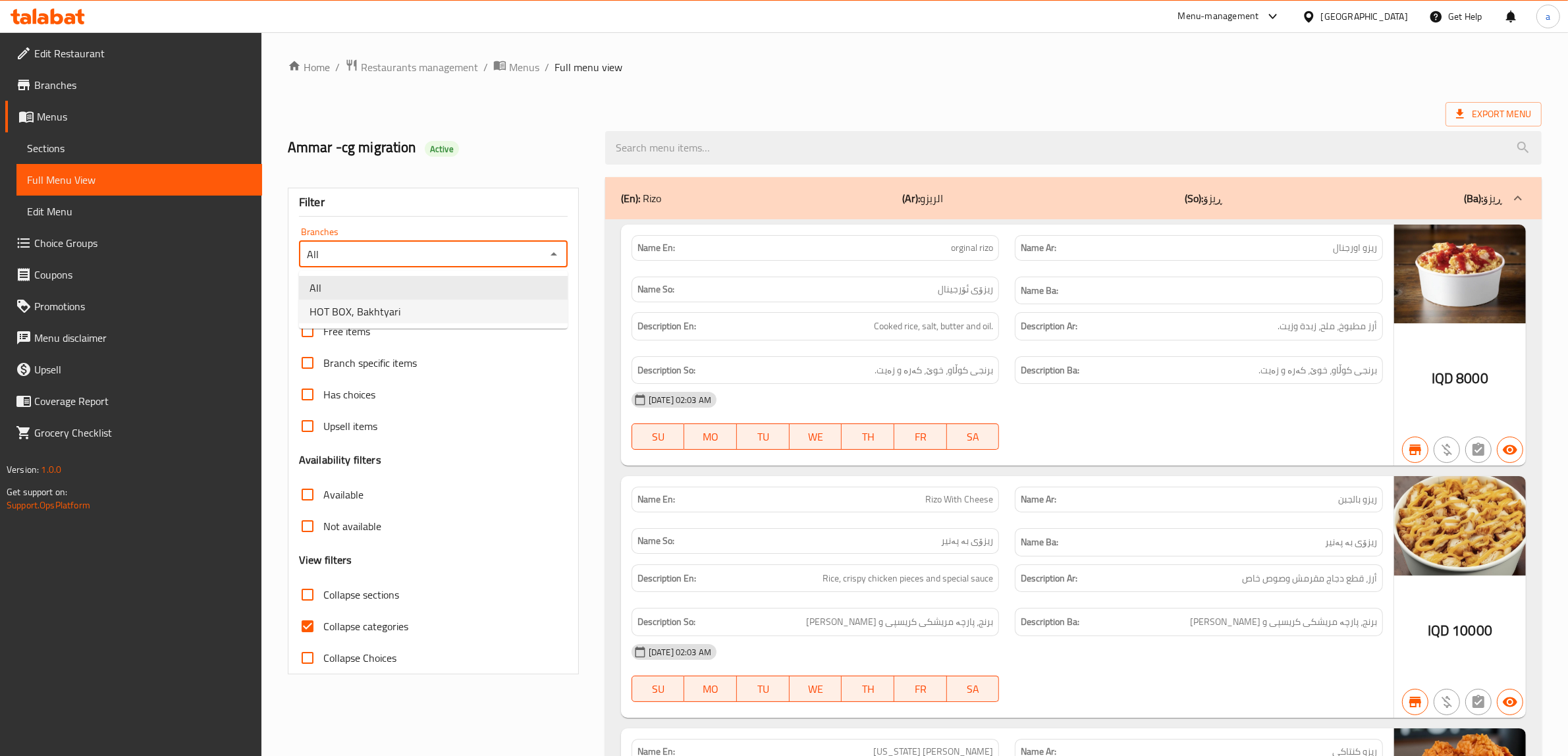
click at [512, 310] on li "HOT BOX, Bakhtyari" at bounding box center [433, 311] width 269 height 24
type input "HOT BOX, Bakhtyari"
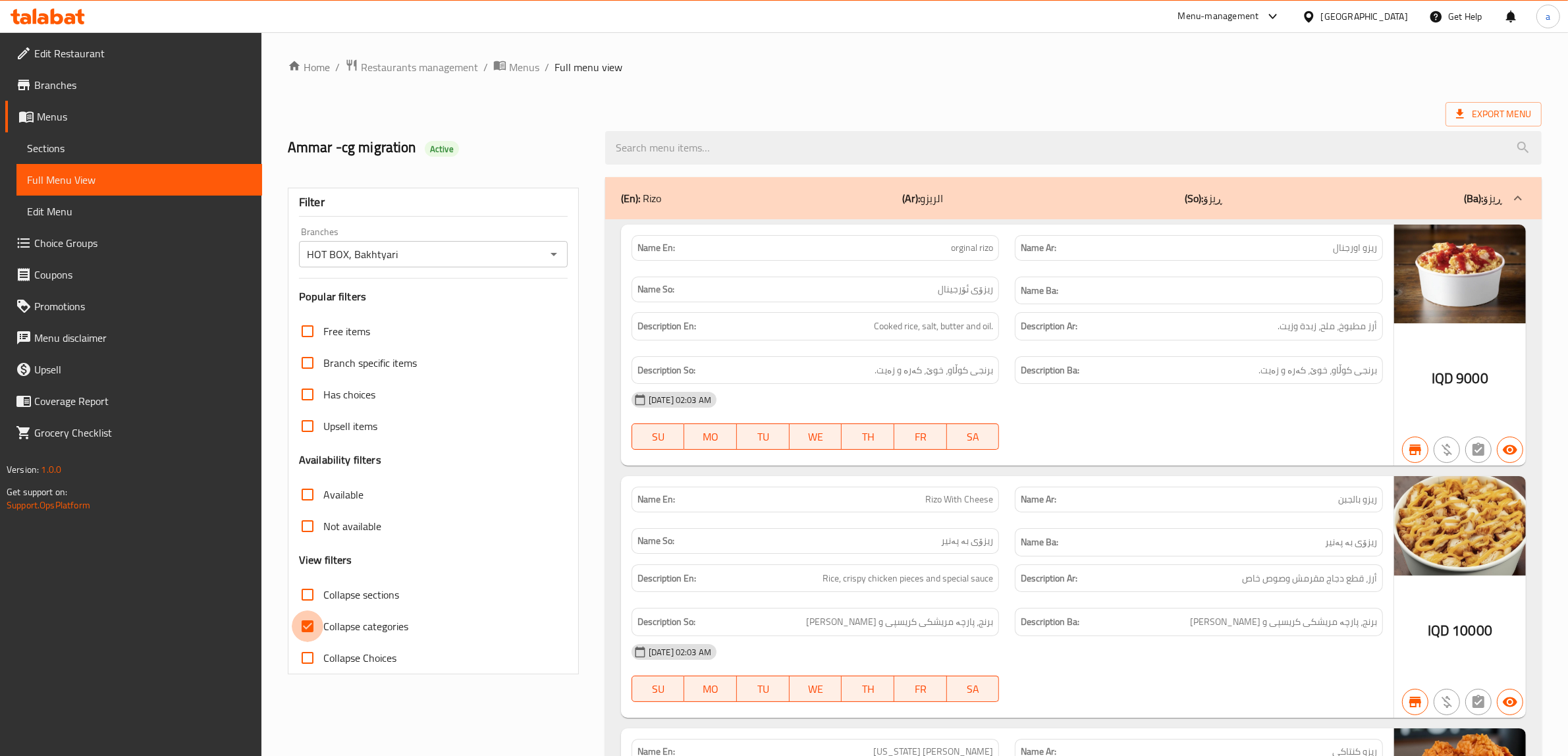
click at [310, 621] on input "Collapse categories" at bounding box center [308, 626] width 32 height 32
checkbox input "false"
click at [713, 127] on div at bounding box center [1073, 148] width 952 height 50
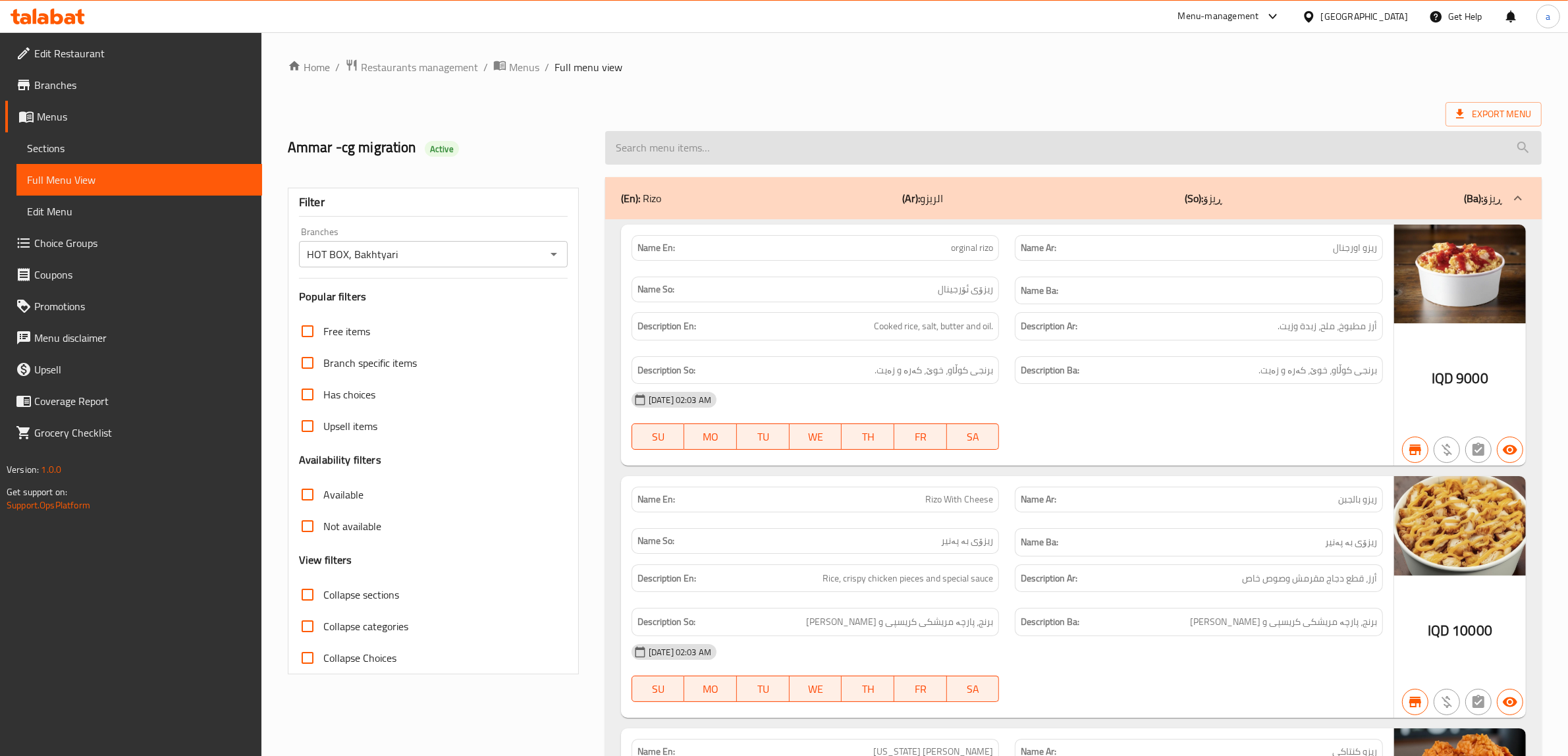
click at [701, 148] on input "search" at bounding box center [1073, 147] width 937 height 33
paste input "Chicken Fajita Sandwich"
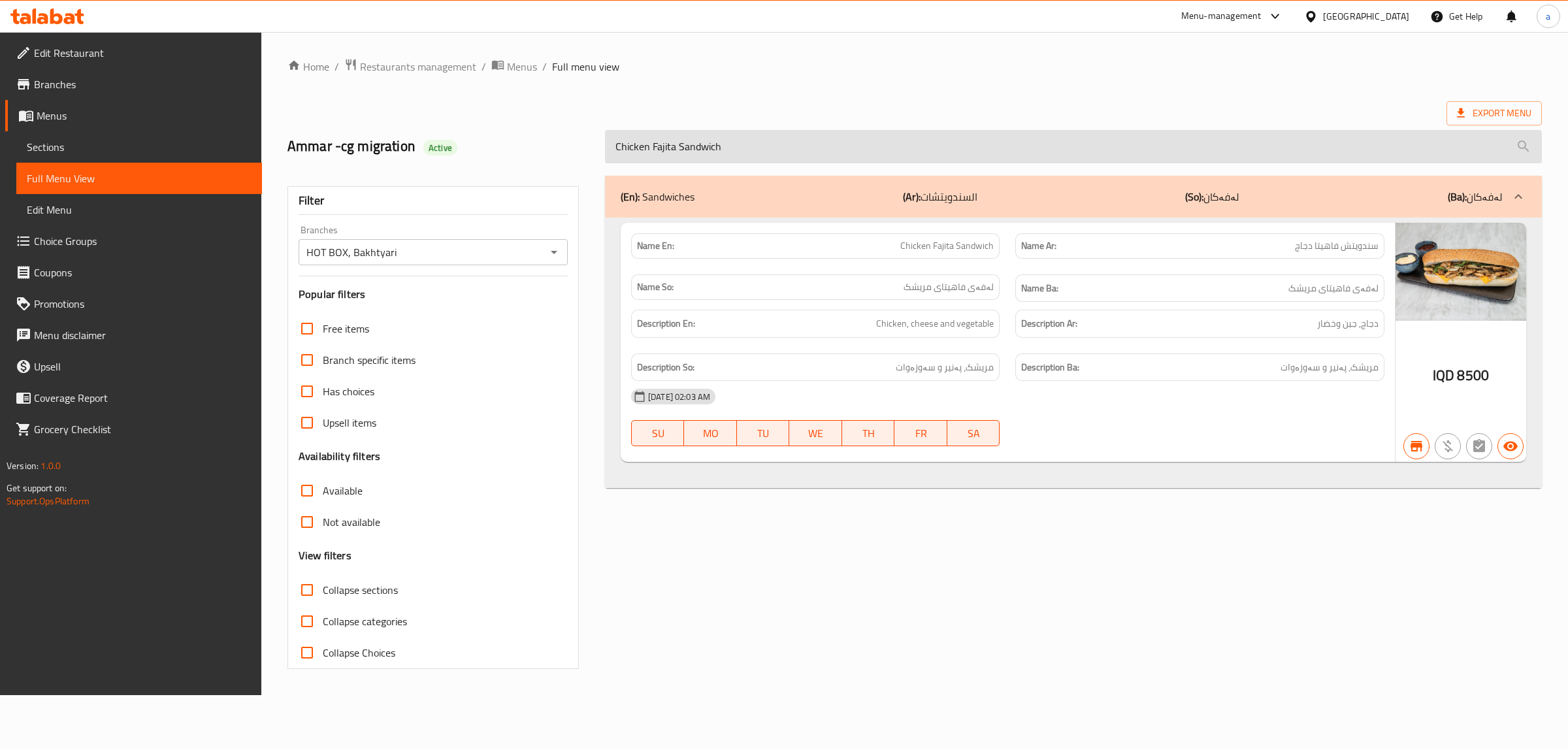
drag, startPoint x: 759, startPoint y: 145, endPoint x: 623, endPoint y: 137, distance: 136.2
click at [623, 137] on input "Chicken Fajita Sandwich" at bounding box center [1073, 146] width 937 height 33
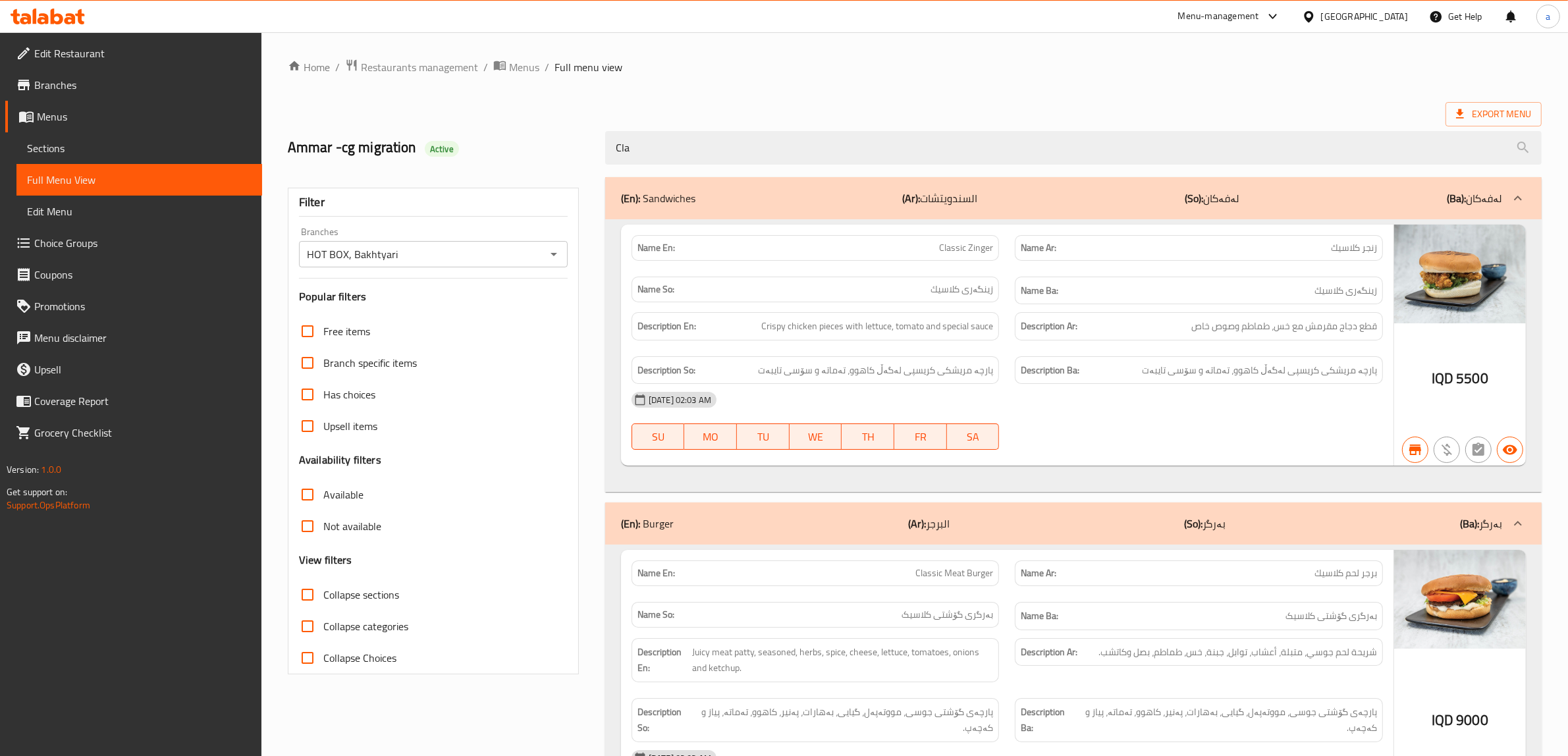
type input "Cla"
drag, startPoint x: 911, startPoint y: 250, endPoint x: 1012, endPoint y: 248, distance: 101.0
click at [1012, 248] on div "Name En: Classic Zinger Name Ar: زنجر كلاسيك Name So: زینگەری کلاسیك Name Ba: ز…" at bounding box center [1007, 270] width 767 height 85
copy span "Classic Zinger"
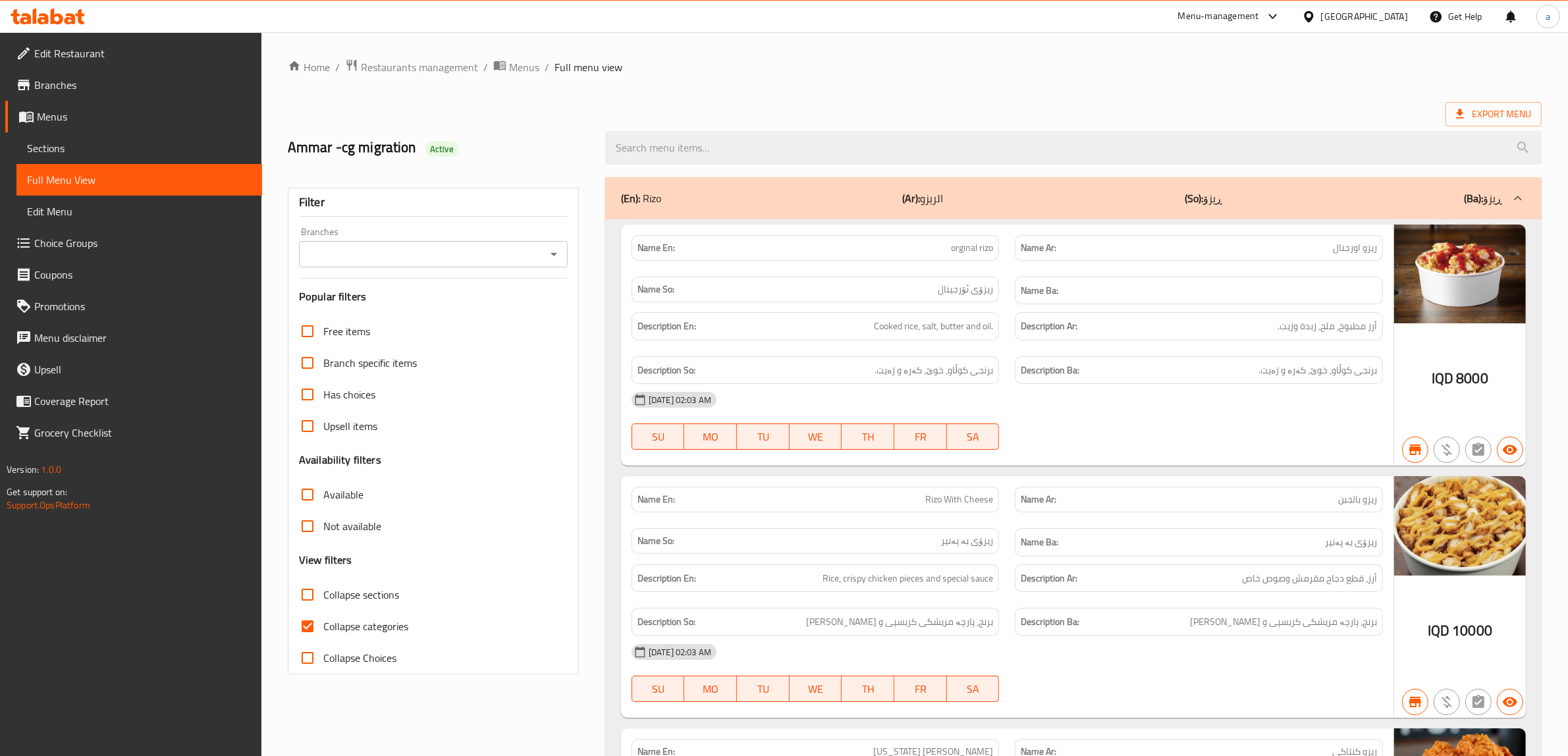
click at [308, 627] on input "Collapse categories" at bounding box center [308, 626] width 32 height 32
checkbox input "false"
click at [541, 226] on div "Filter Branches Branches Popular filters Free items Branch specific items Has c…" at bounding box center [433, 431] width 291 height 487
click at [546, 255] on icon "Open" at bounding box center [554, 254] width 16 height 16
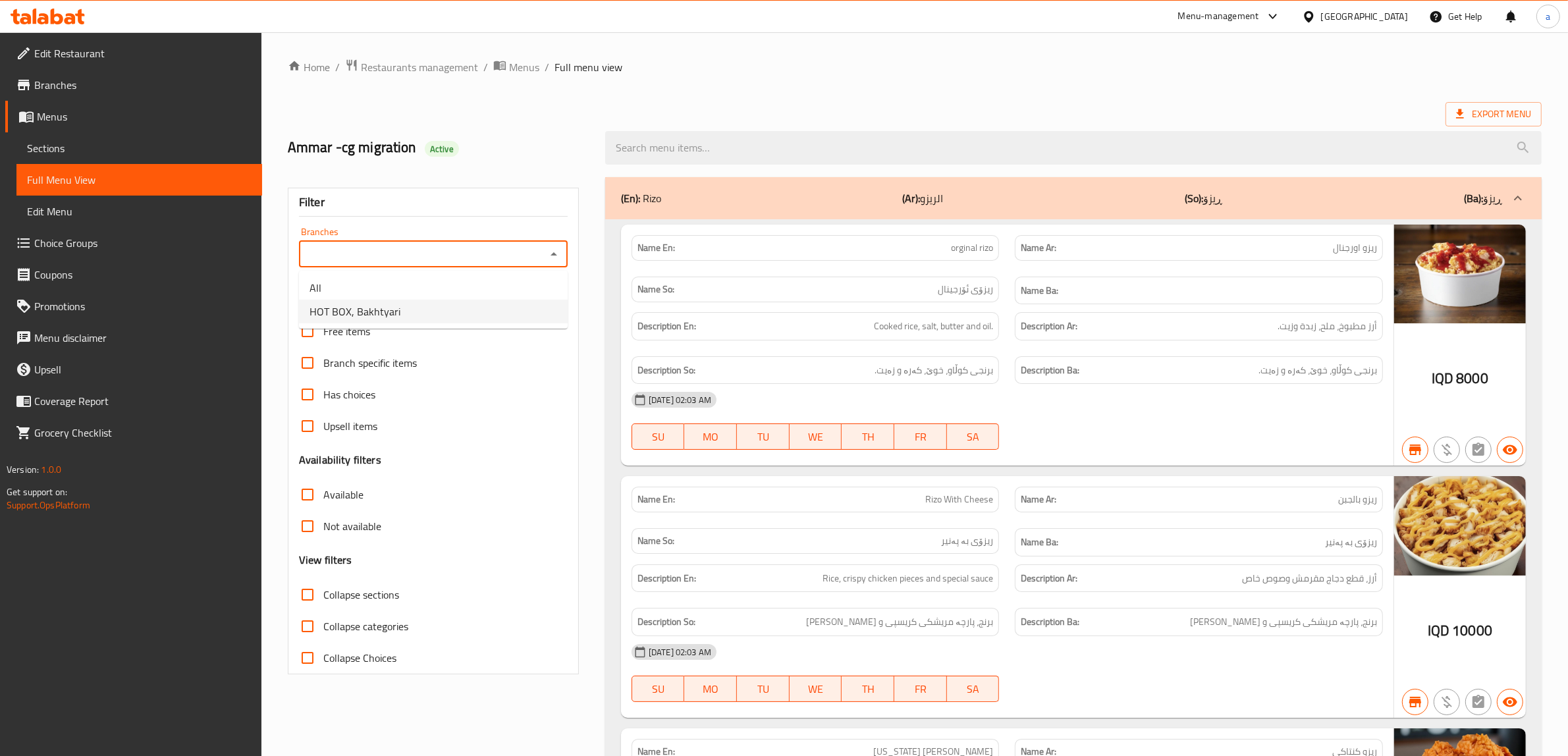
drag, startPoint x: 451, startPoint y: 311, endPoint x: 628, endPoint y: 234, distance: 193.0
click at [450, 311] on li "HOT BOX, Bakhtyari" at bounding box center [433, 311] width 269 height 24
type input "HOT BOX, Bakhtyari"
click at [721, 145] on div at bounding box center [790, 378] width 1580 height 756
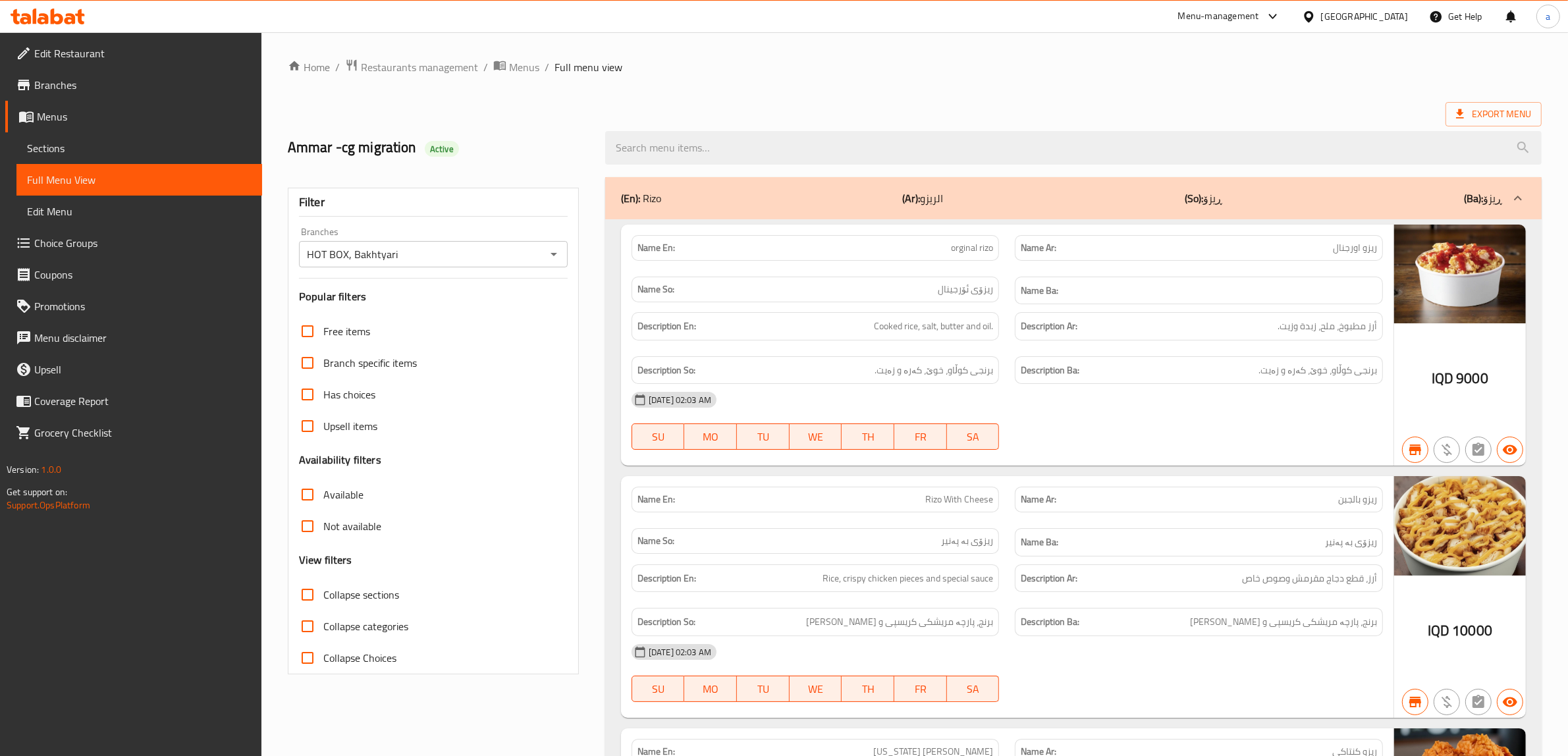
click at [721, 145] on input "search" at bounding box center [1073, 147] width 937 height 33
paste input "Classic Zinger"
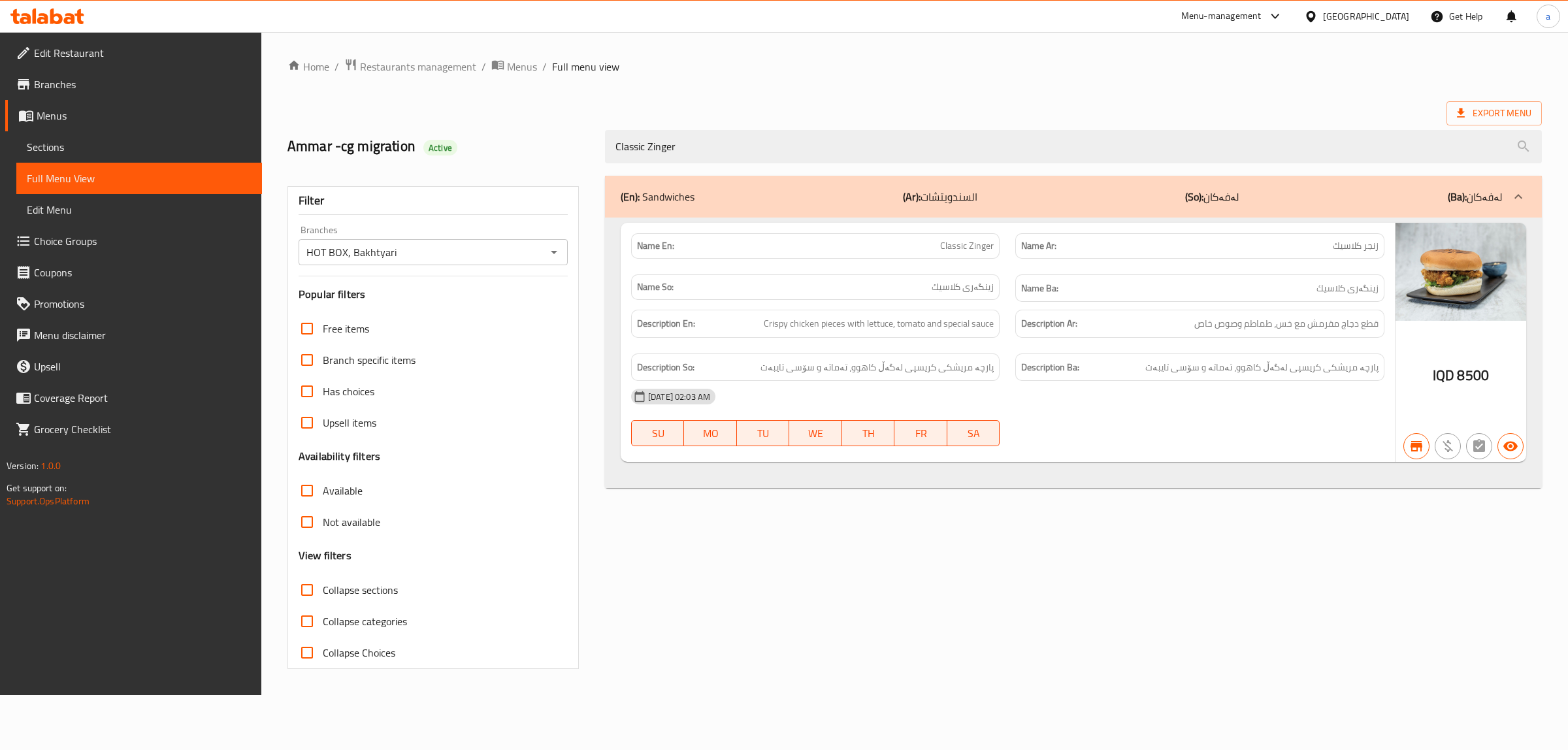
type input "Classic Zinger"
click at [895, 494] on div "(En): Sandwiches (Ar): السندويتشات (So): لەفەکان (Ba): لەفەکان Name En: Classic…" at bounding box center [1073, 422] width 952 height 509
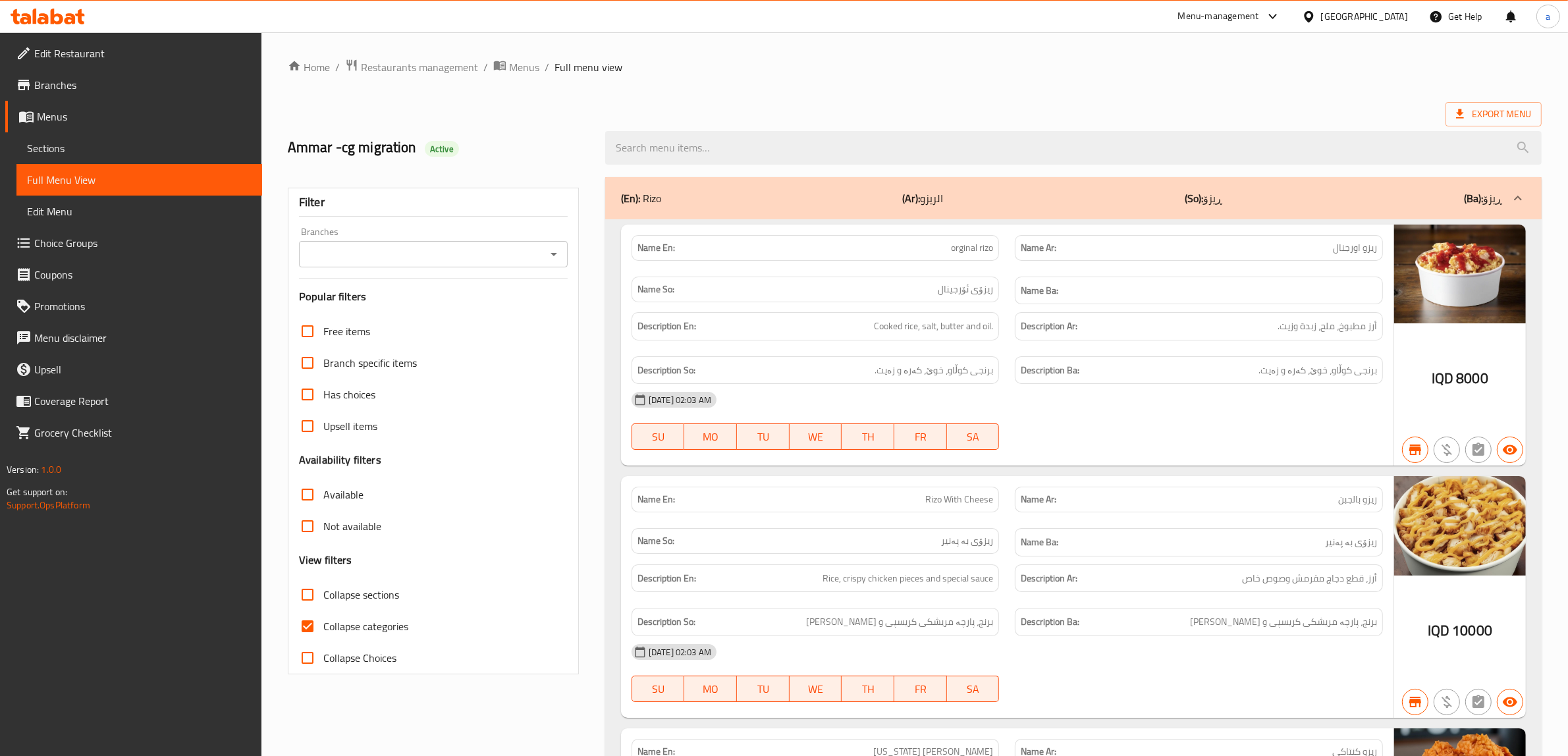
click at [325, 626] on span "Collapse categories" at bounding box center [365, 626] width 85 height 16
click at [323, 626] on input "Collapse categories" at bounding box center [308, 626] width 32 height 32
checkbox input "false"
click at [548, 248] on icon "Open" at bounding box center [554, 254] width 16 height 16
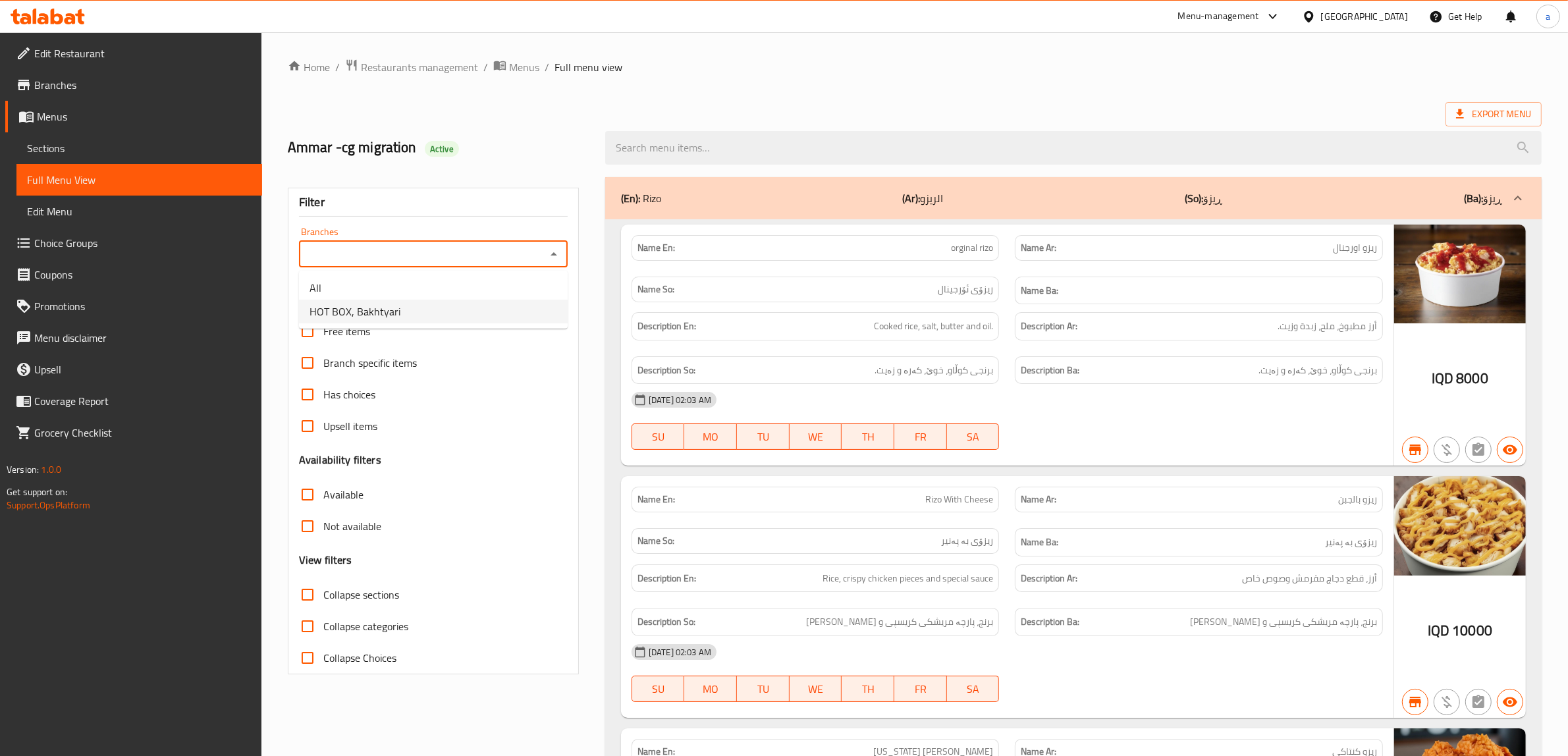
click at [441, 314] on li "HOT BOX, Bakhtyari" at bounding box center [433, 311] width 269 height 24
type input "HOT BOX, Bakhtyari"
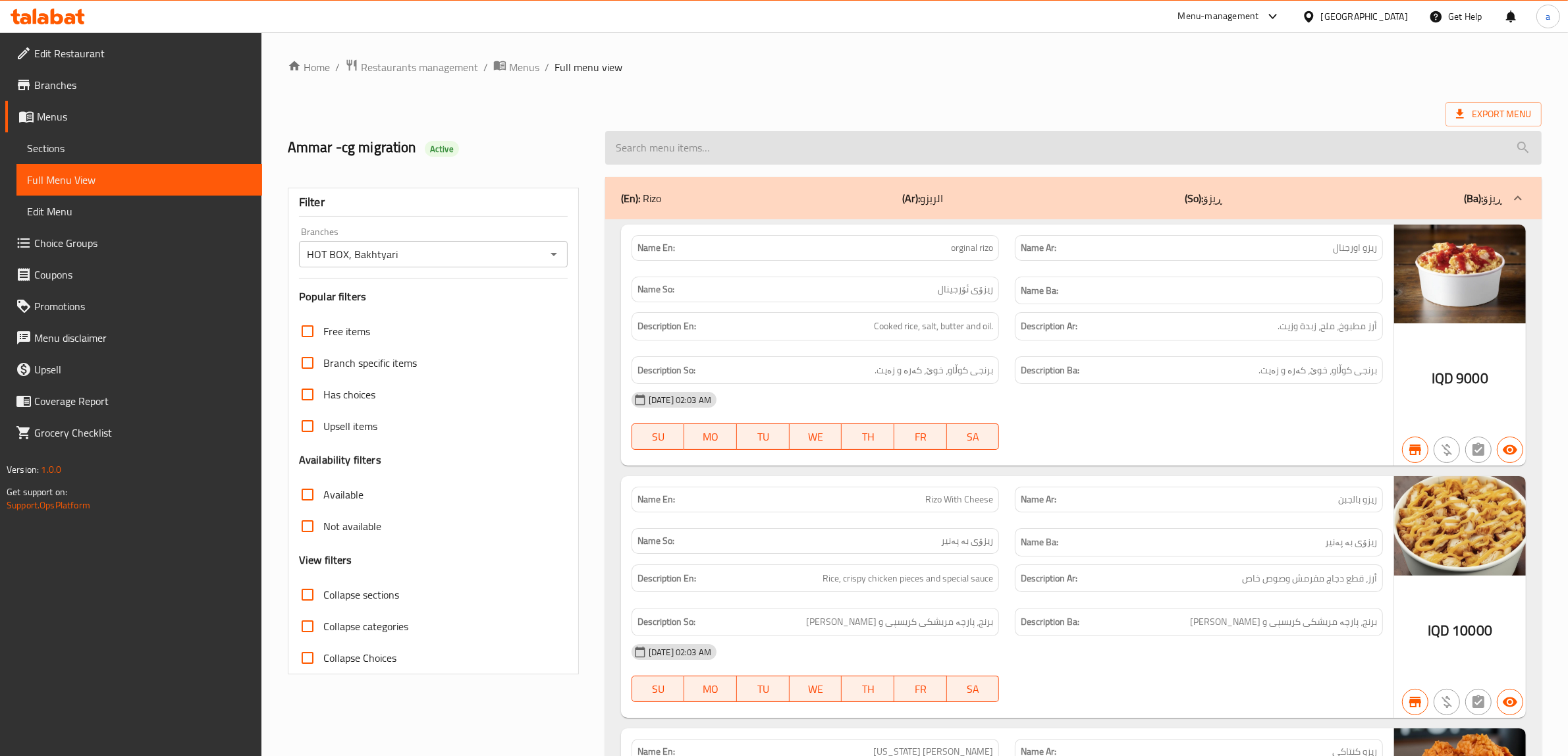
click at [744, 152] on input "search" at bounding box center [1073, 147] width 937 height 33
paste input "Chicken Kudu Sandwich"
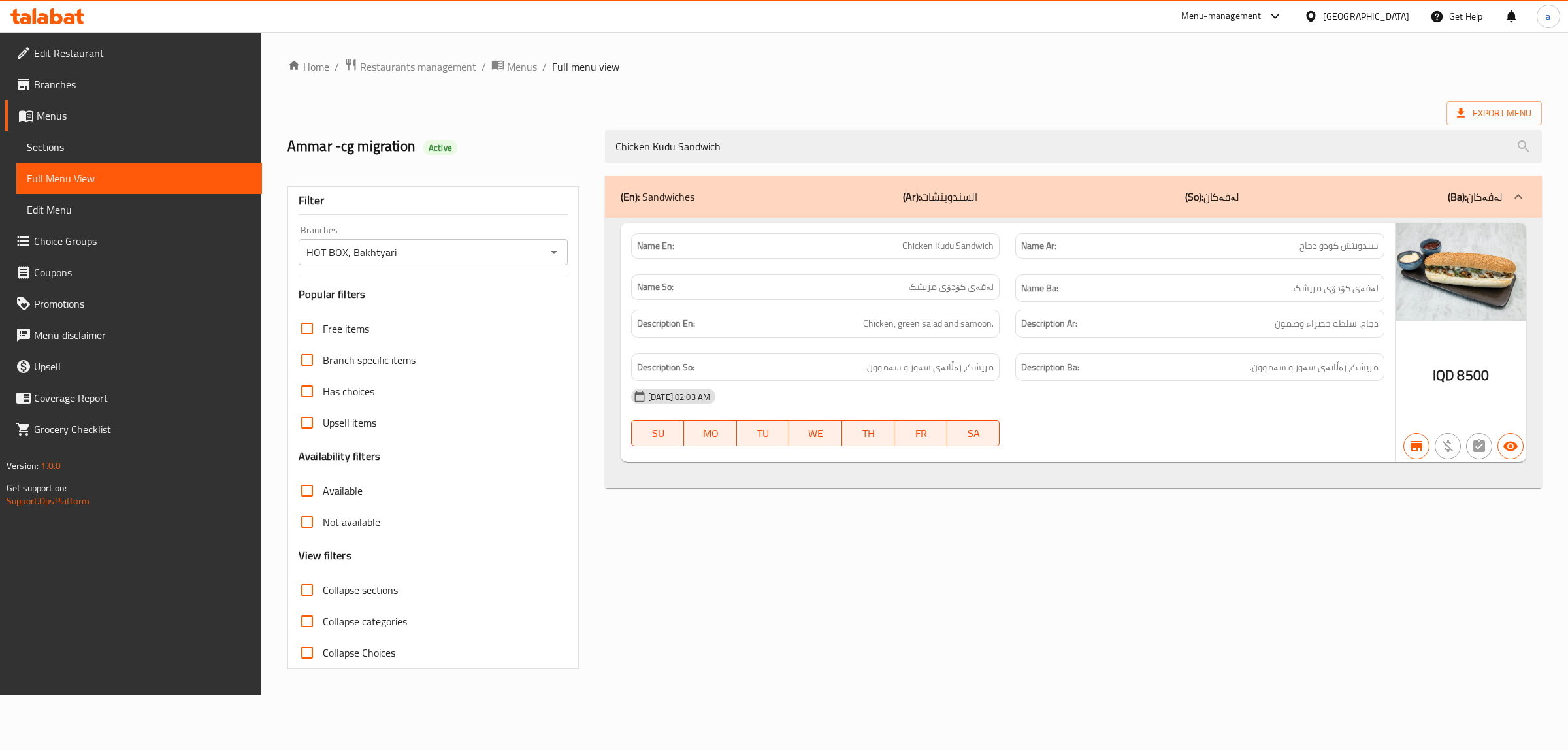
type input "Chicken Kudu Sandwich"
